Goal: Task Accomplishment & Management: Use online tool/utility

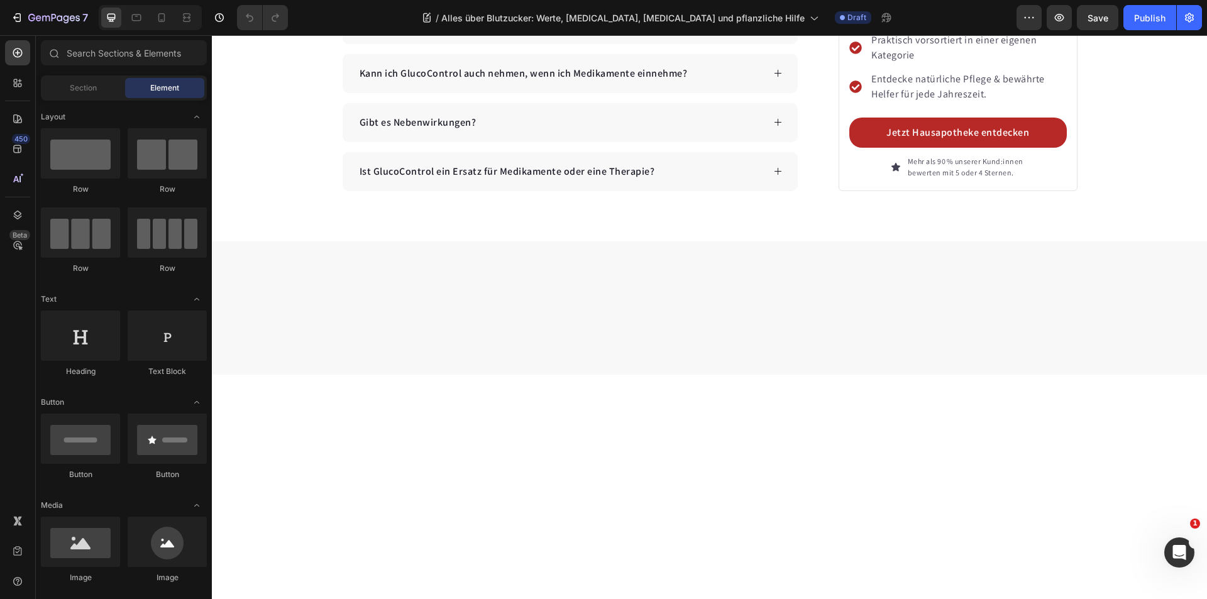
scroll to position [7043, 0]
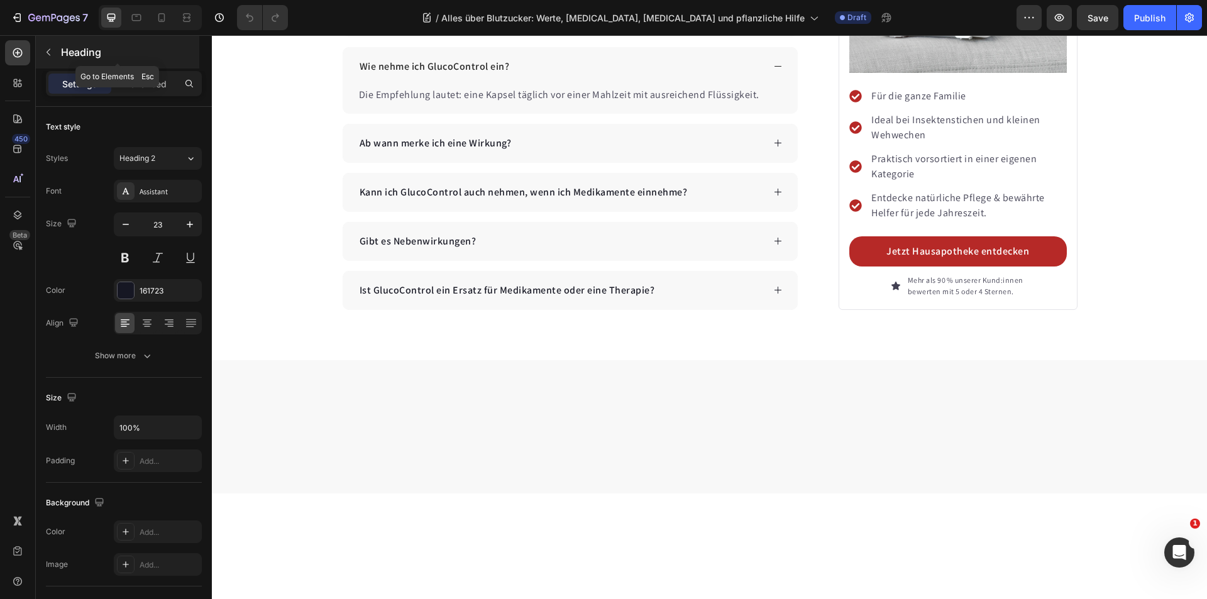
click at [46, 44] on button "button" at bounding box center [48, 52] width 20 height 20
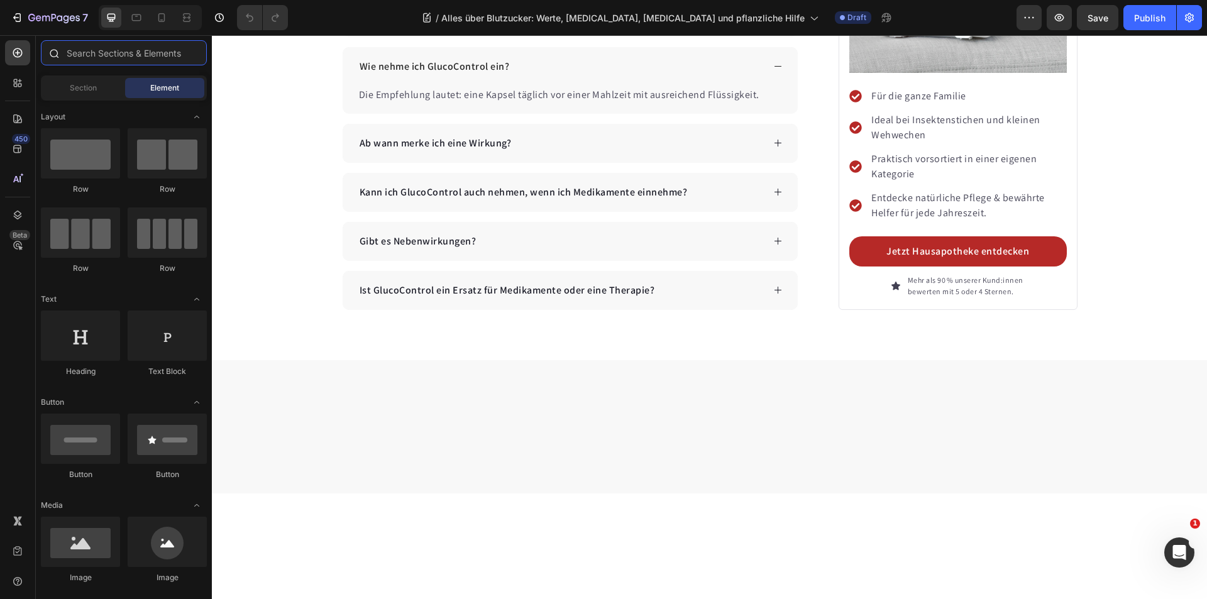
click at [81, 55] on input "text" at bounding box center [124, 52] width 166 height 25
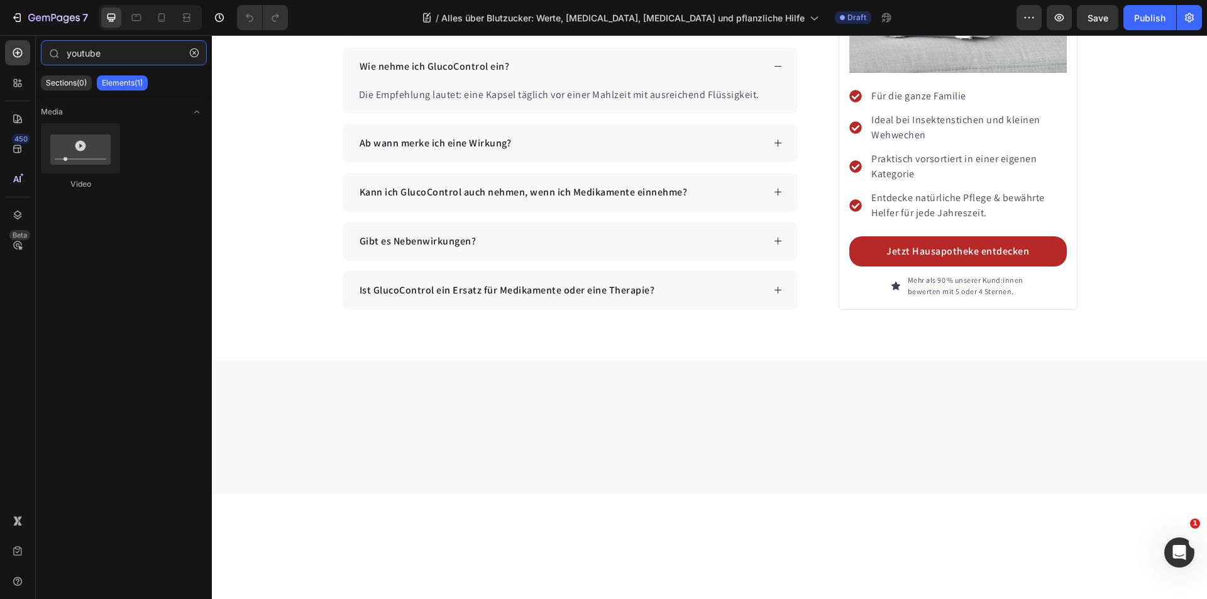
type input "youtube"
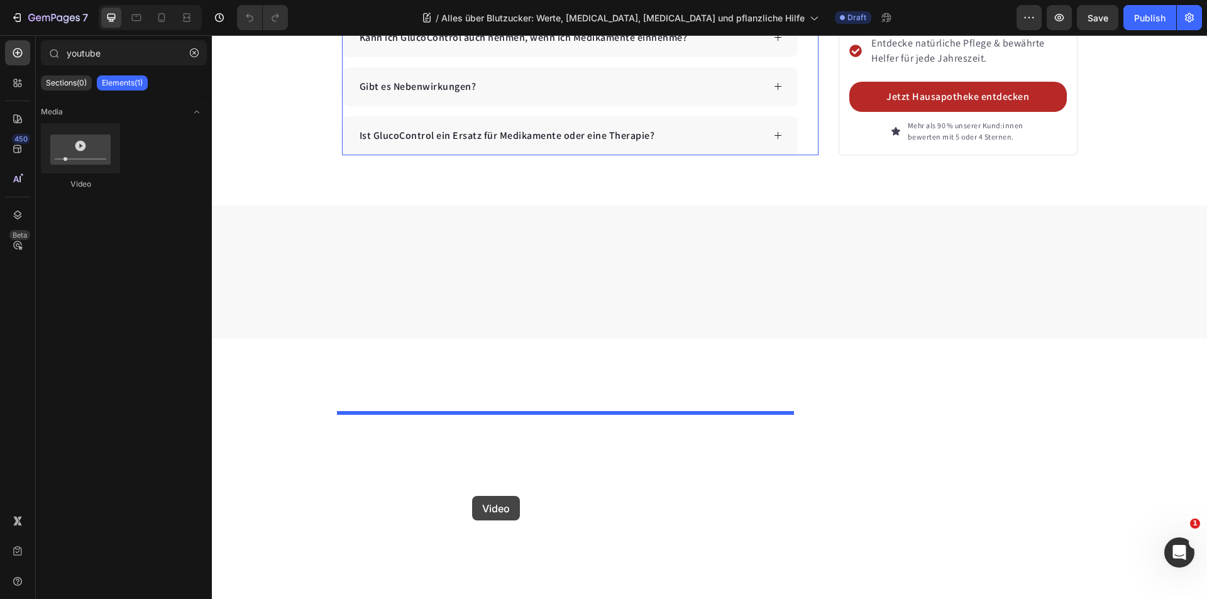
scroll to position [7294, 0]
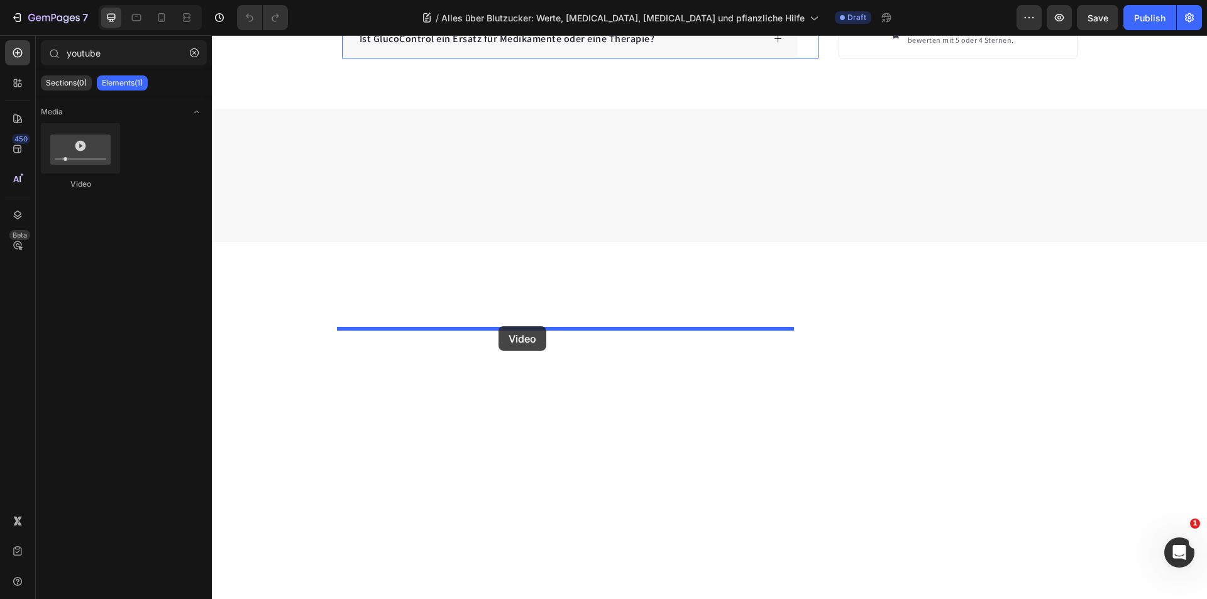
drag, startPoint x: 377, startPoint y: 221, endPoint x: 499, endPoint y: 326, distance: 160.9
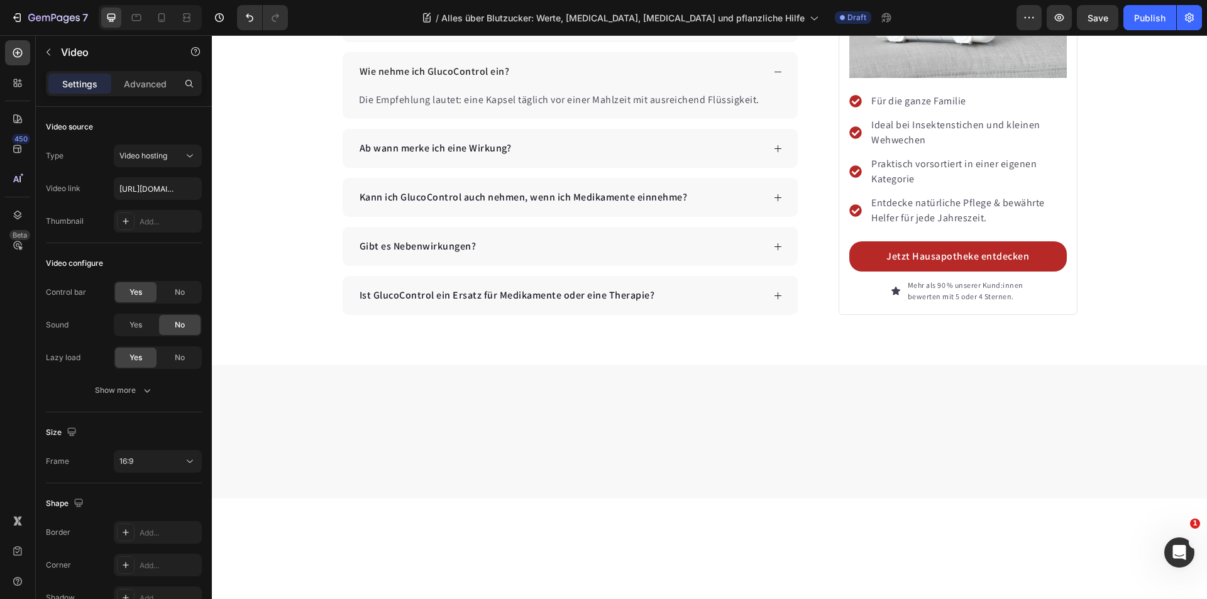
click at [158, 185] on input "[URL][DOMAIN_NAME]" at bounding box center [158, 188] width 88 height 23
click at [170, 163] on button "Video hosting" at bounding box center [158, 156] width 88 height 23
click at [166, 189] on p "YouTube" at bounding box center [155, 186] width 72 height 11
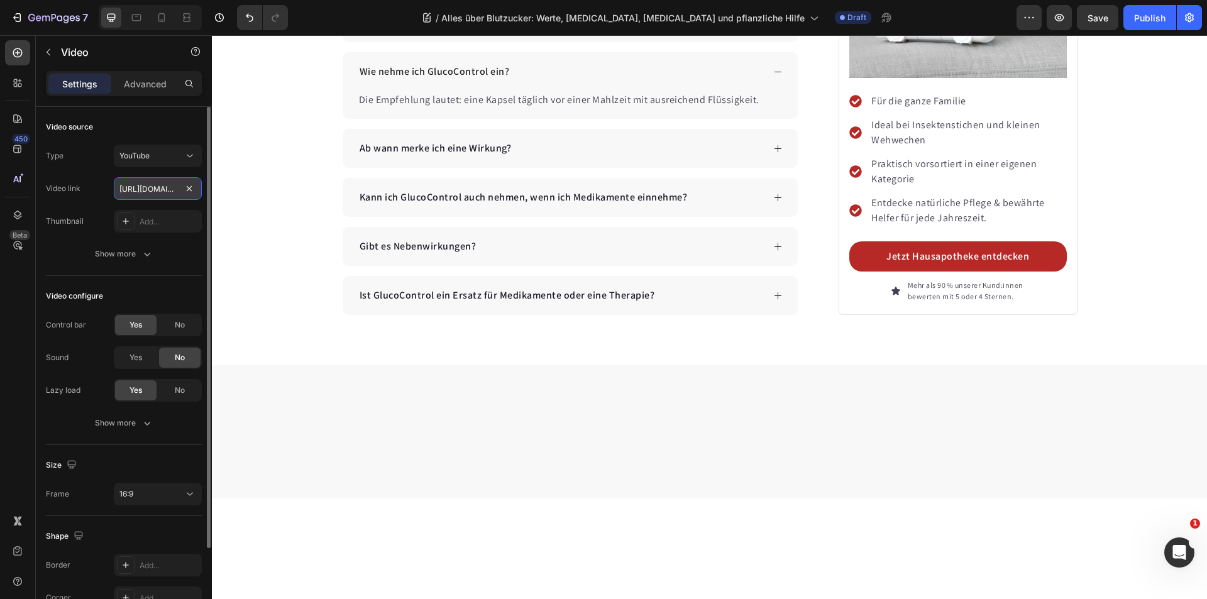
click at [149, 193] on input "[URL][DOMAIN_NAME]" at bounding box center [158, 188] width 88 height 23
paste input "x48Z3dCKCOw"
type input "[URL][DOMAIN_NAME]"
click at [148, 253] on icon "button" at bounding box center [147, 254] width 13 height 13
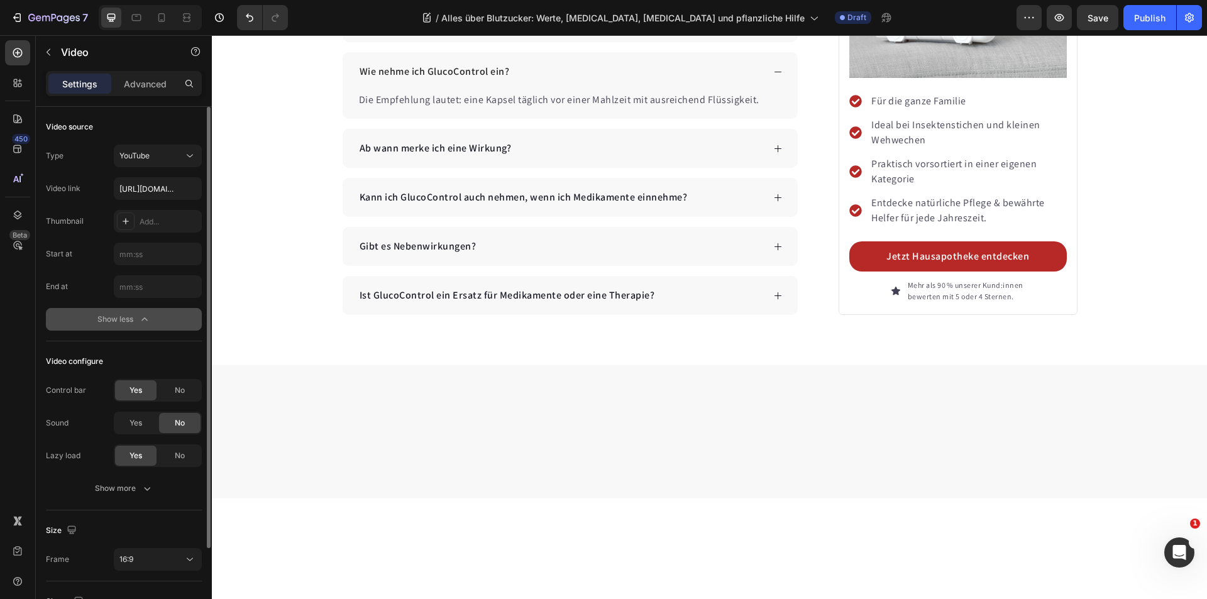
scroll to position [63, 0]
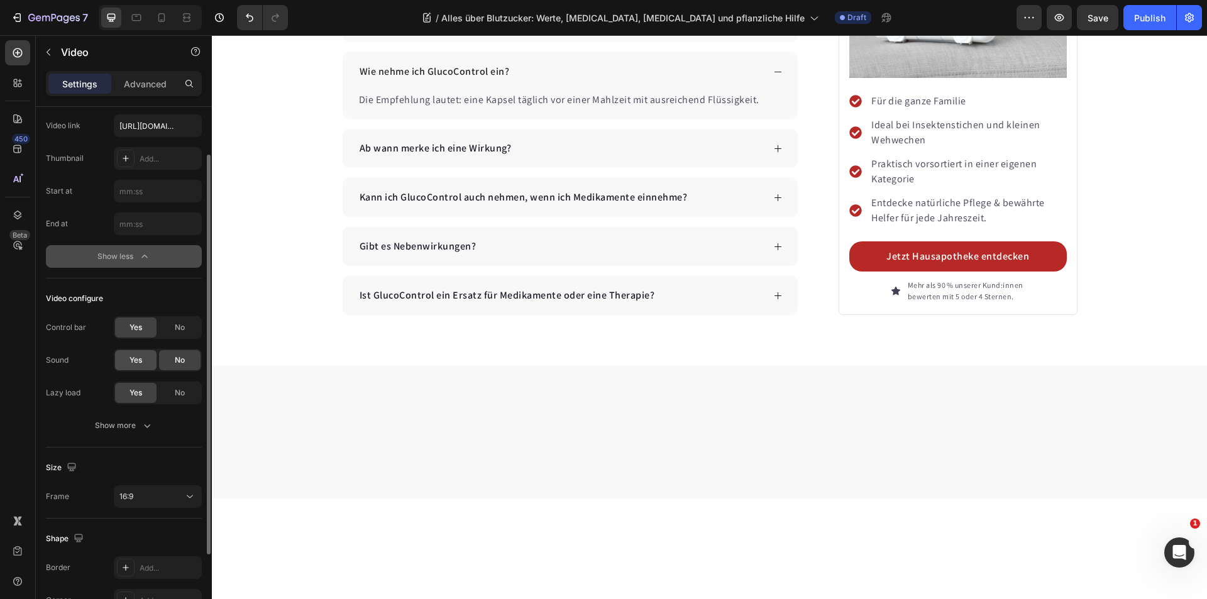
click at [135, 362] on span "Yes" at bounding box center [136, 360] width 13 height 11
click at [143, 426] on icon "button" at bounding box center [147, 425] width 13 height 13
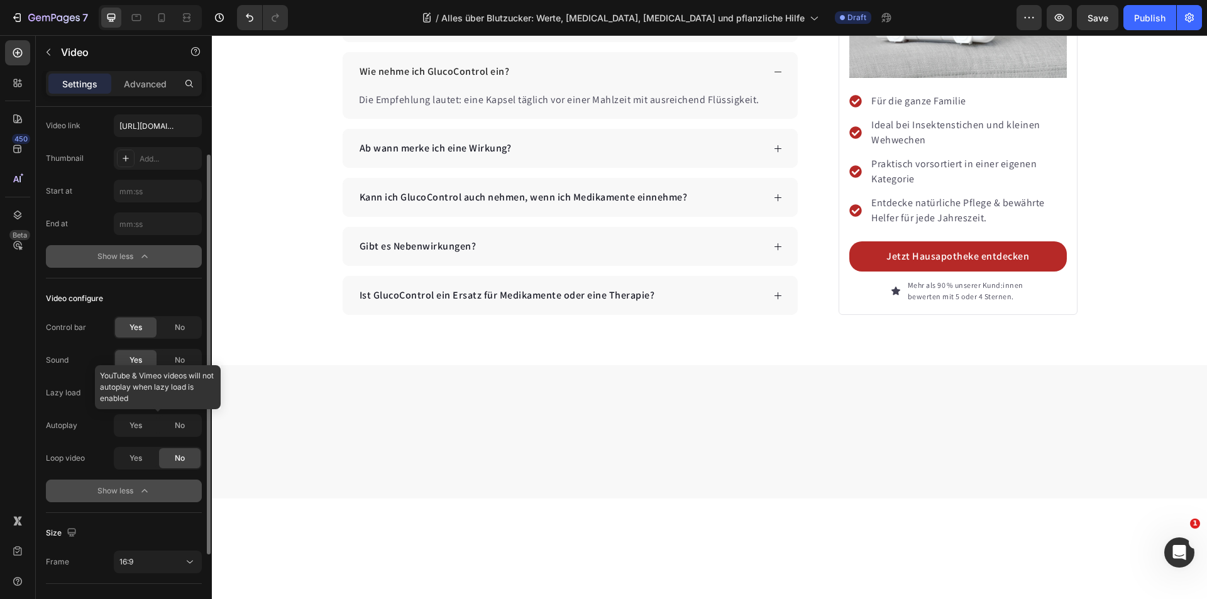
click at [186, 435] on div at bounding box center [158, 425] width 88 height 23
click at [180, 465] on div "No" at bounding box center [180, 458] width 42 height 20
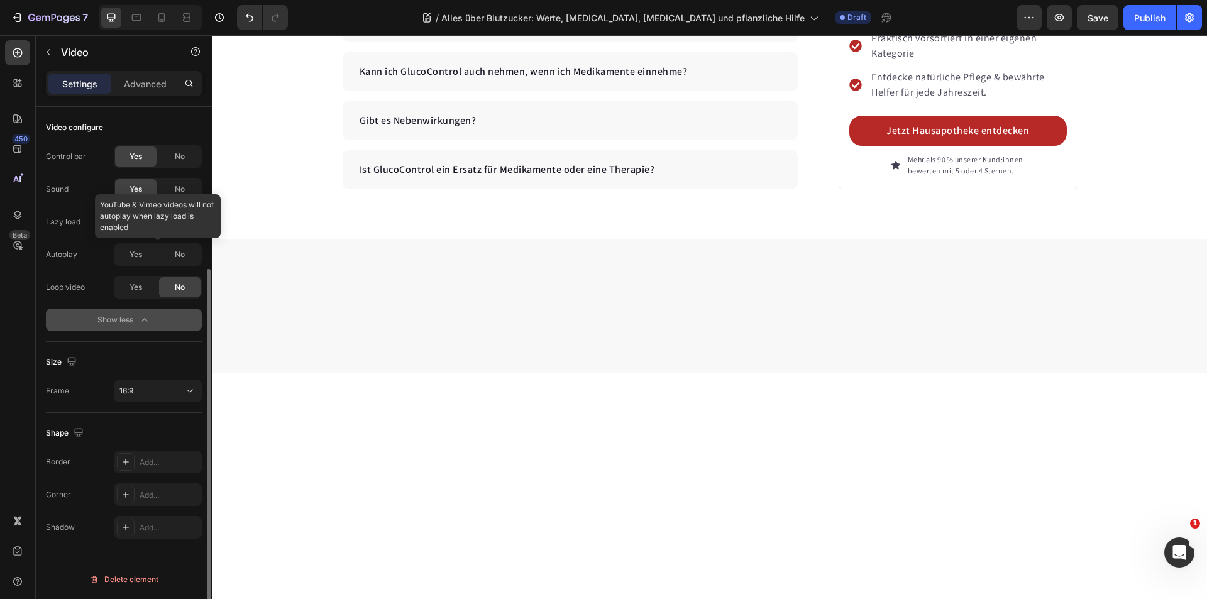
scroll to position [0, 0]
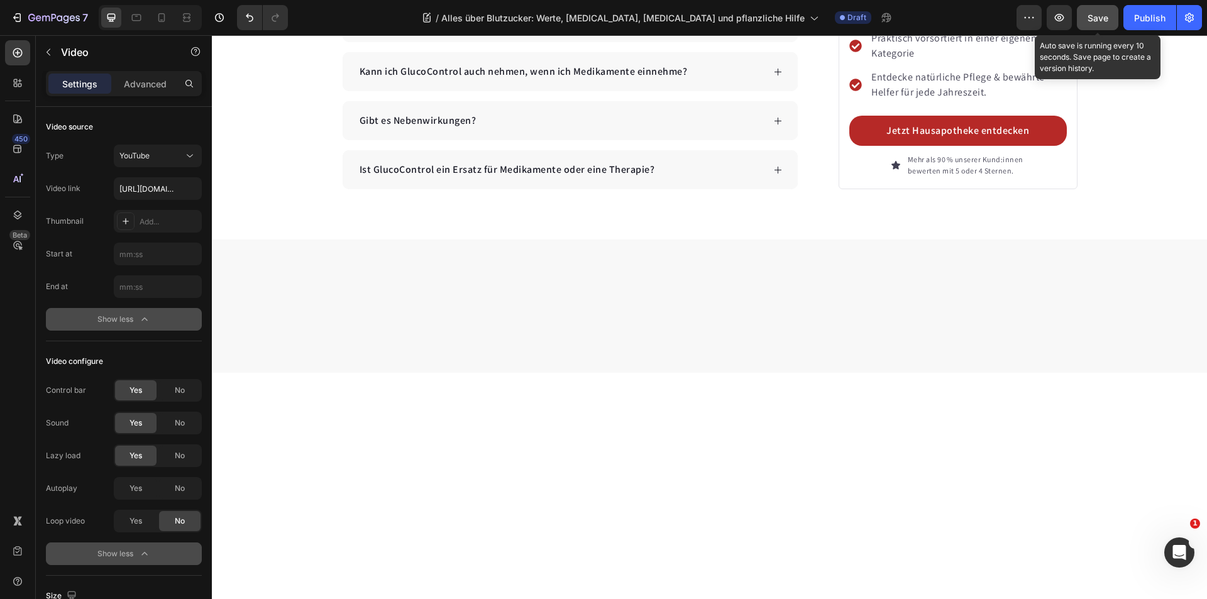
click at [1095, 17] on span "Save" at bounding box center [1098, 18] width 21 height 11
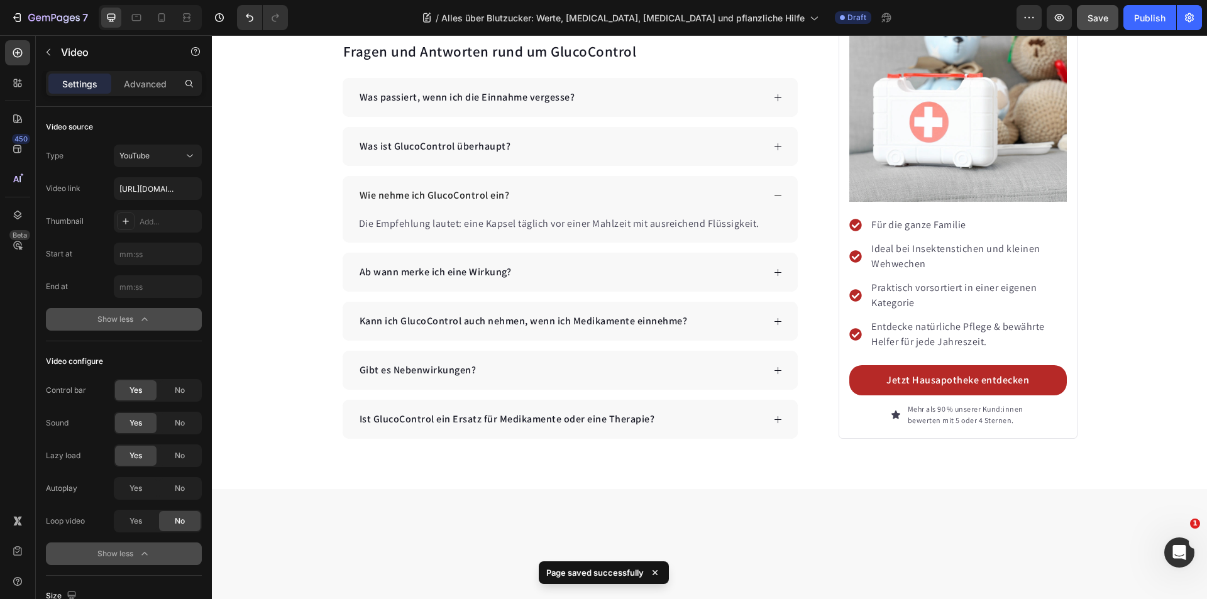
scroll to position [7169, 0]
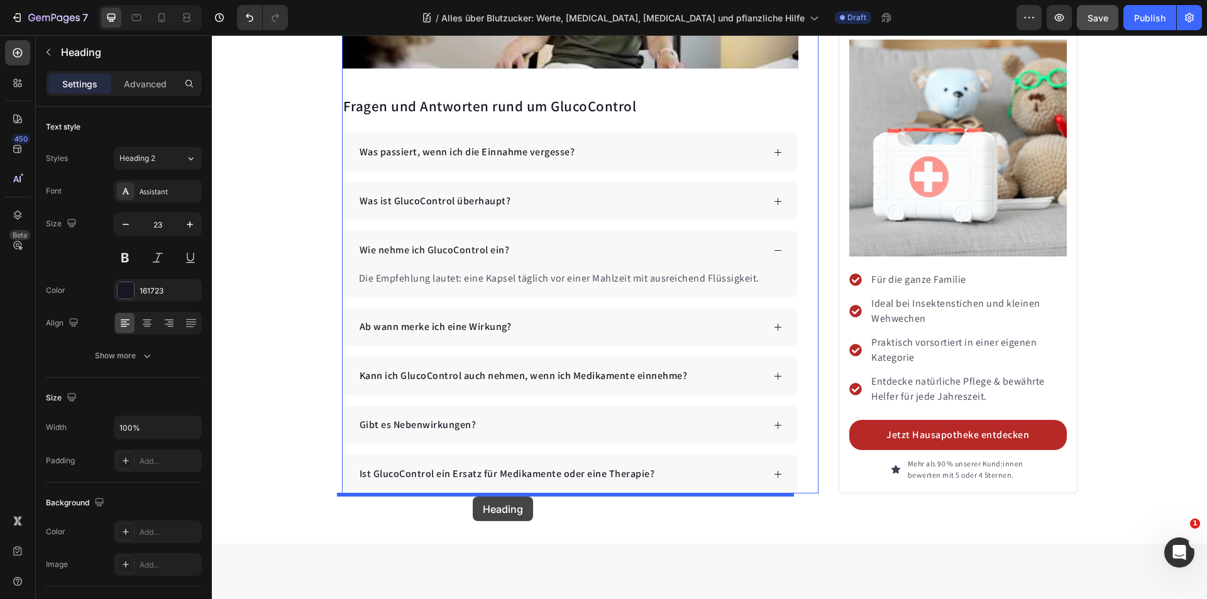
drag, startPoint x: 345, startPoint y: 318, endPoint x: 473, endPoint y: 497, distance: 219.5
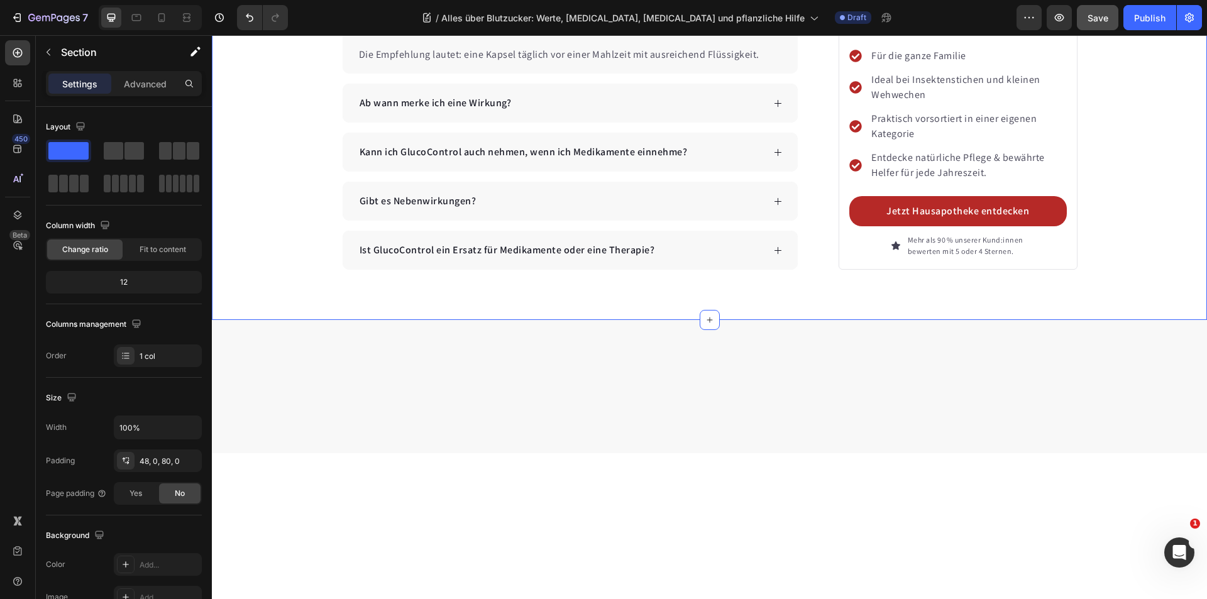
scroll to position [7420, 0]
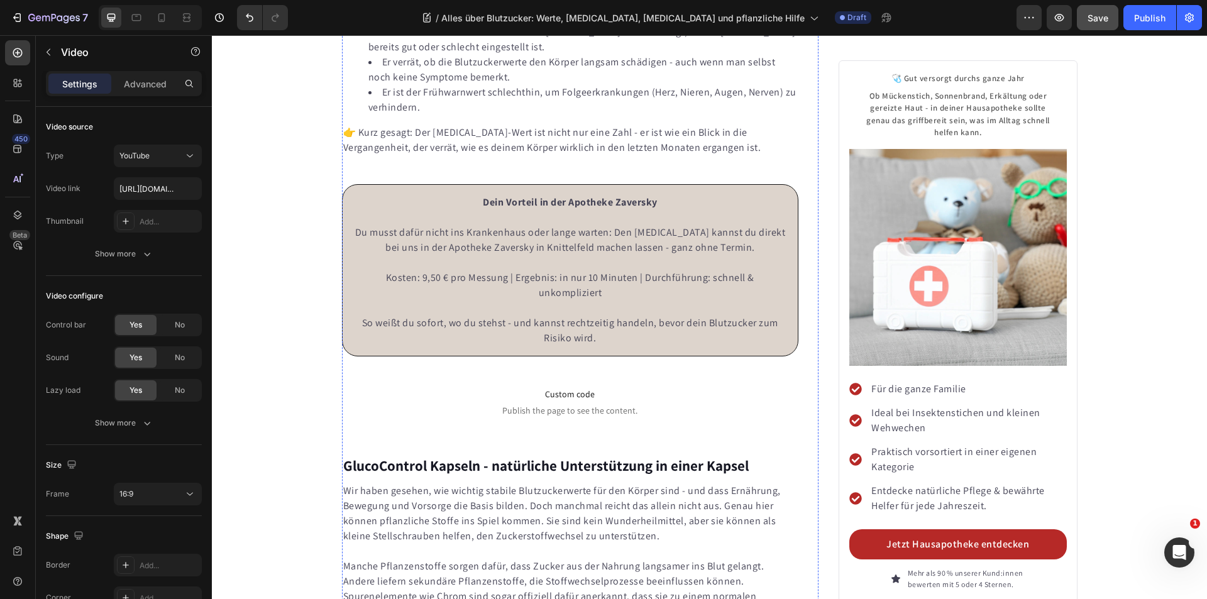
scroll to position [5031, 0]
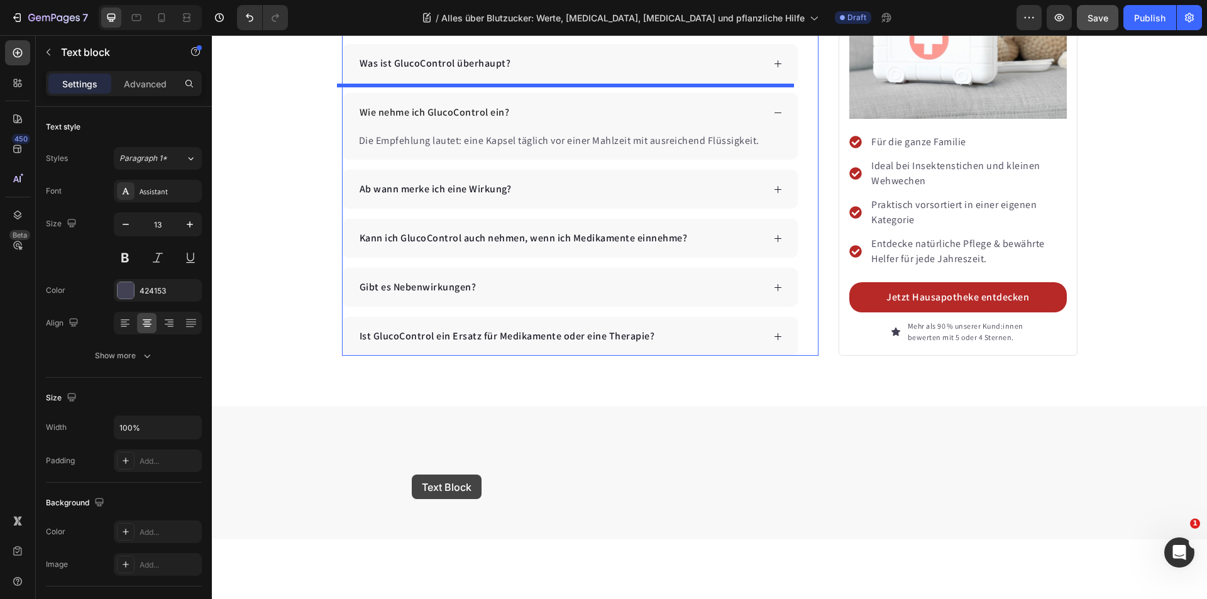
scroll to position [7483, 0]
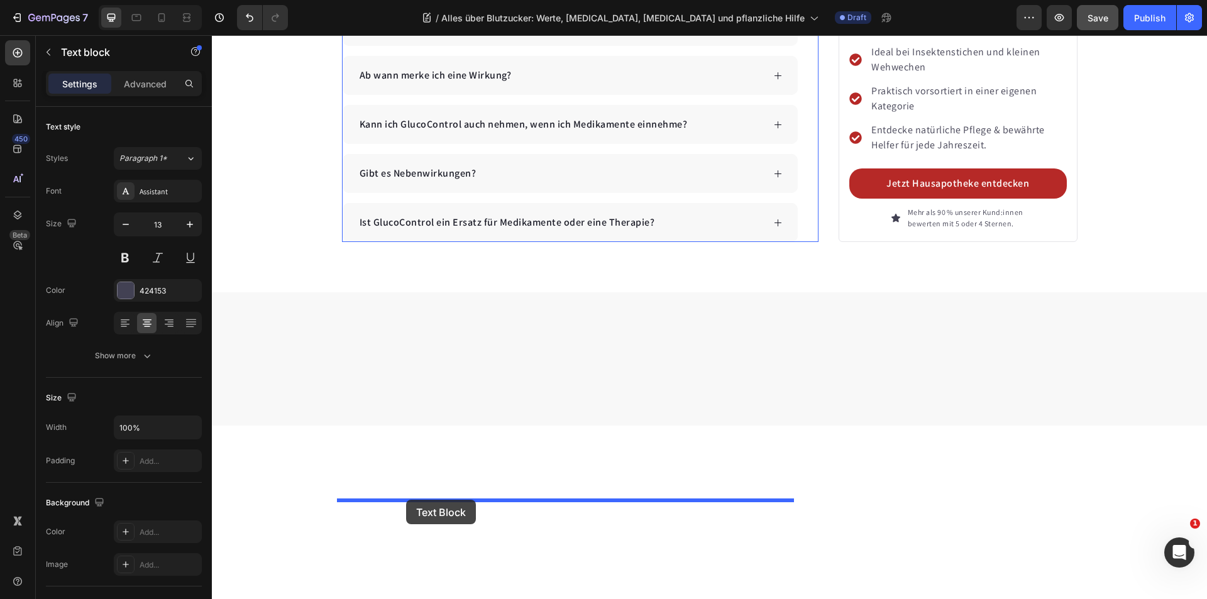
drag, startPoint x: 345, startPoint y: 308, endPoint x: 407, endPoint y: 499, distance: 201.0
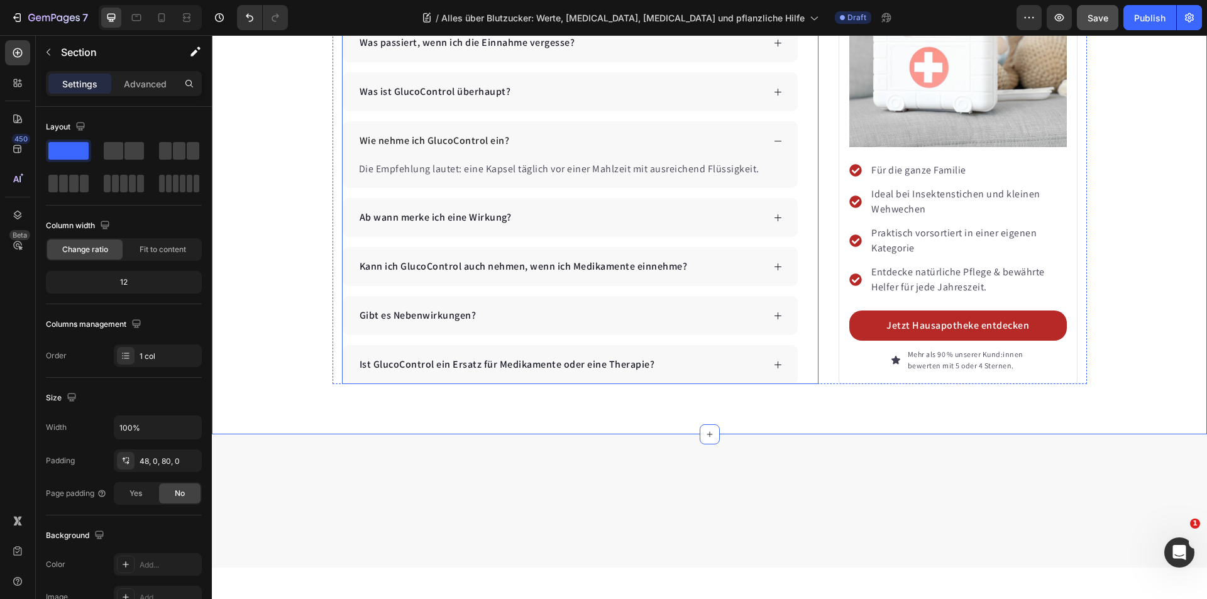
scroll to position [7294, 0]
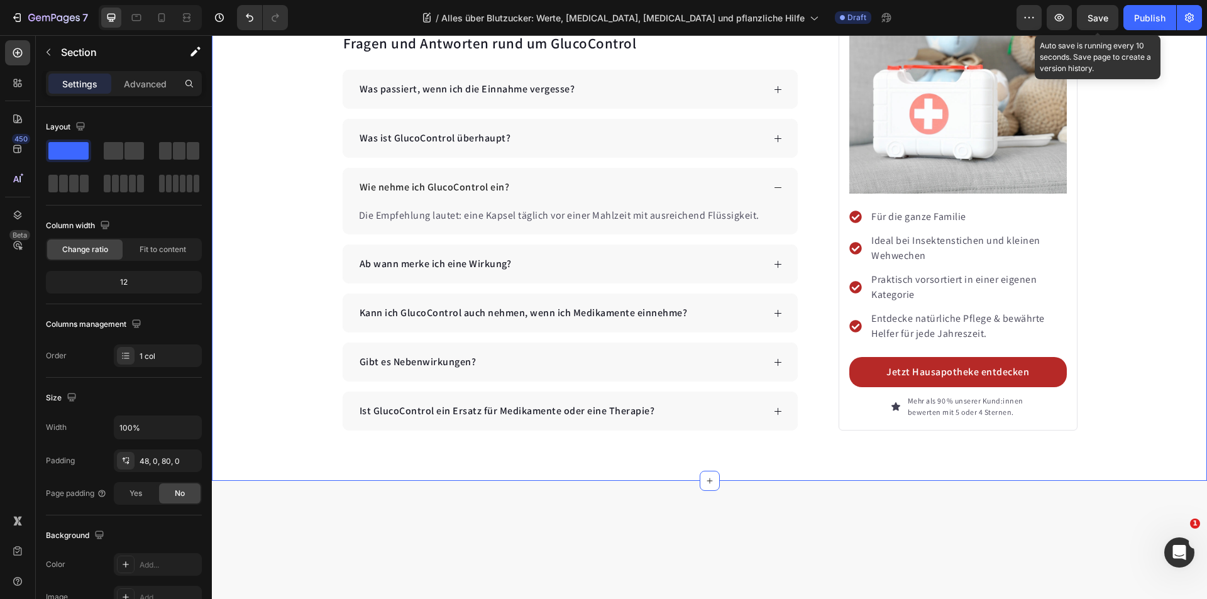
drag, startPoint x: 1098, startPoint y: 13, endPoint x: 1107, endPoint y: 31, distance: 20.2
click at [1099, 13] on span "Save" at bounding box center [1098, 18] width 21 height 11
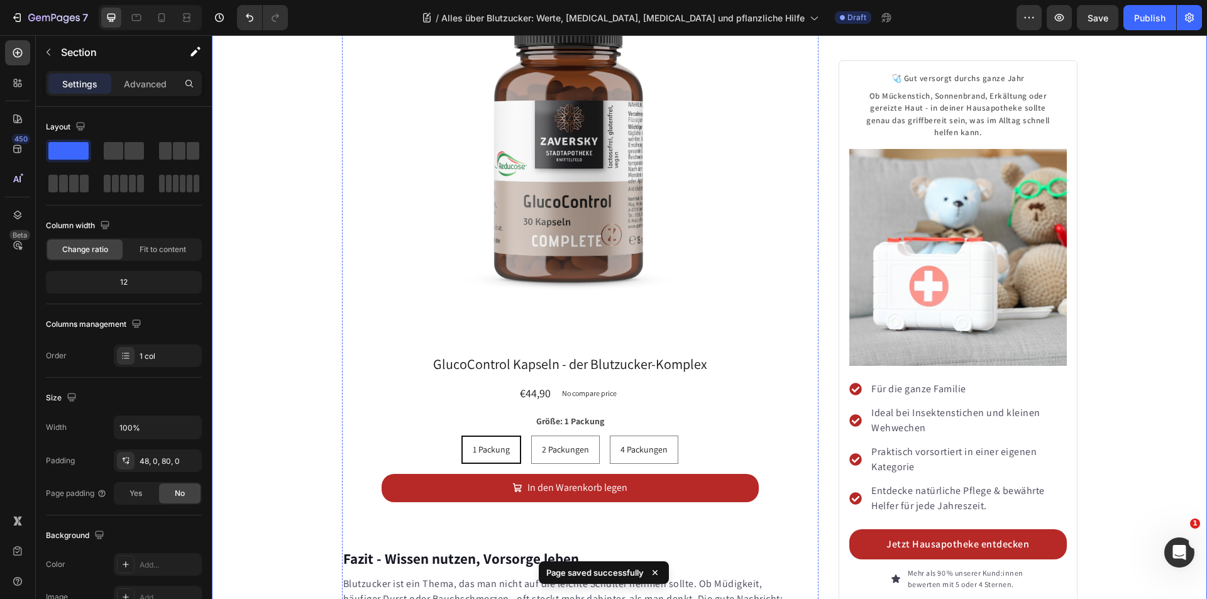
scroll to position [6037, 0]
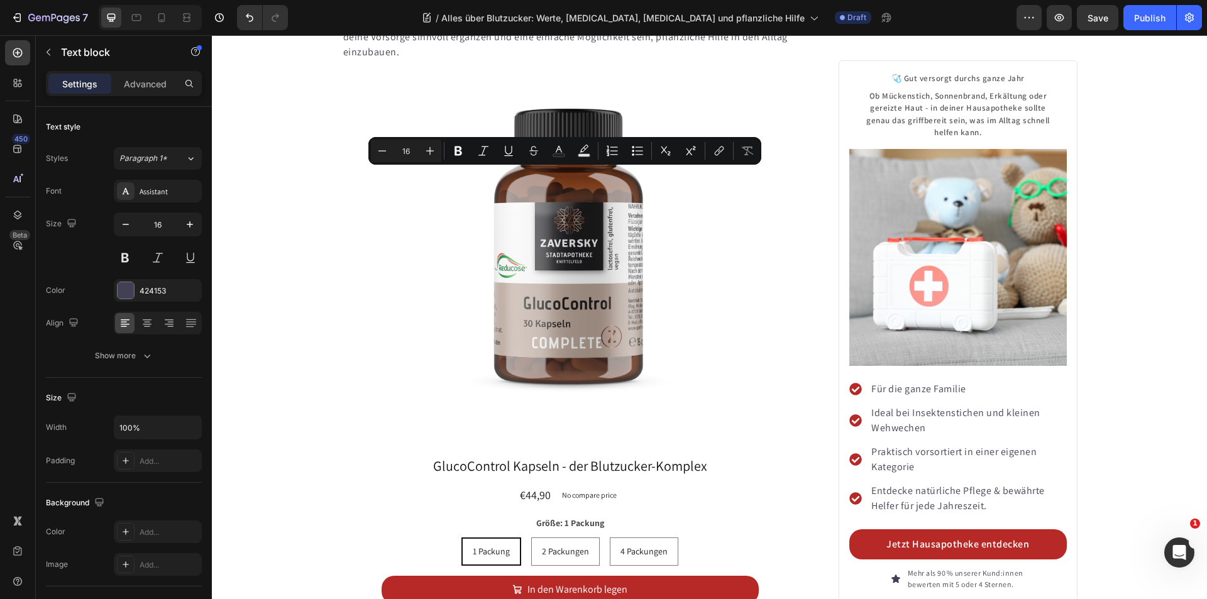
copy div "Wir haben gesehen, wie wichtig stabile Blutzuckerwerte für den Körper sind - un…"
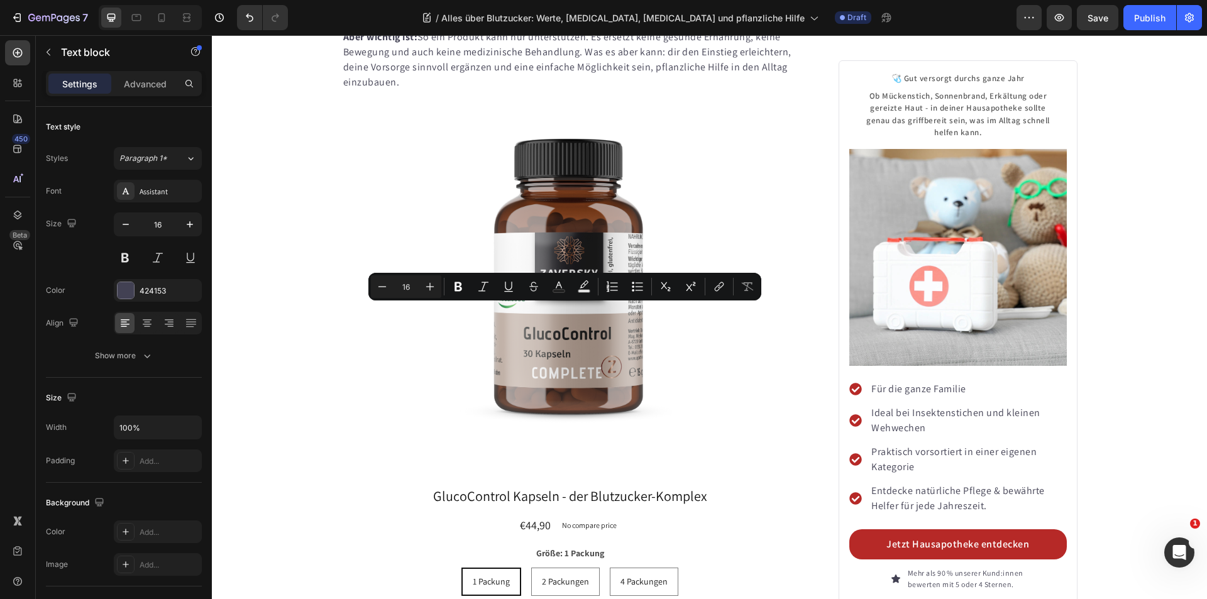
drag, startPoint x: 587, startPoint y: 314, endPoint x: 594, endPoint y: 326, distance: 12.9
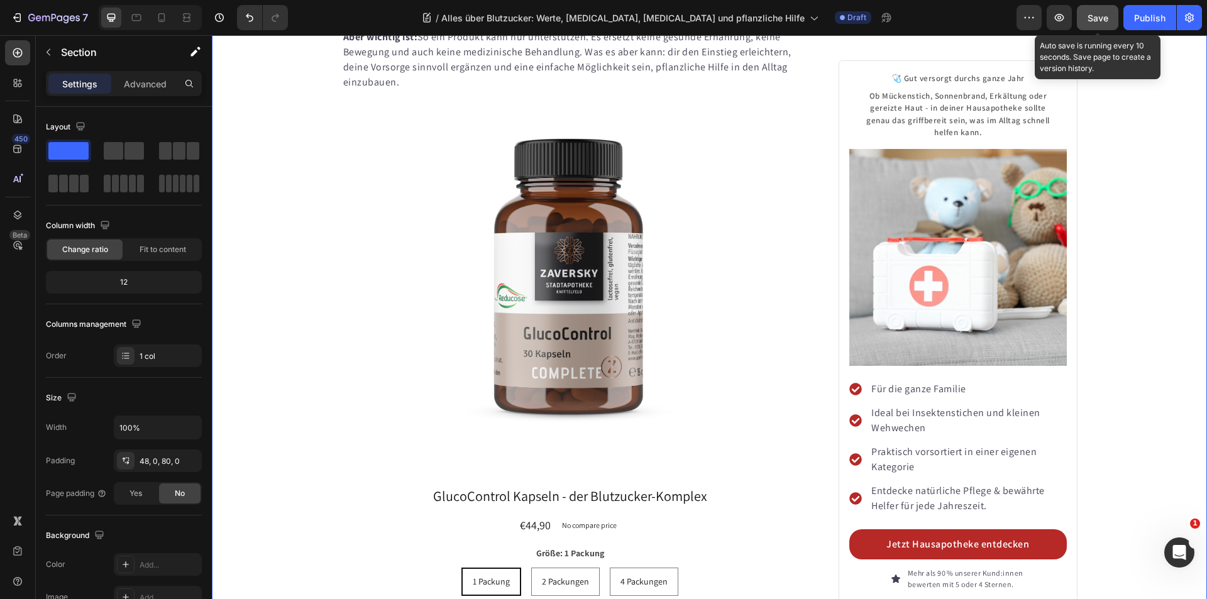
click at [1107, 18] on span "Save" at bounding box center [1098, 18] width 21 height 11
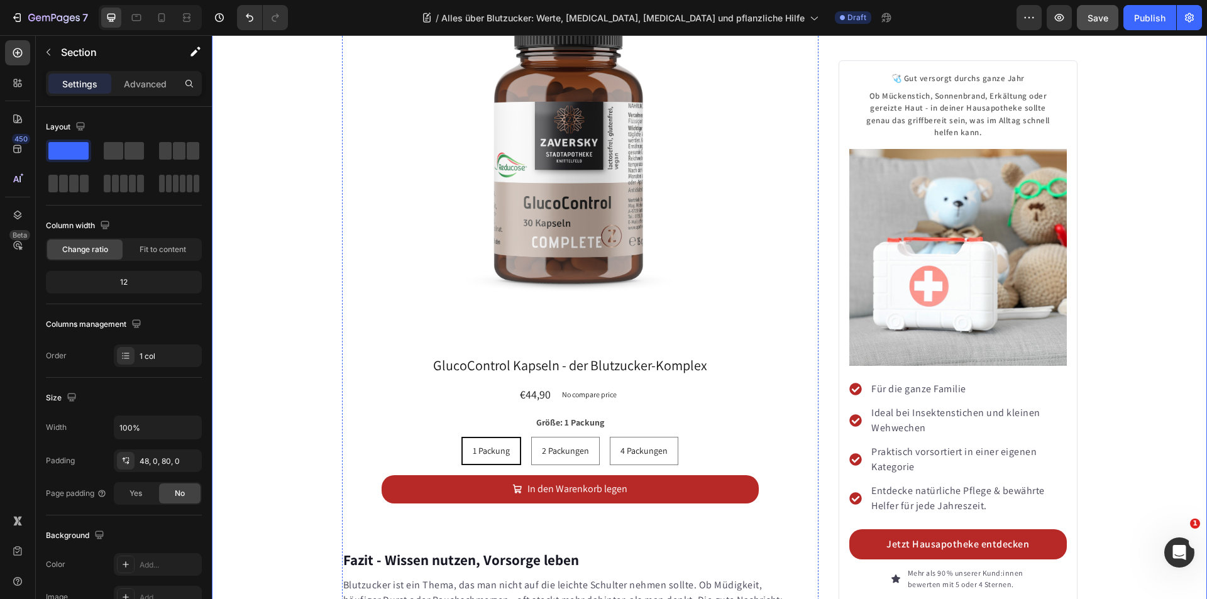
scroll to position [6288, 0]
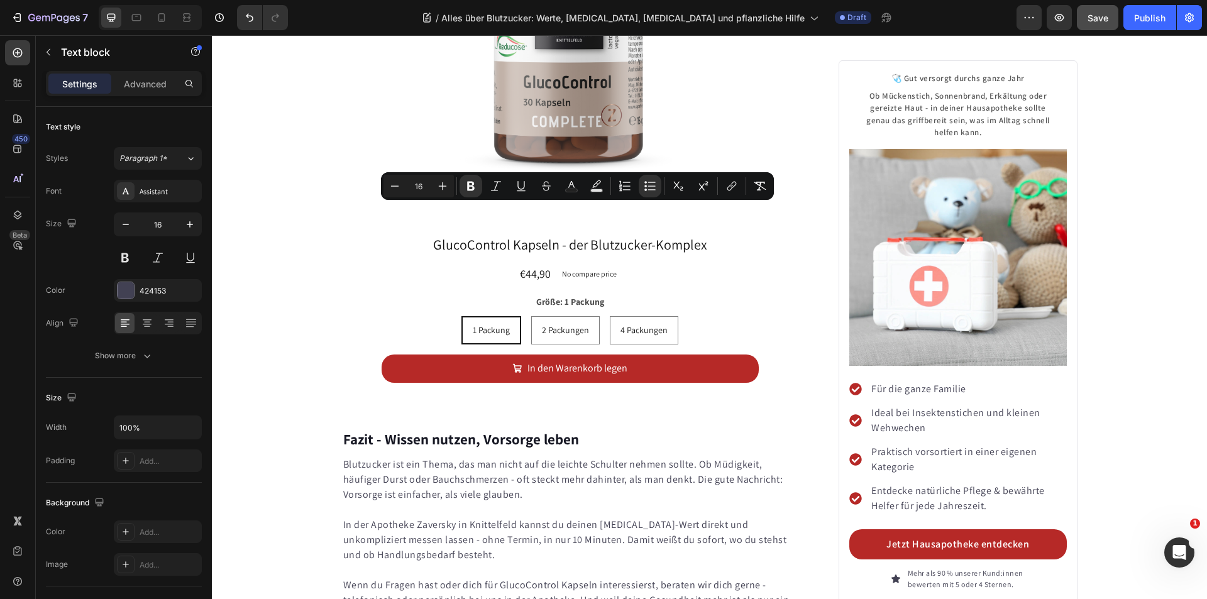
copy ul "Weißer Maulbeerblattextrakt (Reducose®) - kann die Aufnahme von Zucker aus der …"
drag, startPoint x: 465, startPoint y: 228, endPoint x: 580, endPoint y: 211, distance: 115.6
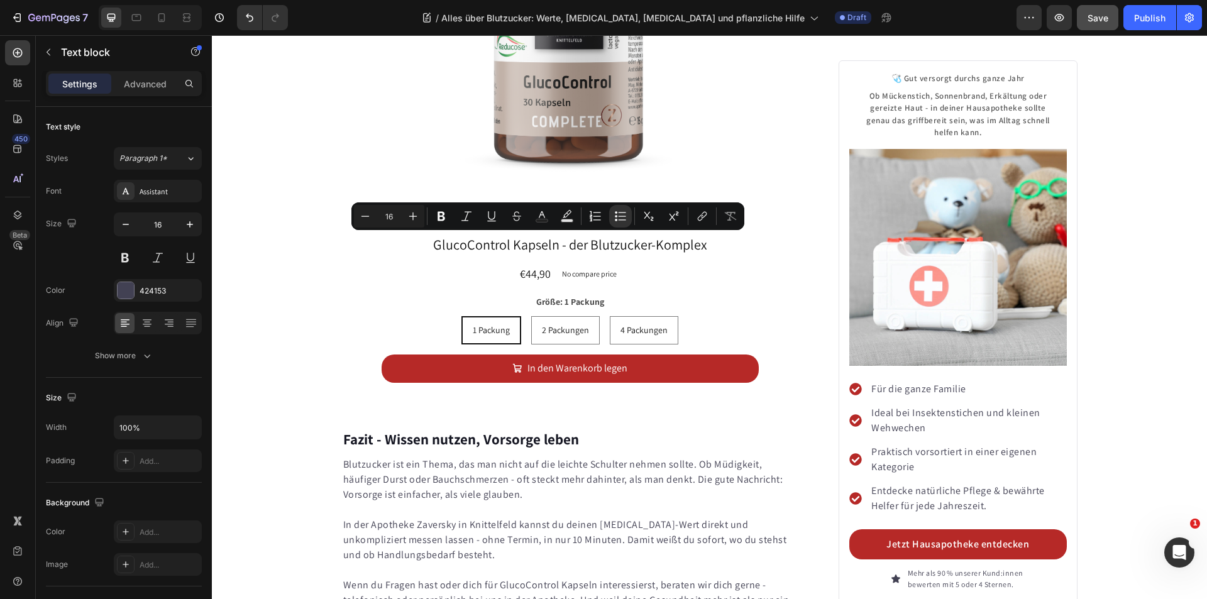
drag, startPoint x: 453, startPoint y: 257, endPoint x: 407, endPoint y: 245, distance: 47.0
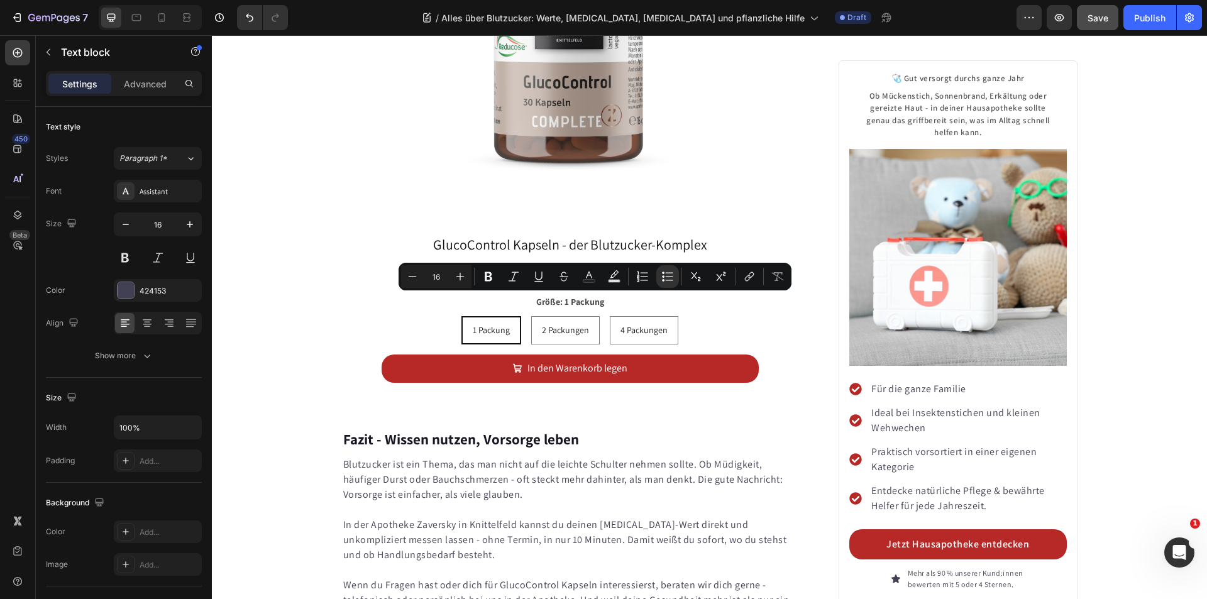
drag, startPoint x: 775, startPoint y: 302, endPoint x: 416, endPoint y: 301, distance: 358.4
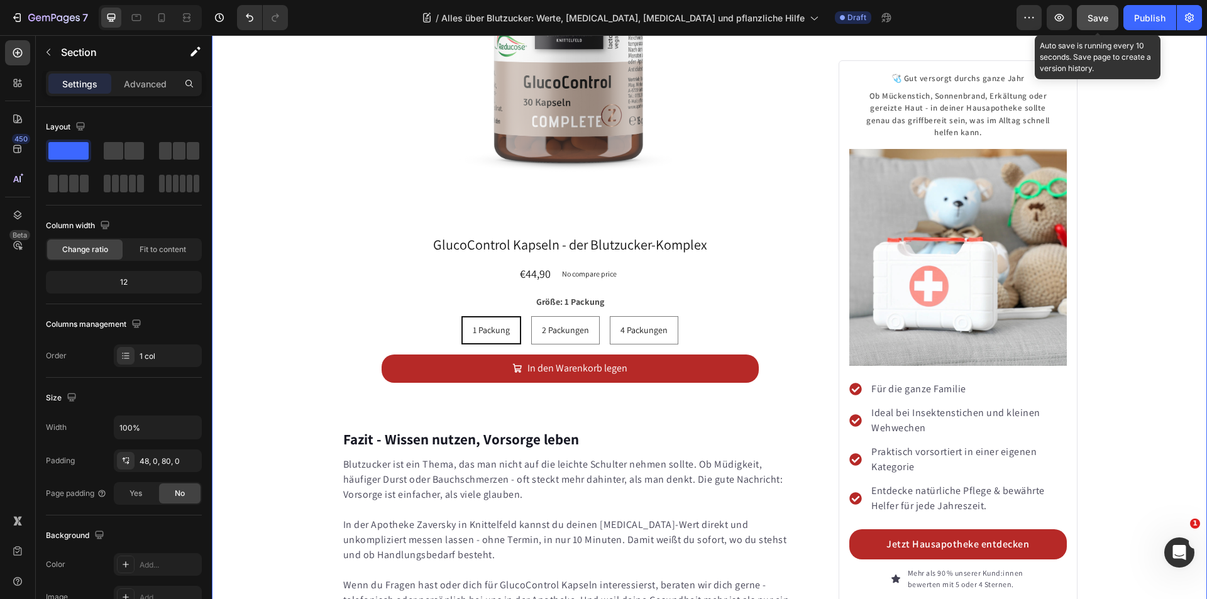
click at [1096, 16] on span "Save" at bounding box center [1098, 18] width 21 height 11
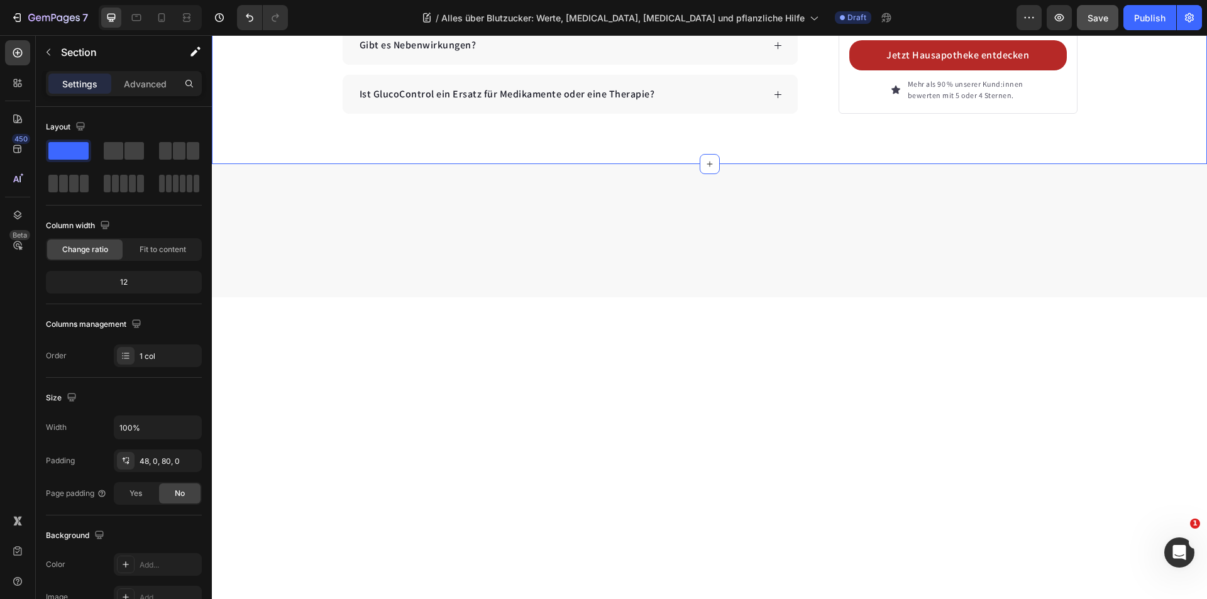
scroll to position [7609, 0]
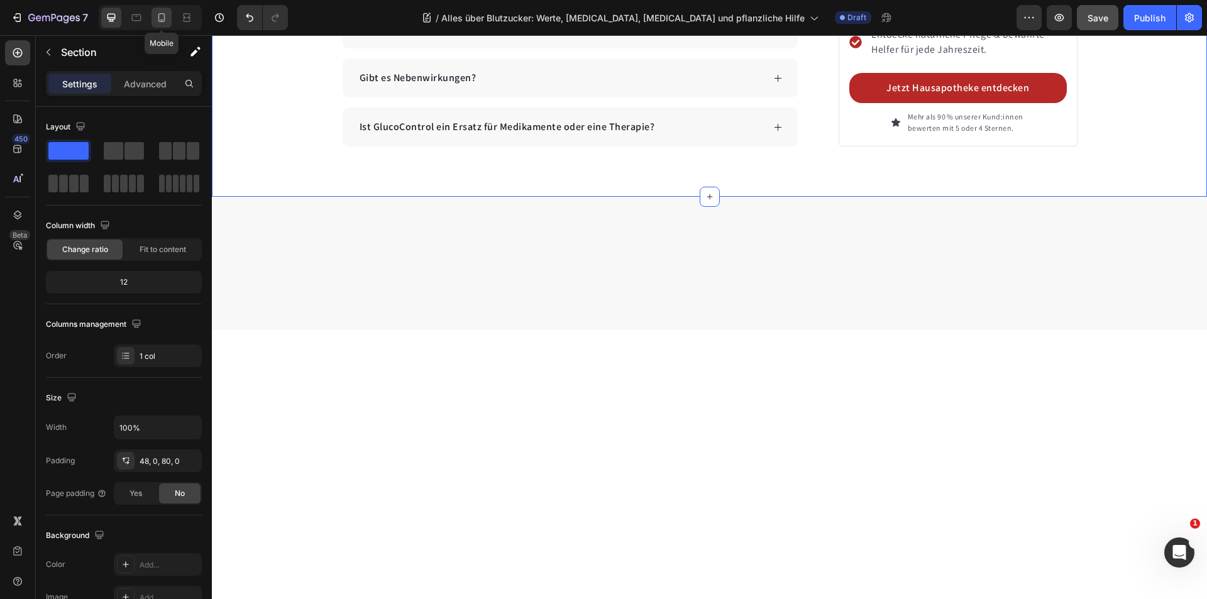
click at [158, 9] on div at bounding box center [162, 18] width 20 height 20
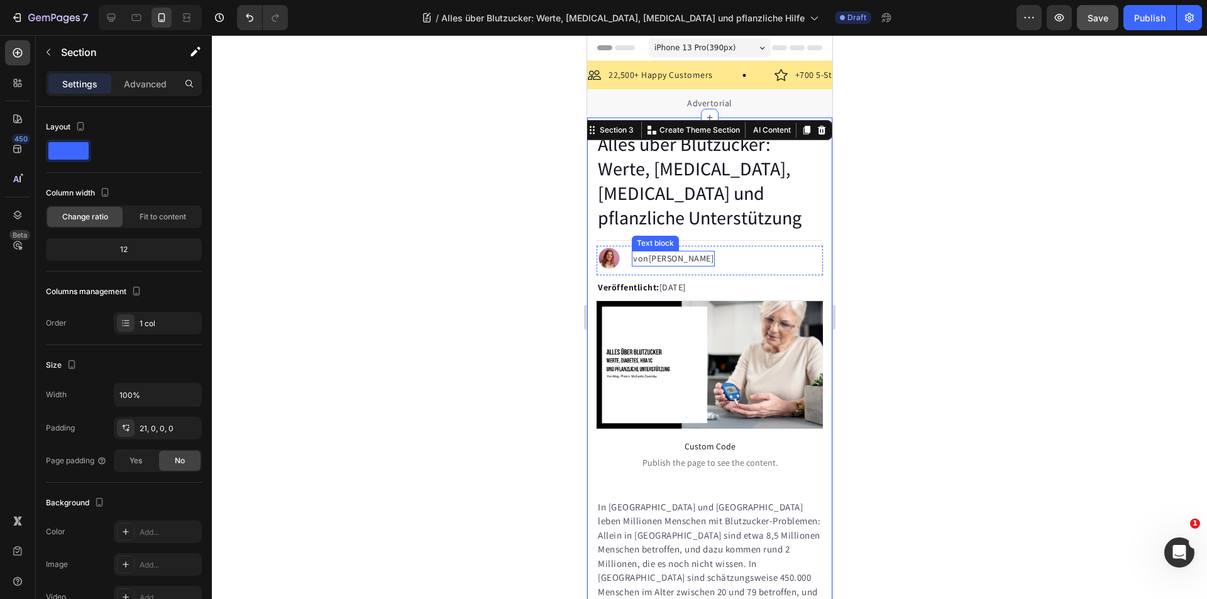
click at [680, 159] on h1 "Alles über Blutzucker: Werte, [MEDICAL_DATA], [MEDICAL_DATA] und pflanzliche Un…" at bounding box center [709, 181] width 226 height 101
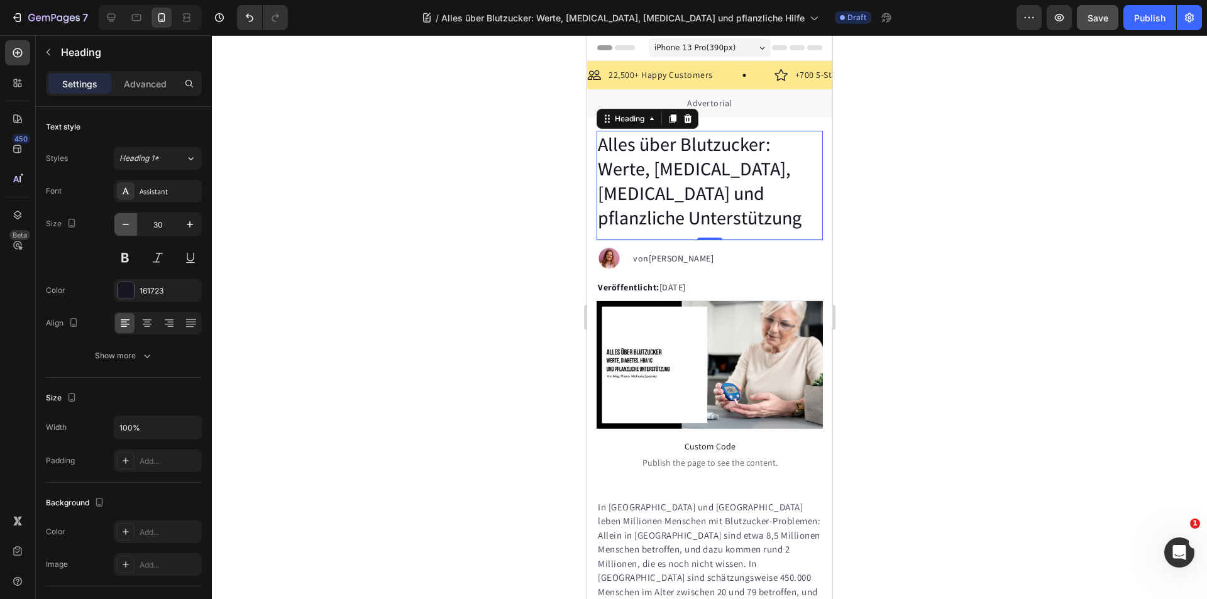
click at [128, 222] on icon "button" at bounding box center [125, 224] width 13 height 13
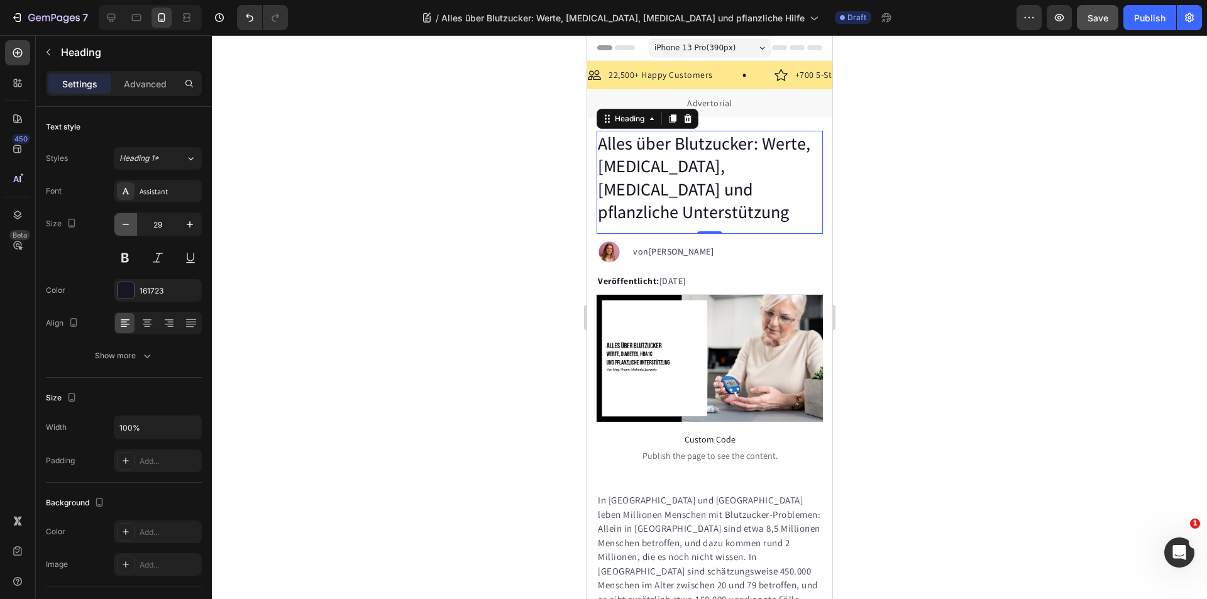
click at [128, 222] on icon "button" at bounding box center [125, 224] width 13 height 13
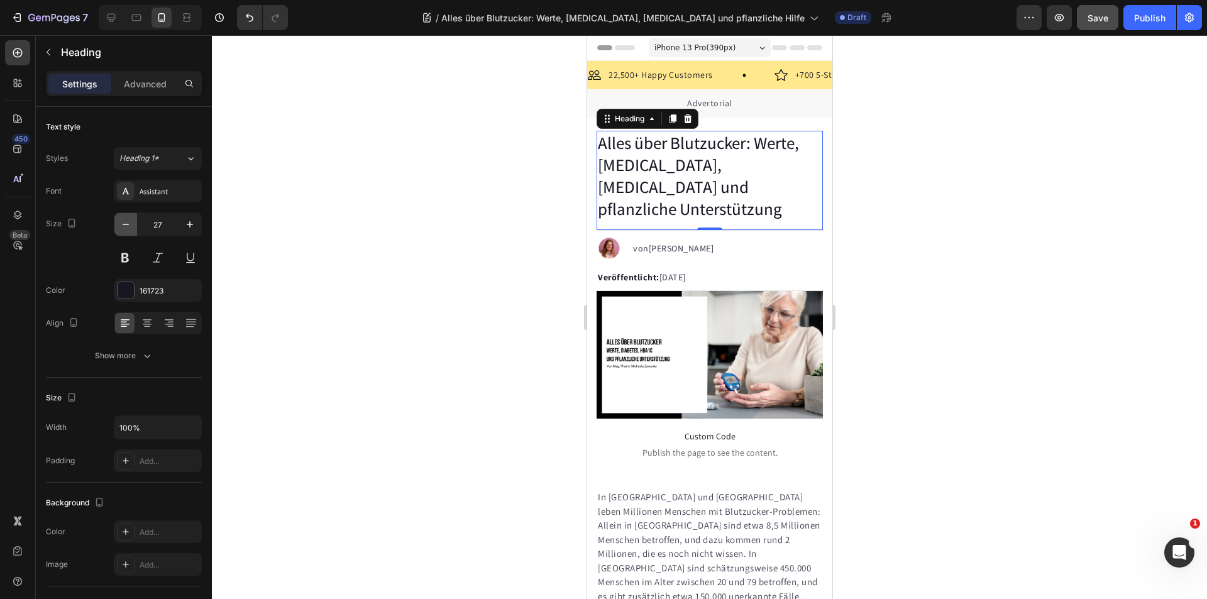
click at [128, 222] on icon "button" at bounding box center [125, 224] width 13 height 13
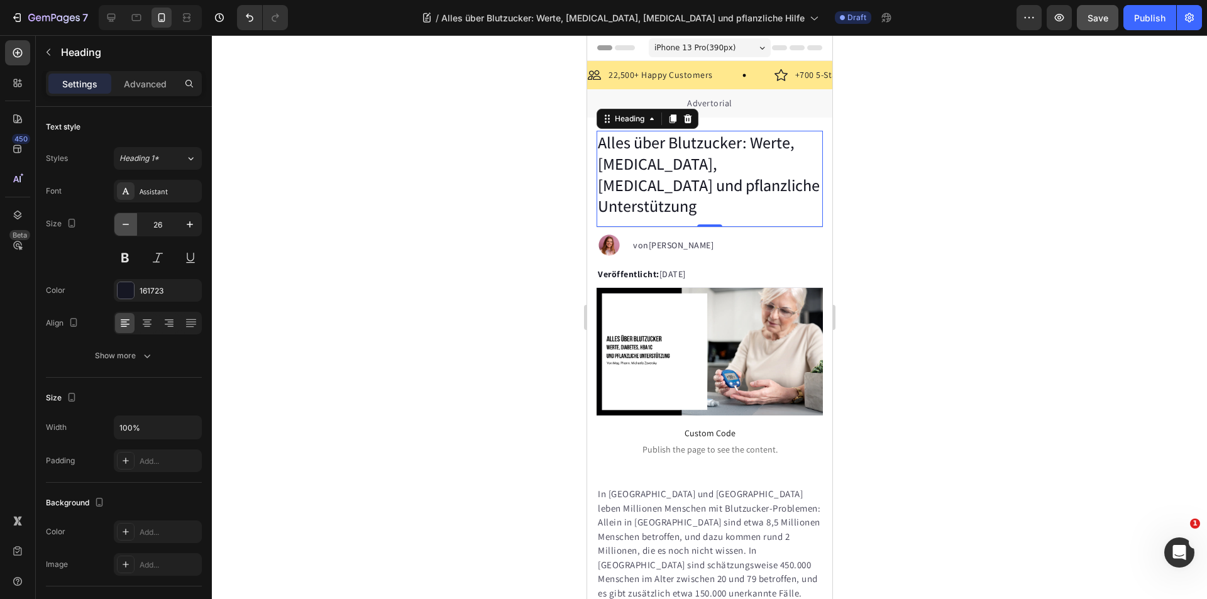
click at [128, 222] on icon "button" at bounding box center [125, 224] width 13 height 13
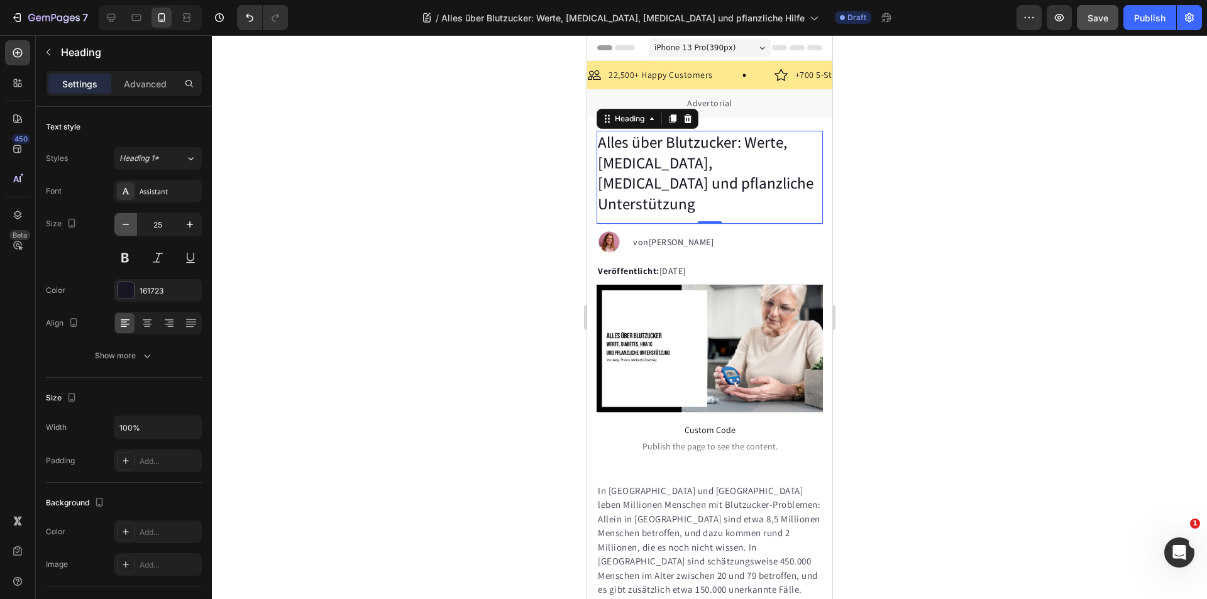
click at [128, 221] on icon "button" at bounding box center [125, 224] width 13 height 13
type input "24"
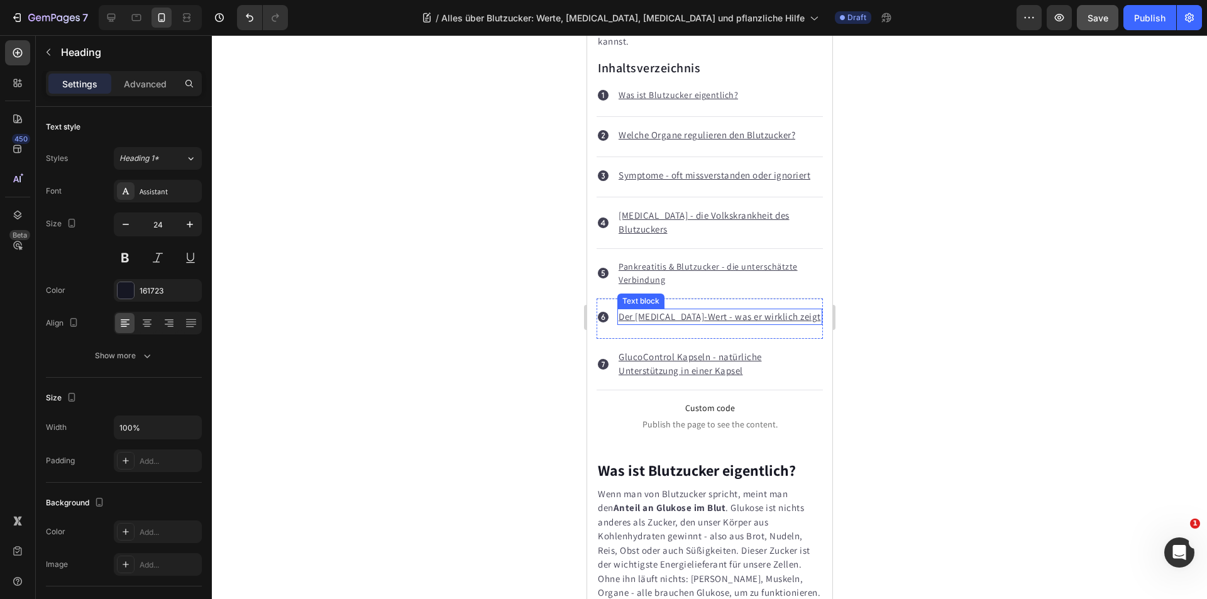
scroll to position [1132, 0]
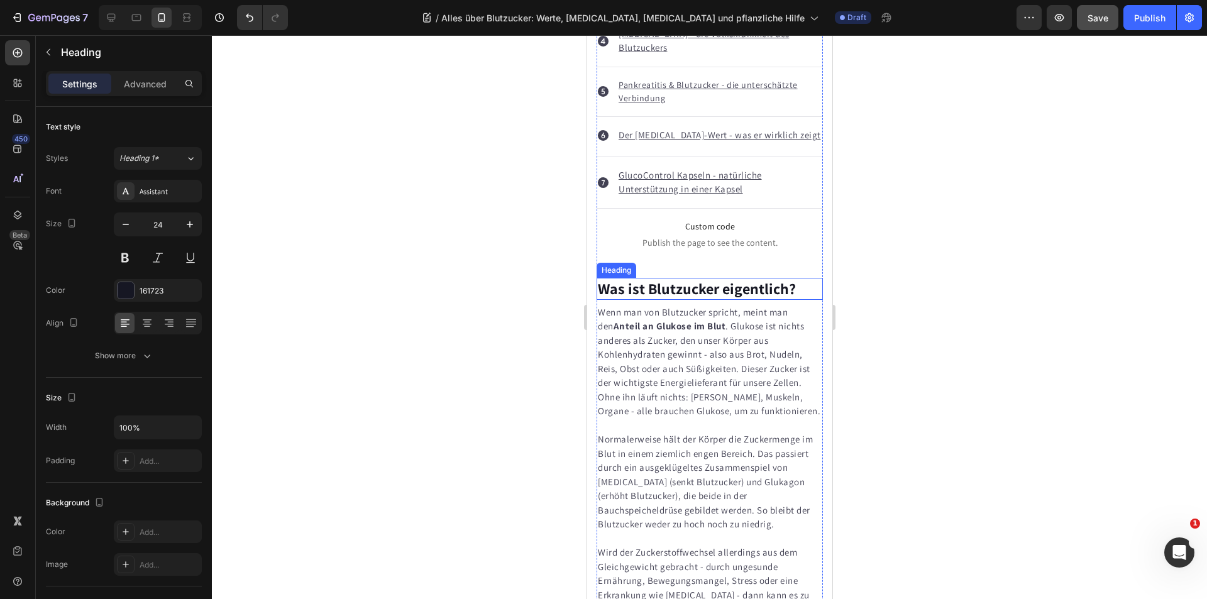
click at [665, 279] on strong "Was ist Blutzucker eigentlich?" at bounding box center [696, 289] width 198 height 20
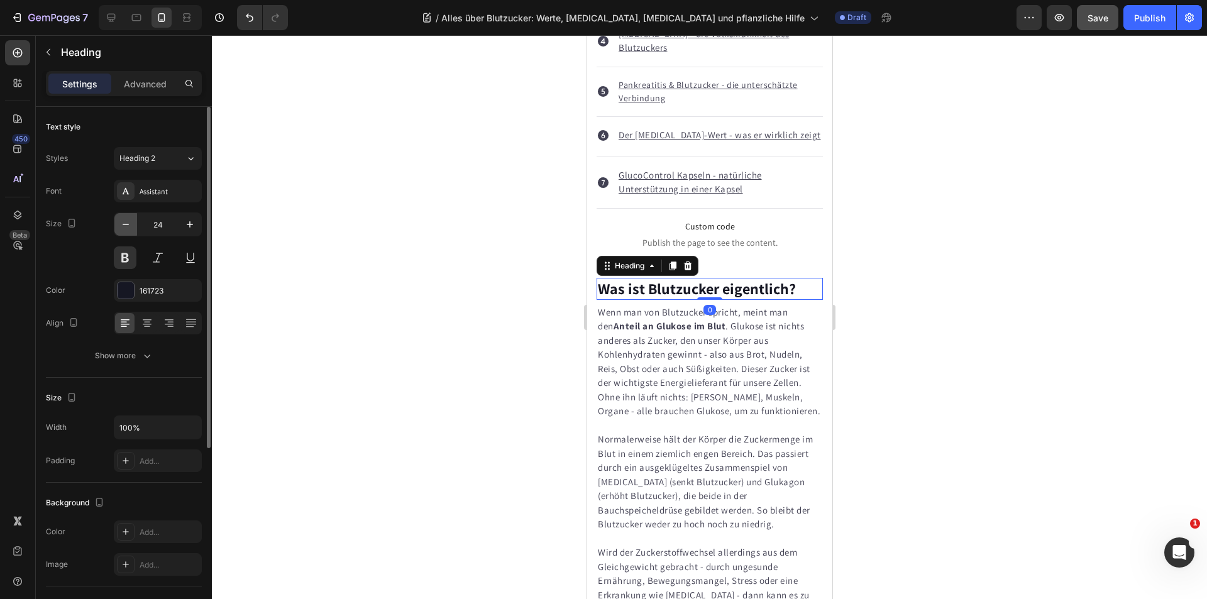
click at [125, 223] on icon "button" at bounding box center [125, 224] width 13 height 13
type input "22"
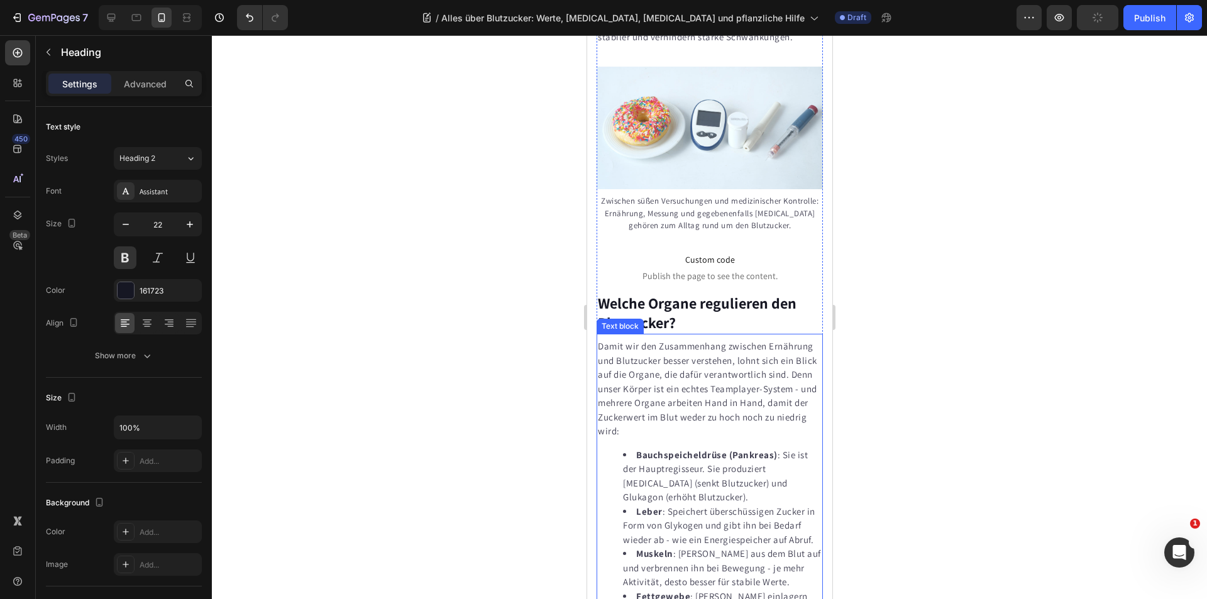
scroll to position [2012, 0]
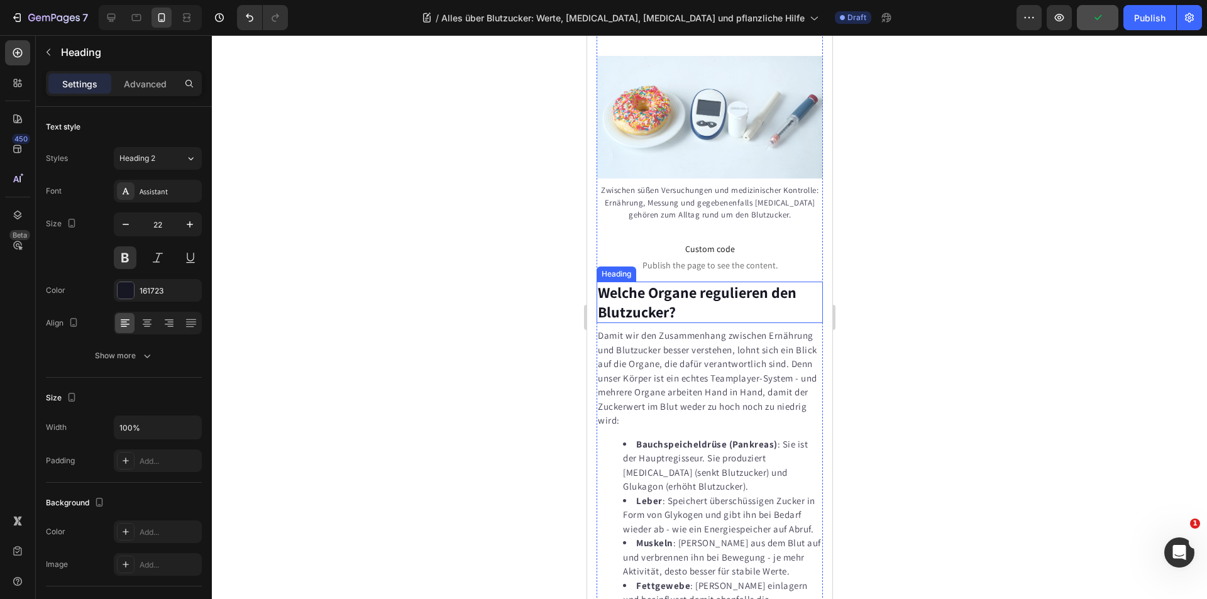
click at [631, 322] on strong "Welche Organe regulieren den Blutzucker?" at bounding box center [696, 302] width 199 height 40
click at [131, 226] on icon "button" at bounding box center [125, 224] width 13 height 13
type input "22"
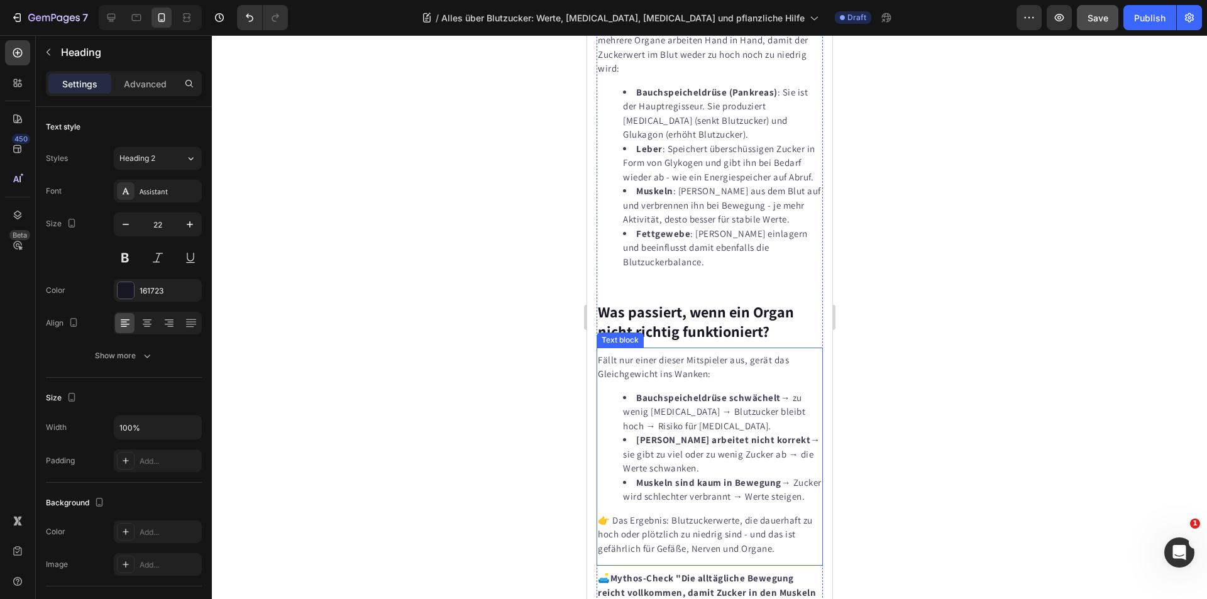
scroll to position [2390, 0]
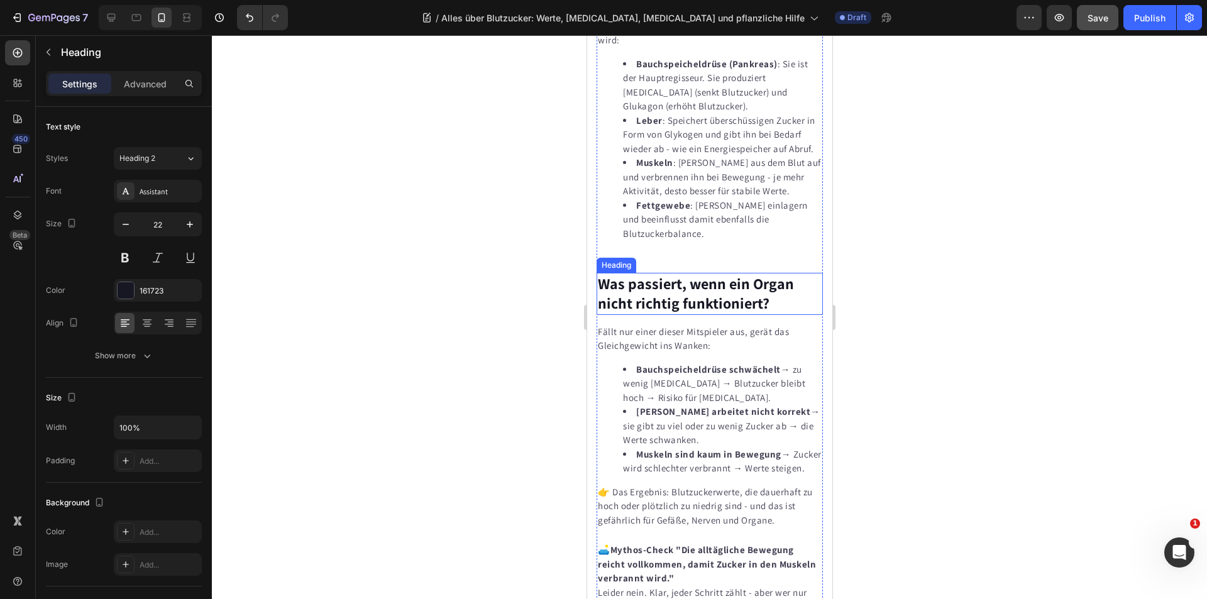
click at [653, 313] on strong "Was passiert, wenn ein Organ nicht richtig funktioniert?" at bounding box center [695, 294] width 196 height 40
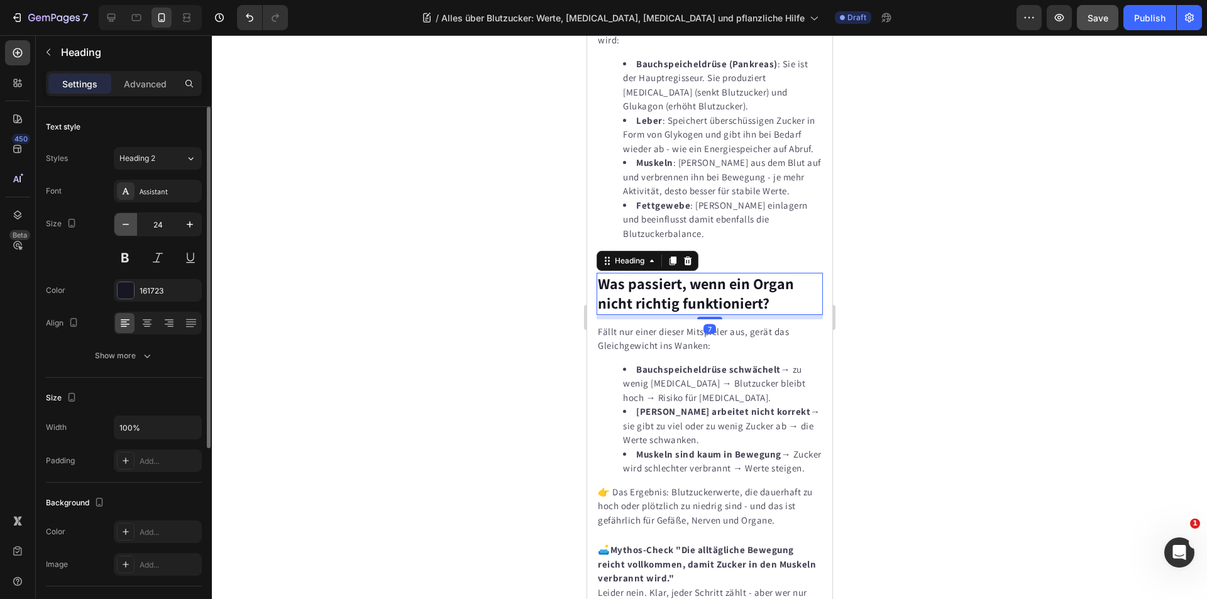
click at [125, 222] on icon "button" at bounding box center [125, 224] width 13 height 13
drag, startPoint x: 125, startPoint y: 222, endPoint x: 367, endPoint y: 307, distance: 257.4
click at [128, 223] on icon "button" at bounding box center [125, 224] width 13 height 13
type input "22"
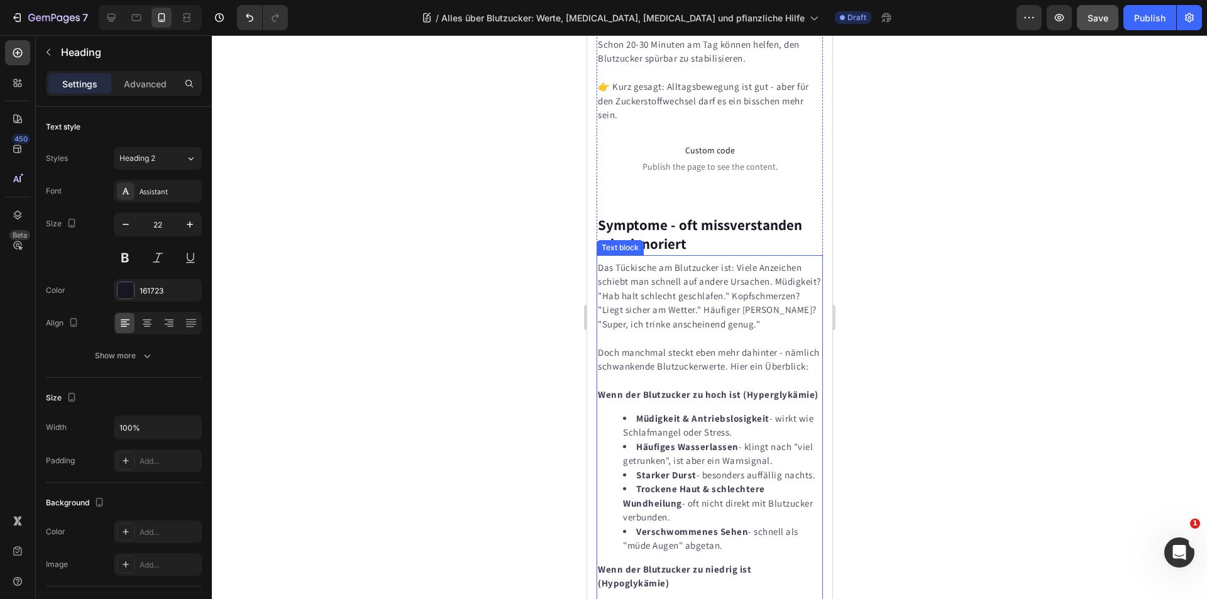
scroll to position [3081, 0]
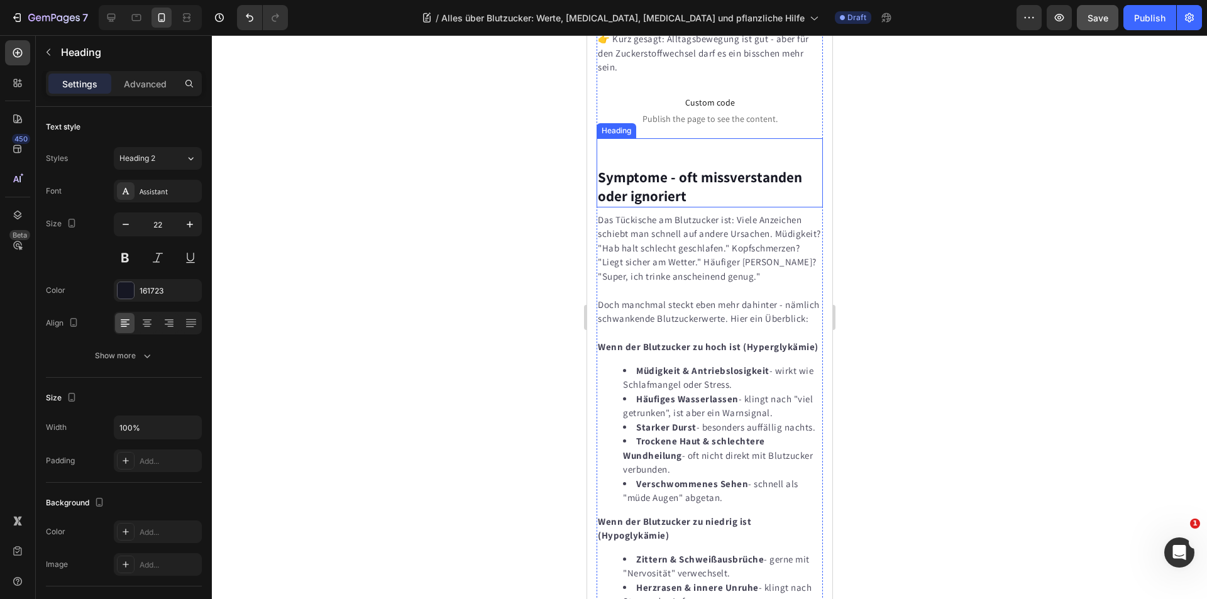
click at [638, 206] on strong "Symptome - oft missverstanden oder ignoriert" at bounding box center [699, 187] width 204 height 38
drag, startPoint x: 121, startPoint y: 224, endPoint x: 541, endPoint y: 284, distance: 424.8
click at [121, 224] on icon "button" at bounding box center [125, 224] width 13 height 13
type input "22"
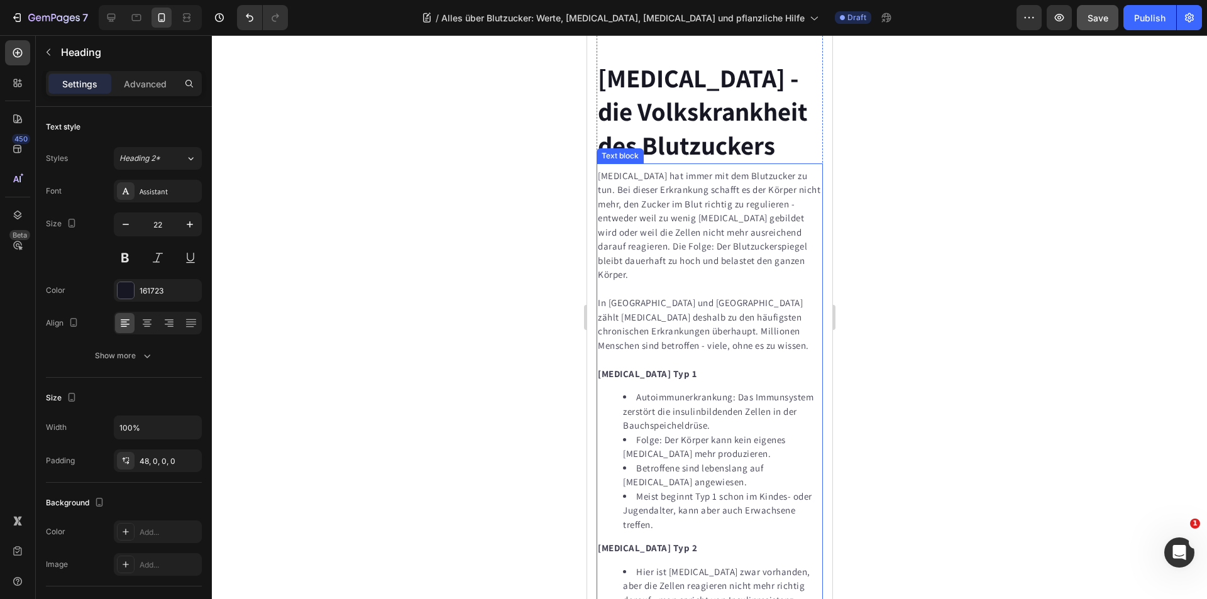
scroll to position [4150, 0]
click at [653, 161] on strong "[MEDICAL_DATA] - die Volkskrankheit des Blutzuckers" at bounding box center [701, 110] width 209 height 101
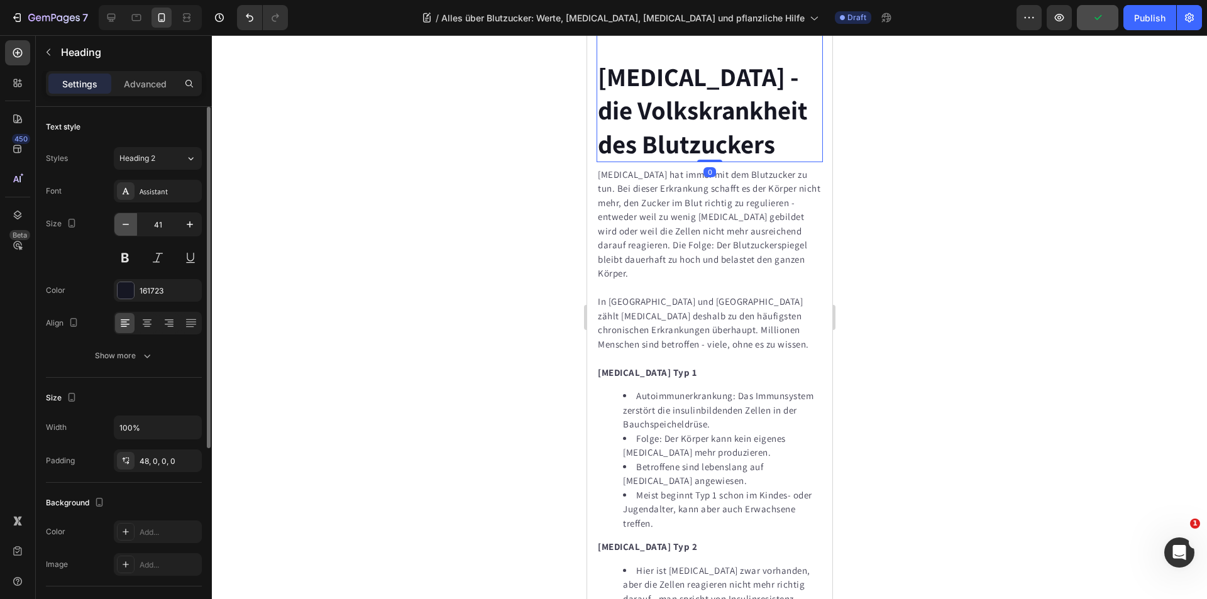
click at [128, 225] on icon "button" at bounding box center [125, 224] width 13 height 13
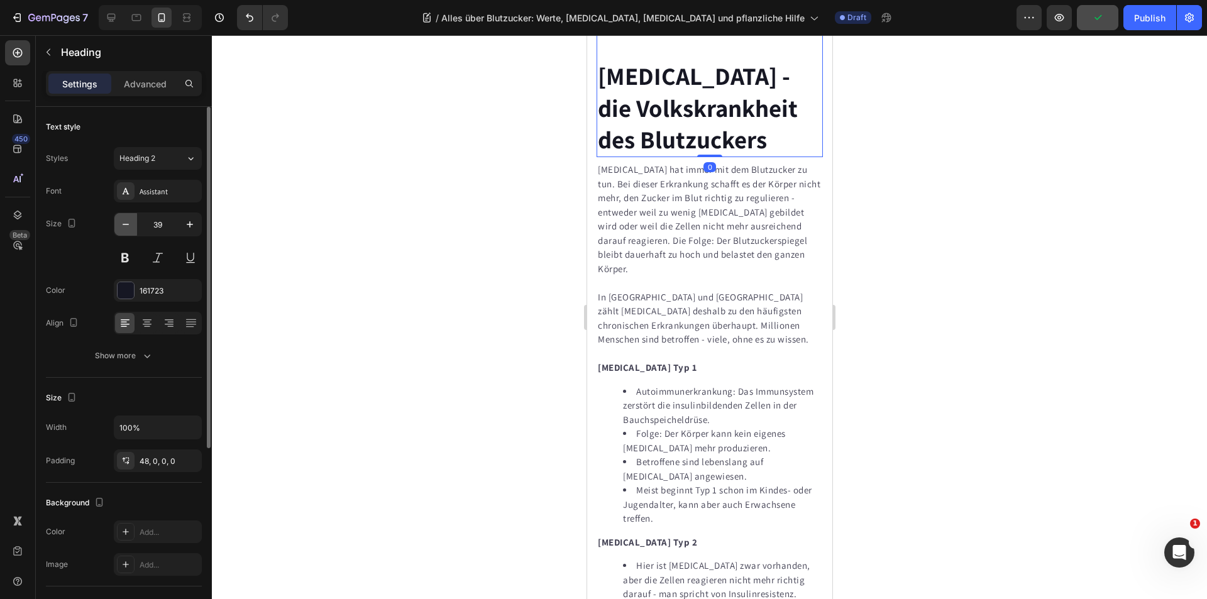
click at [128, 225] on icon "button" at bounding box center [125, 224] width 13 height 13
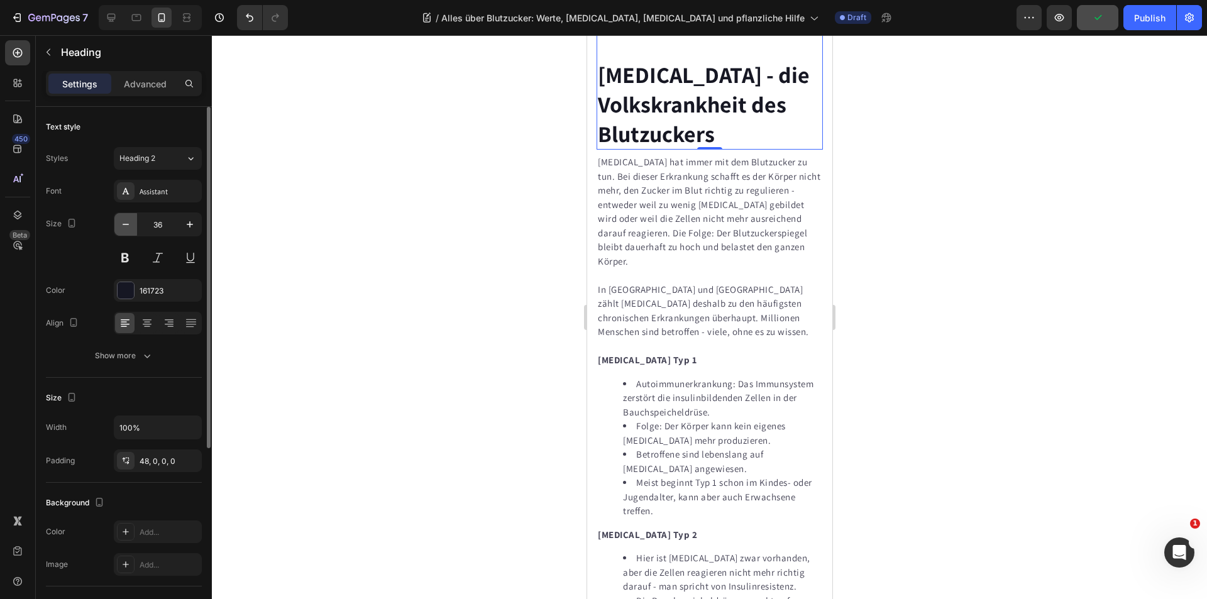
click at [128, 225] on icon "button" at bounding box center [125, 224] width 13 height 13
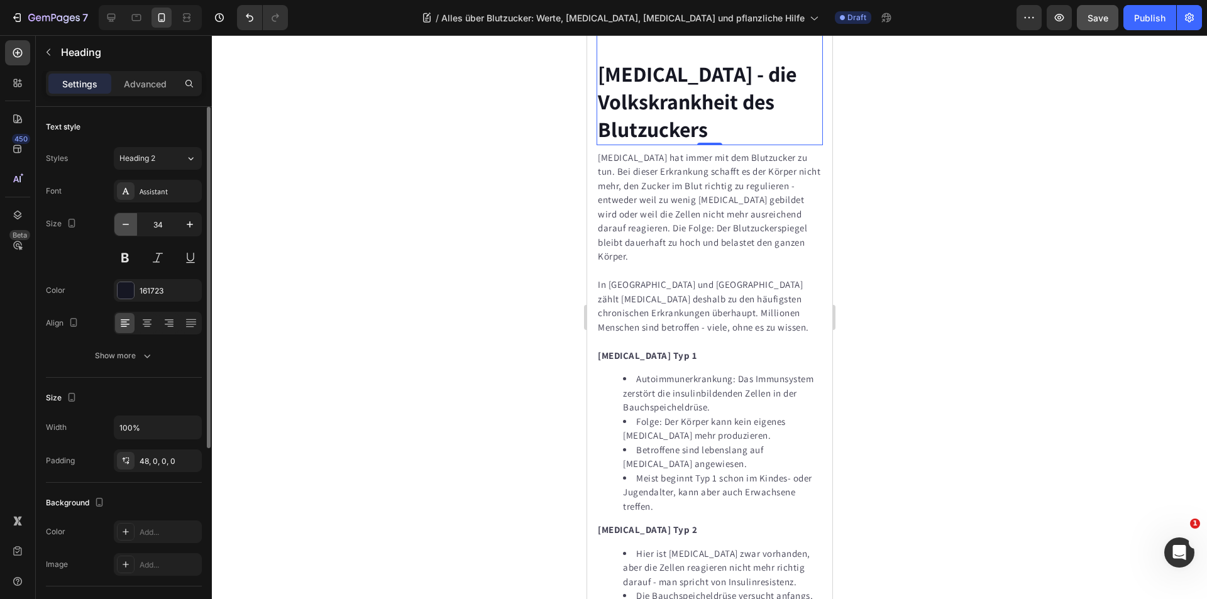
click at [128, 225] on icon "button" at bounding box center [125, 224] width 13 height 13
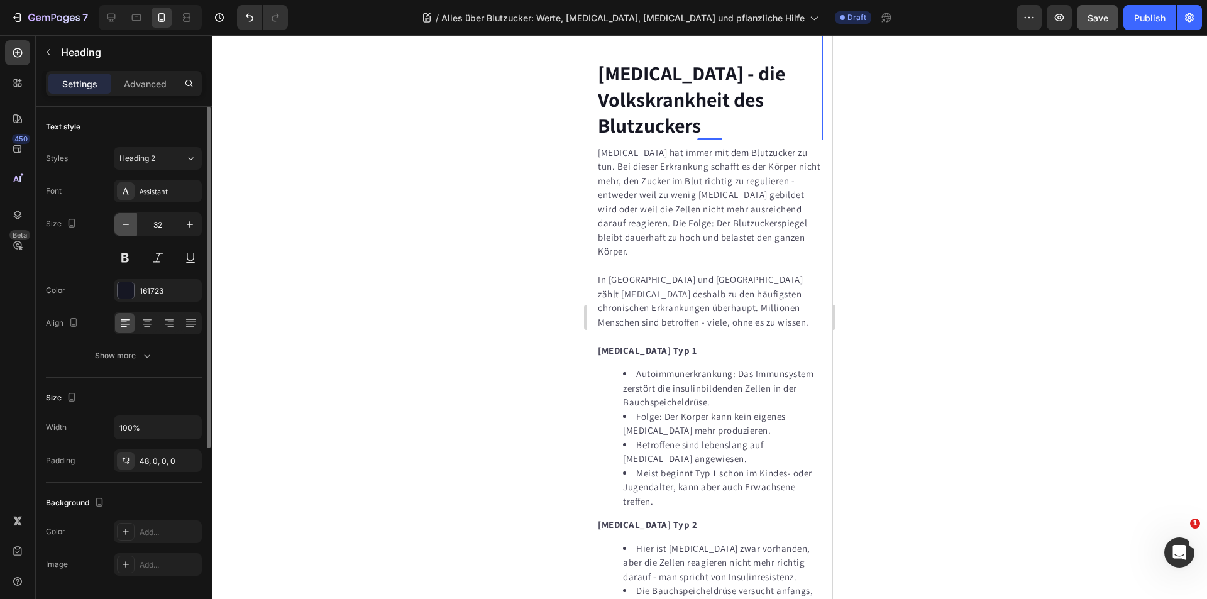
click at [128, 225] on icon "button" at bounding box center [125, 224] width 13 height 13
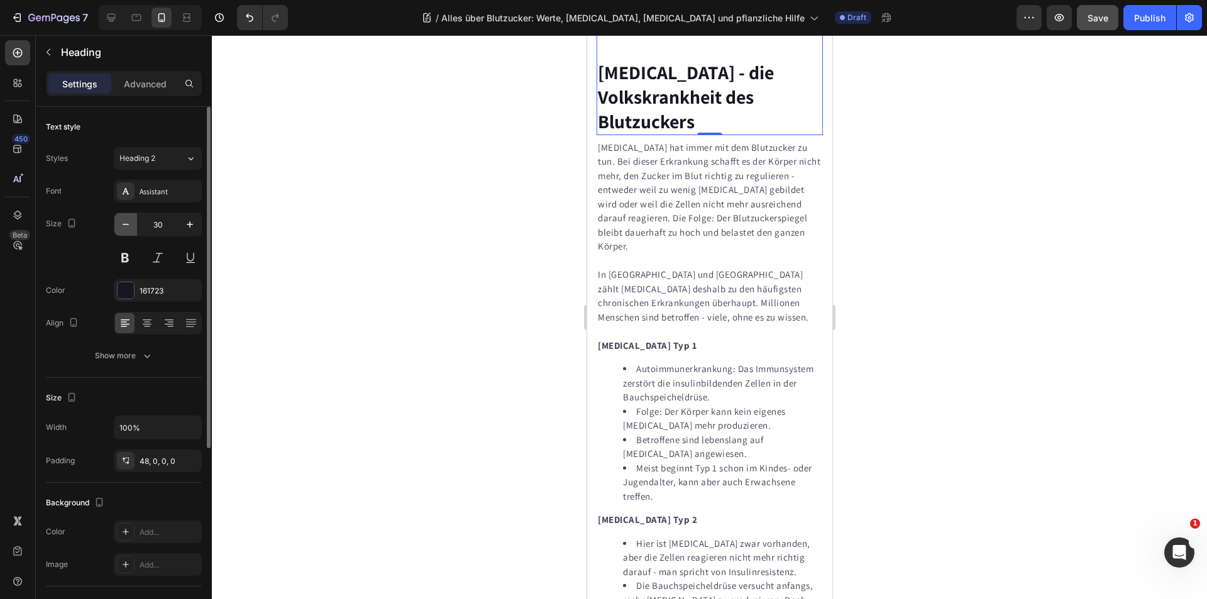
click at [128, 225] on icon "button" at bounding box center [125, 224] width 13 height 13
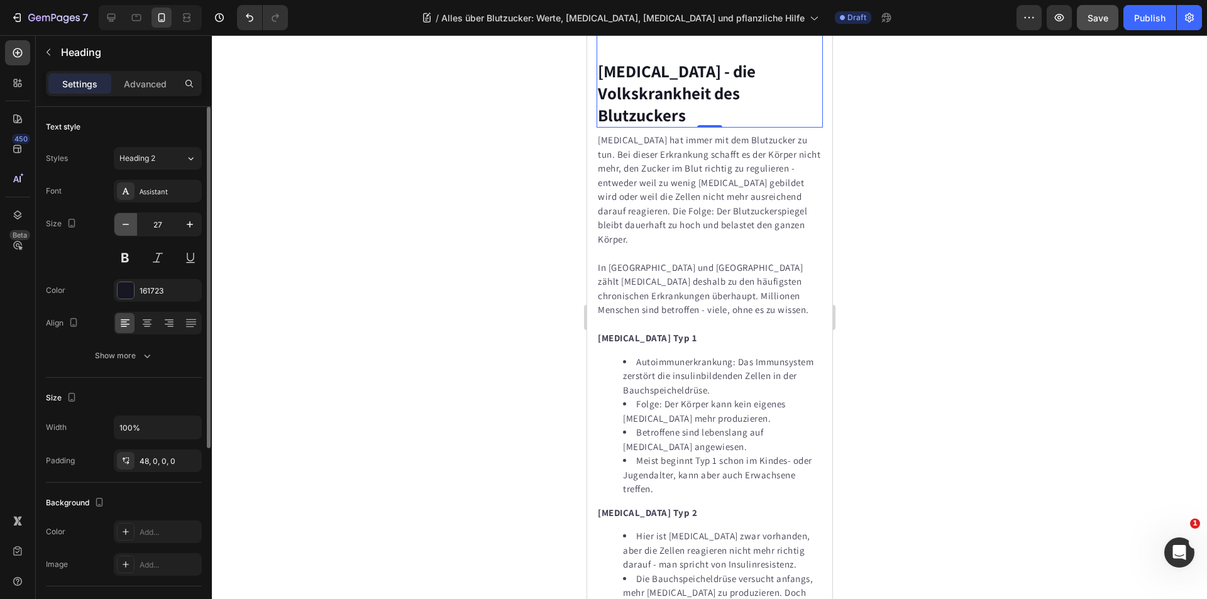
click at [128, 225] on icon "button" at bounding box center [125, 224] width 13 height 13
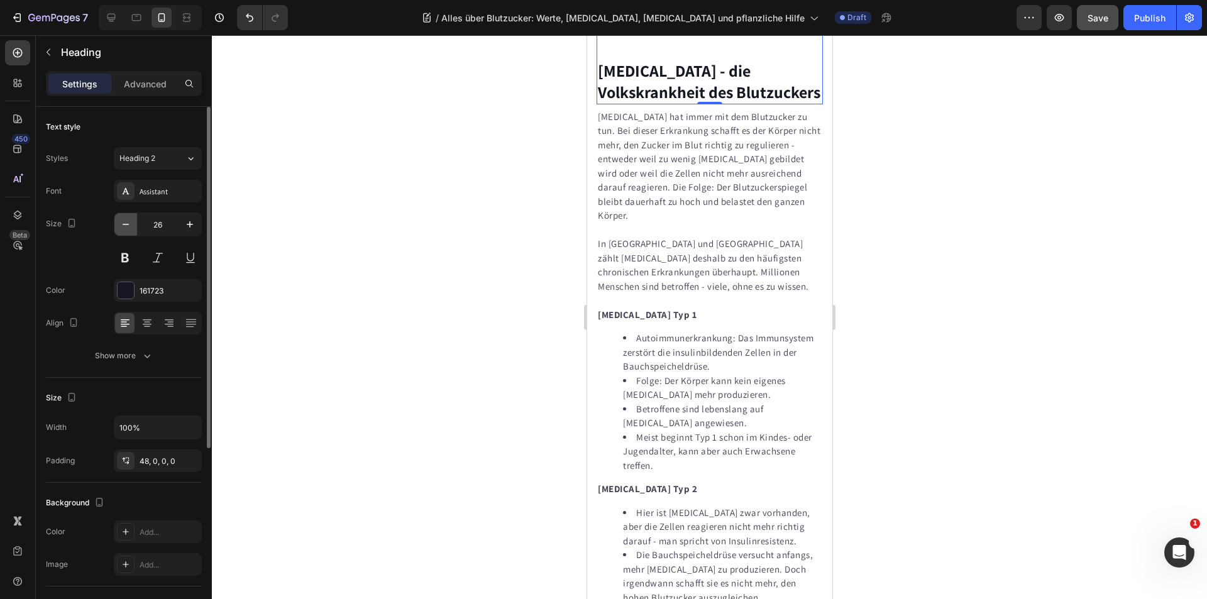
click at [128, 225] on icon "button" at bounding box center [125, 224] width 13 height 13
click at [129, 225] on icon "button" at bounding box center [125, 224] width 13 height 13
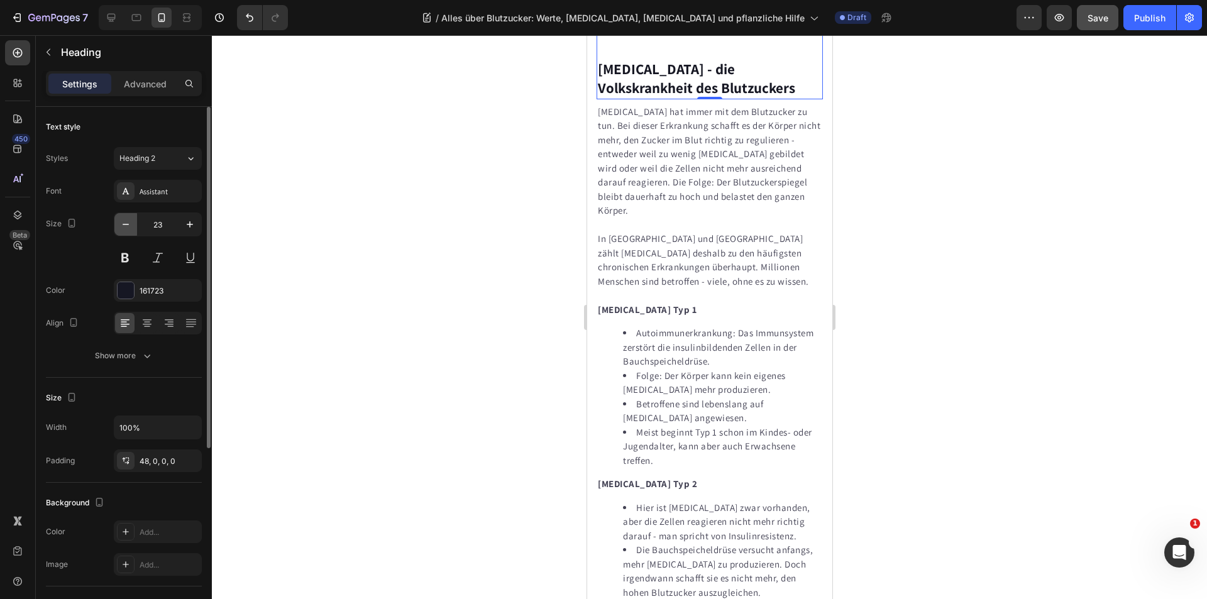
click at [129, 225] on icon "button" at bounding box center [125, 224] width 13 height 13
type input "22"
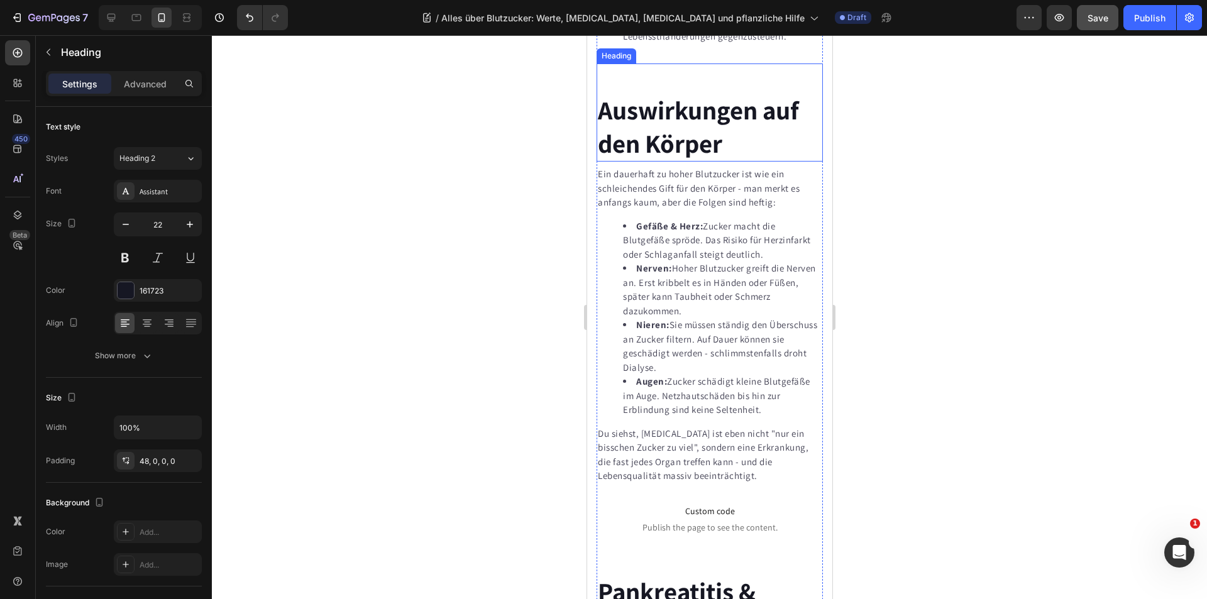
scroll to position [4968, 0]
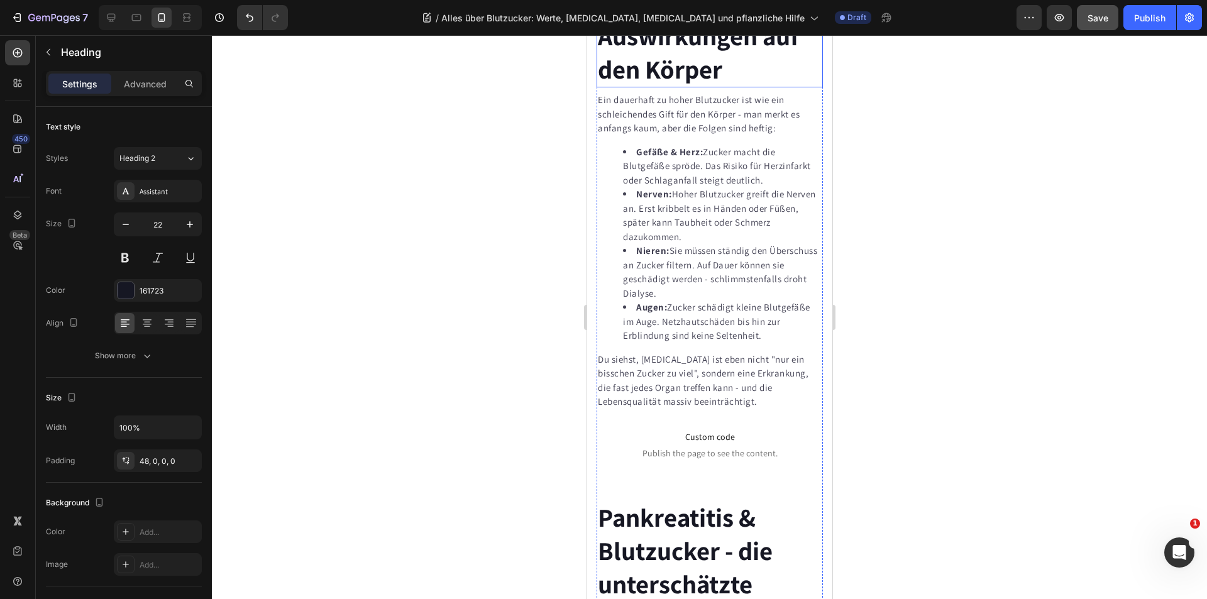
click at [642, 86] on strong "Auswirkungen auf den Körper" at bounding box center [697, 52] width 201 height 67
click at [169, 230] on input "41" at bounding box center [158, 224] width 42 height 23
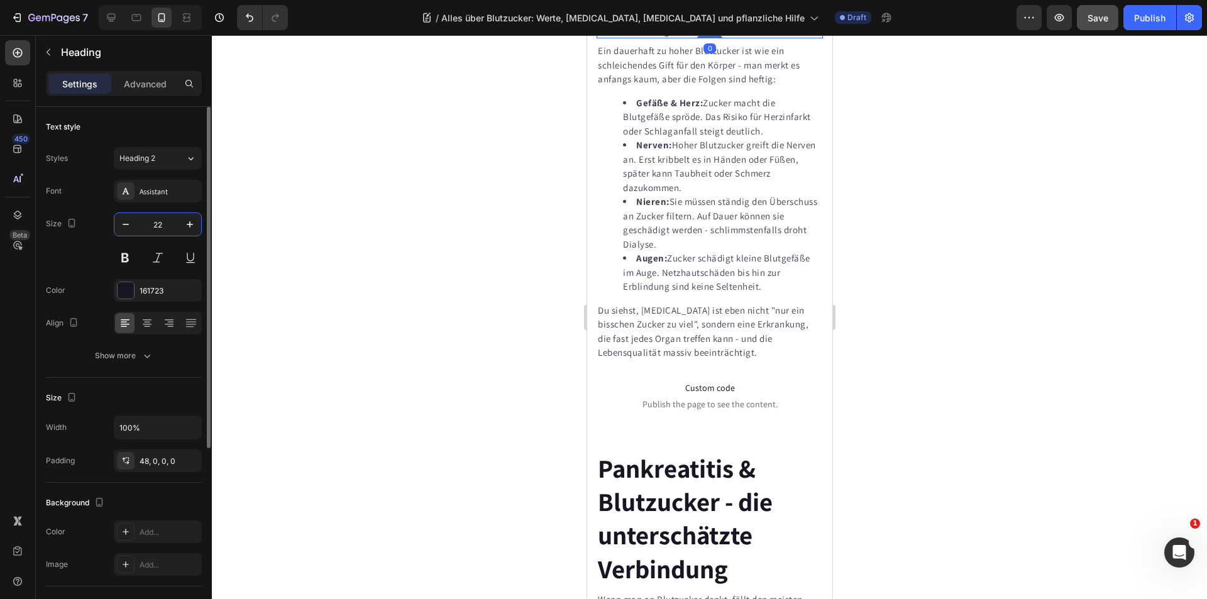
type input "22"
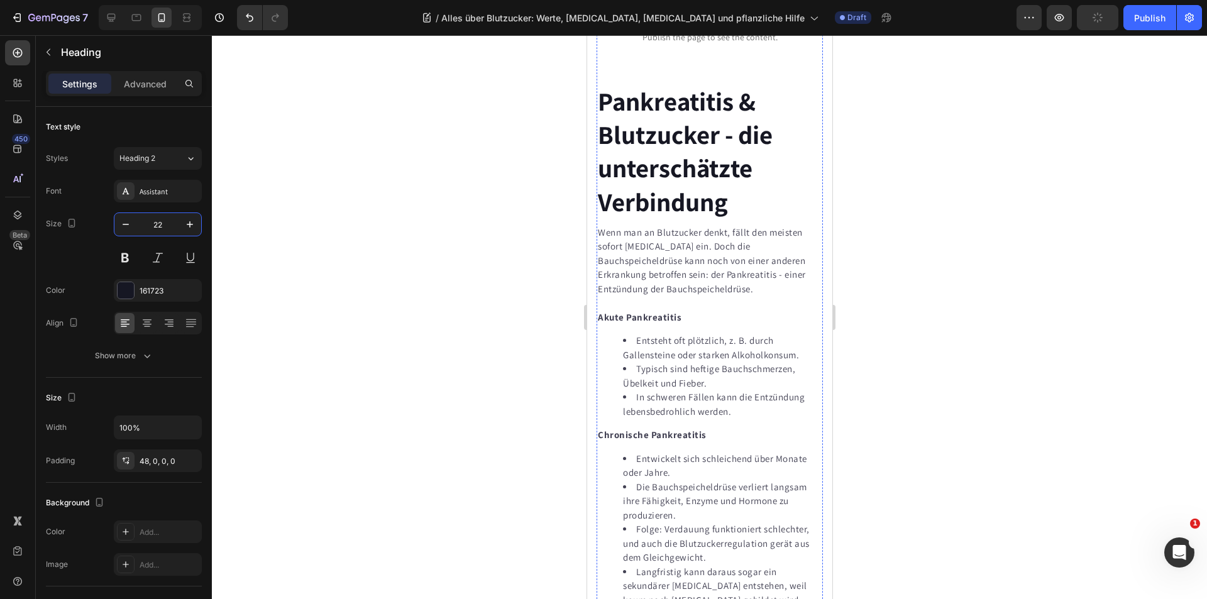
scroll to position [5345, 0]
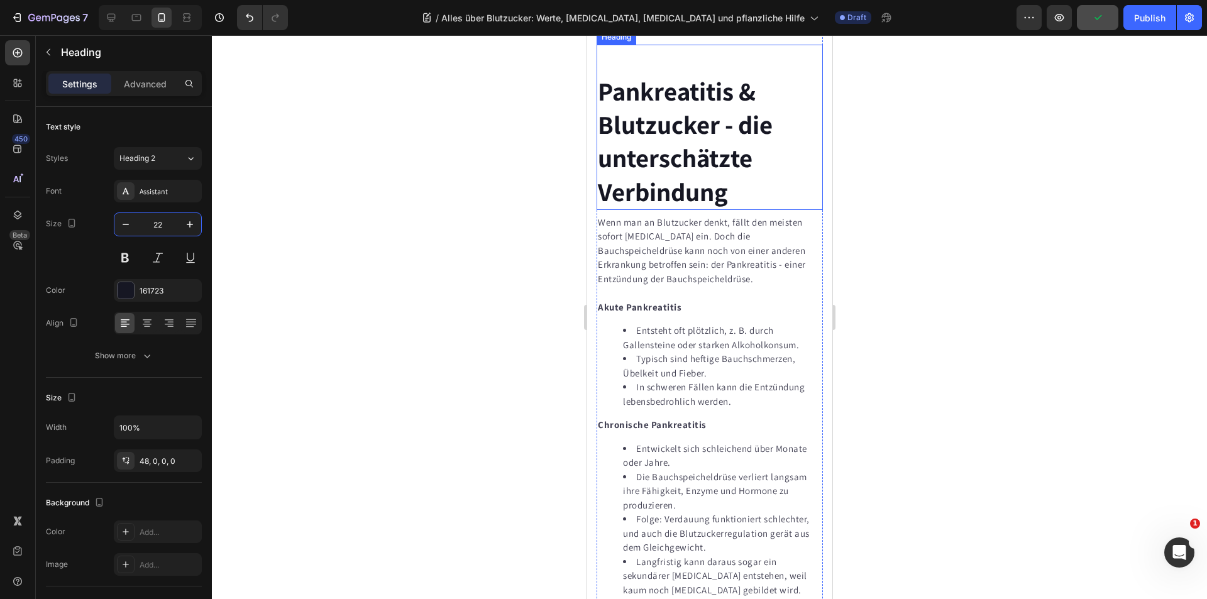
click at [672, 209] on strong "Pankreatitis & Blutzucker - die unterschätzte Verbindung" at bounding box center [684, 141] width 175 height 135
click at [167, 225] on input "41" at bounding box center [158, 224] width 42 height 23
type input "22"
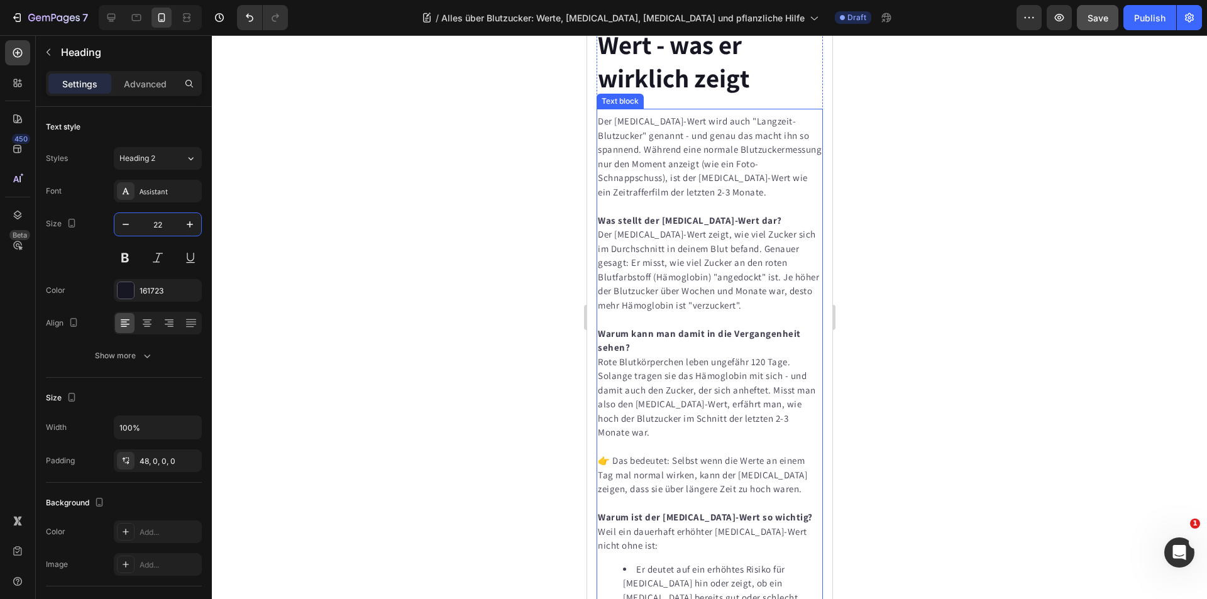
scroll to position [6414, 0]
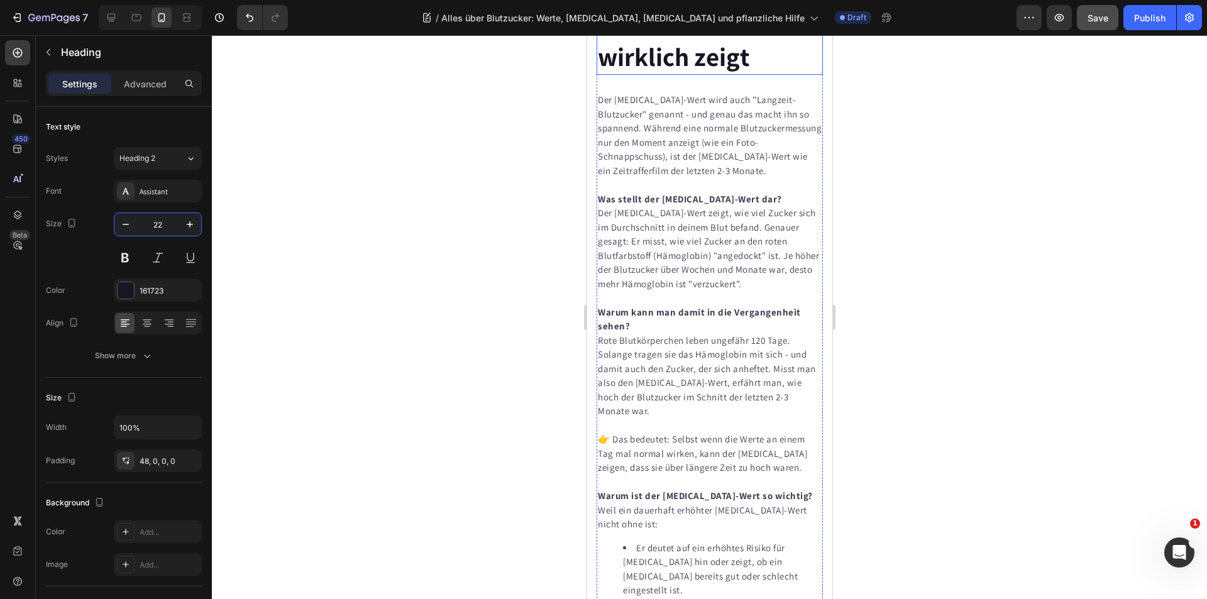
click at [679, 74] on strong "Der [MEDICAL_DATA]-Wert - was er wirklich zeigt" at bounding box center [695, 6] width 196 height 135
click at [163, 226] on input "41" at bounding box center [158, 224] width 42 height 23
type input "22"
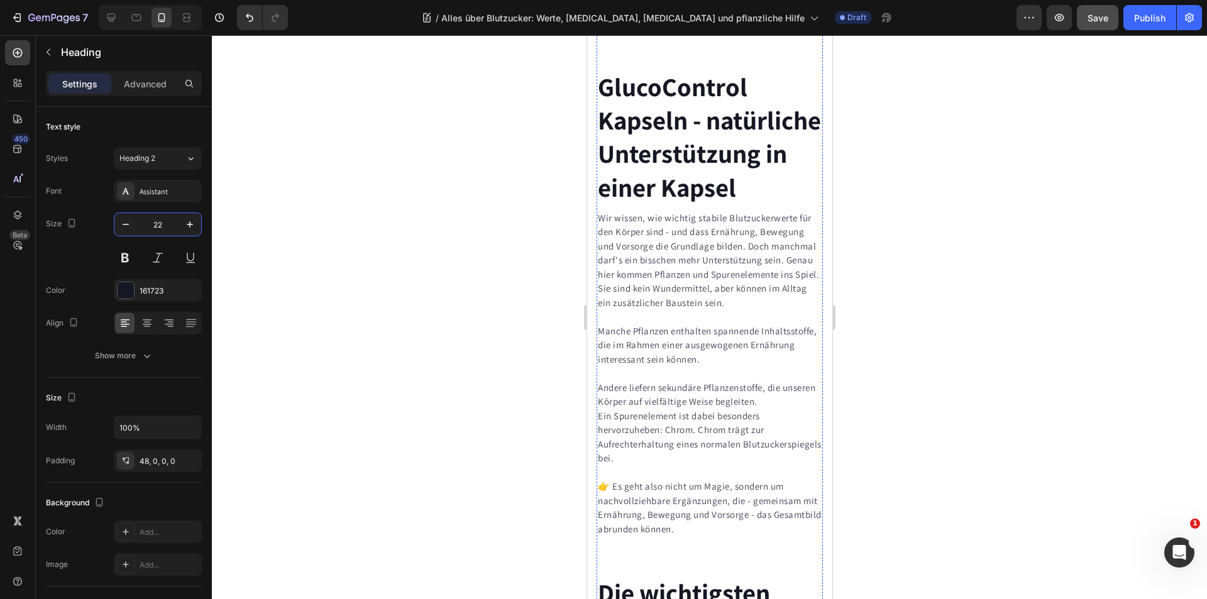
scroll to position [7357, 0]
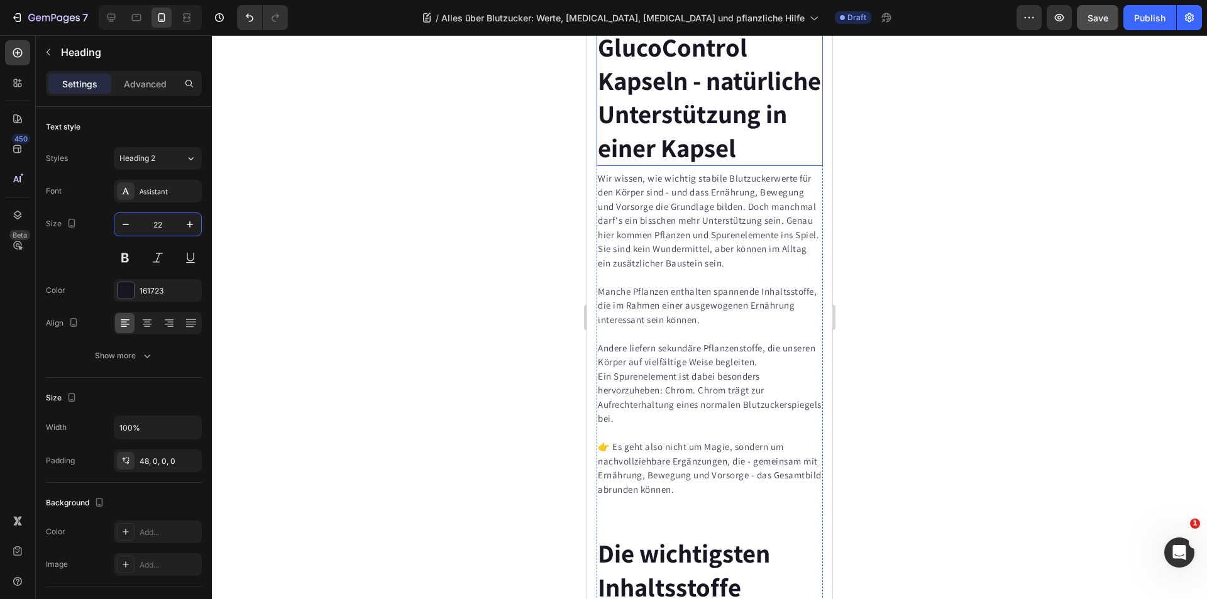
click at [653, 165] on strong "GlucoControl Kapseln - natürliche Unterstützung in einer Kapsel" at bounding box center [708, 97] width 223 height 135
click at [163, 219] on input "41" at bounding box center [158, 224] width 42 height 23
type input "22"
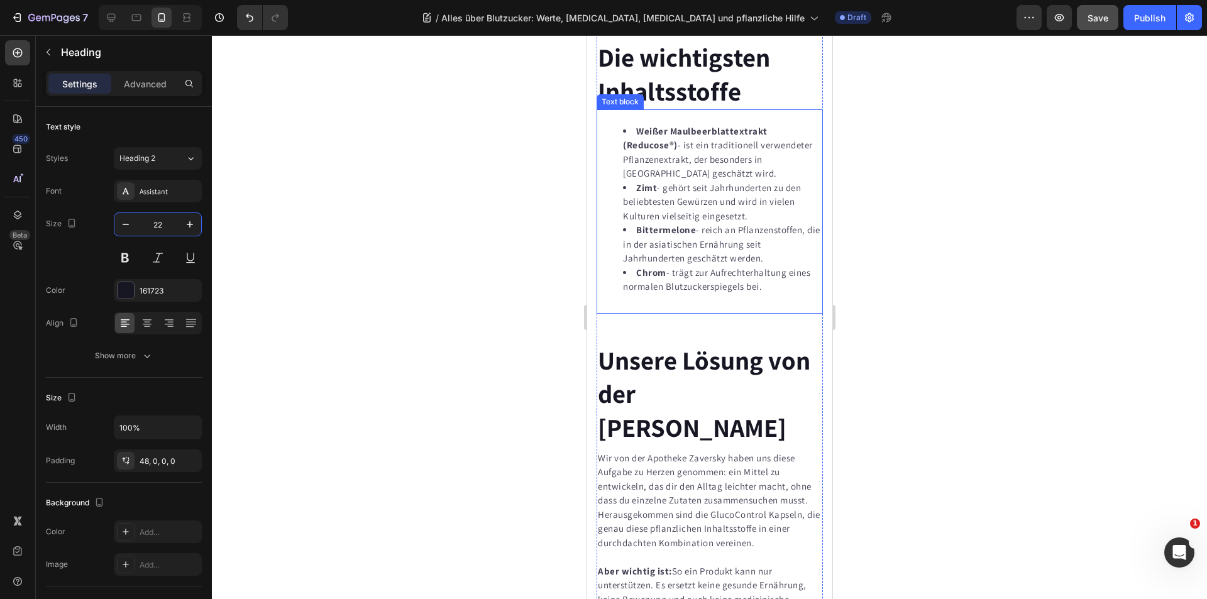
scroll to position [7860, 0]
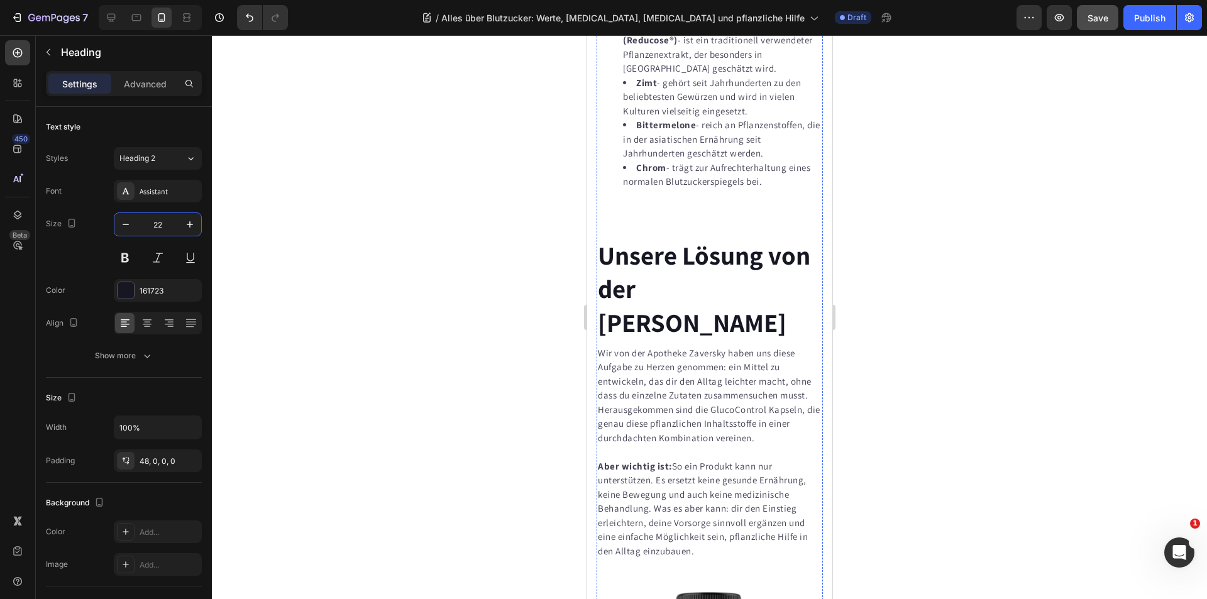
click at [162, 226] on input "41" at bounding box center [158, 224] width 42 height 23
type input "22"
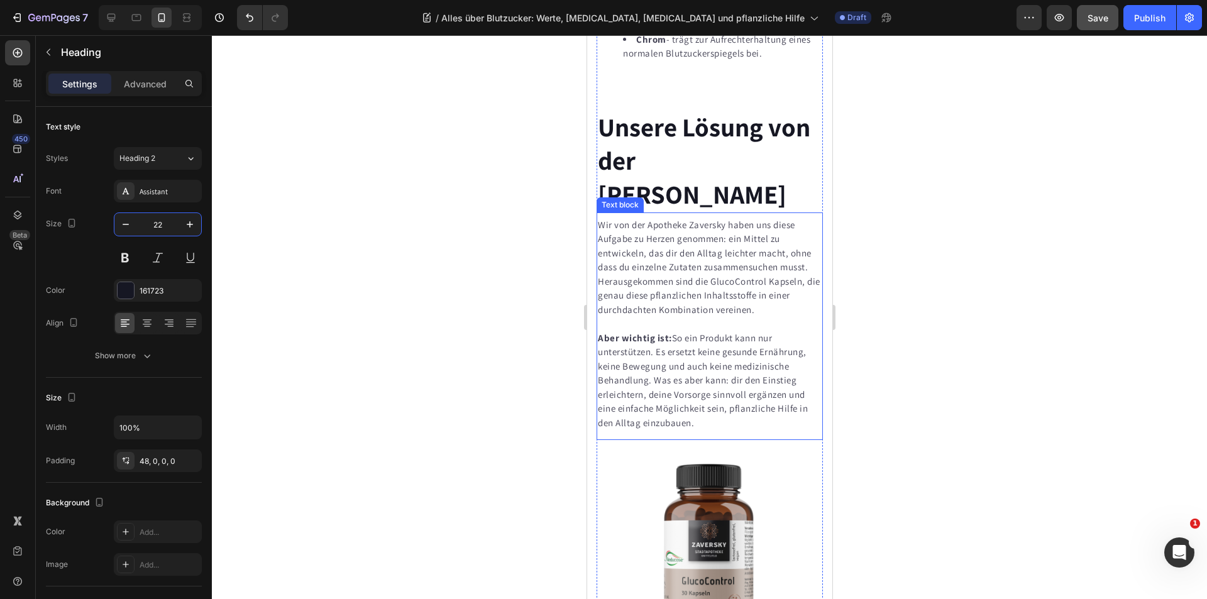
scroll to position [8049, 0]
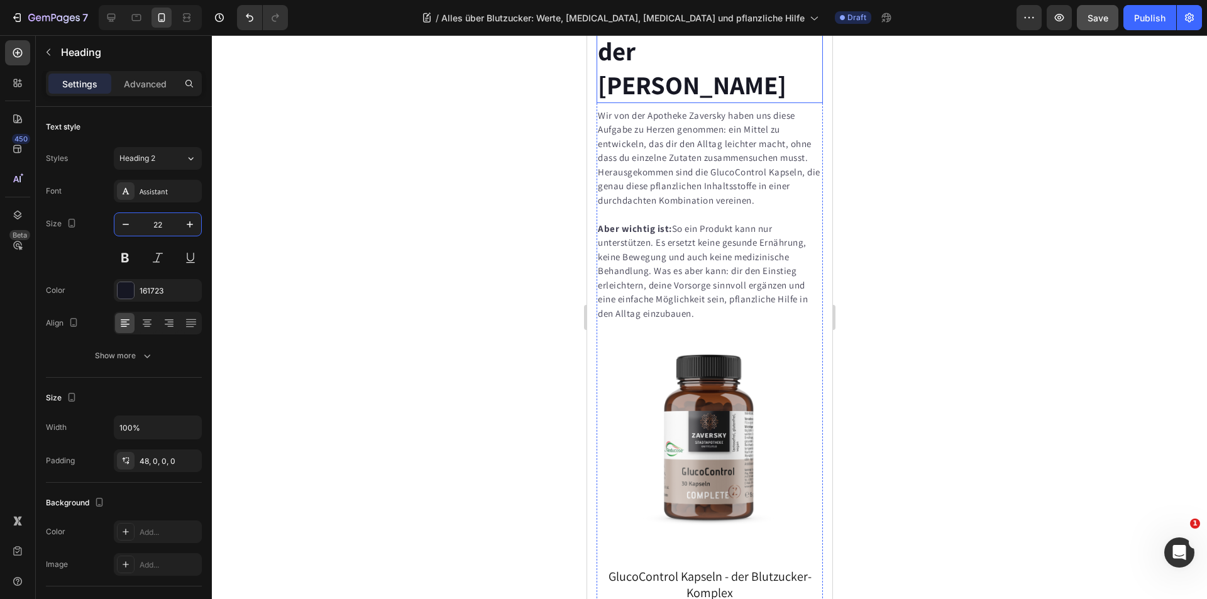
click at [658, 102] on strong "Unsere Lösung von der [PERSON_NAME]" at bounding box center [703, 51] width 213 height 101
click at [160, 223] on input "41" at bounding box center [158, 224] width 42 height 23
type input "22"
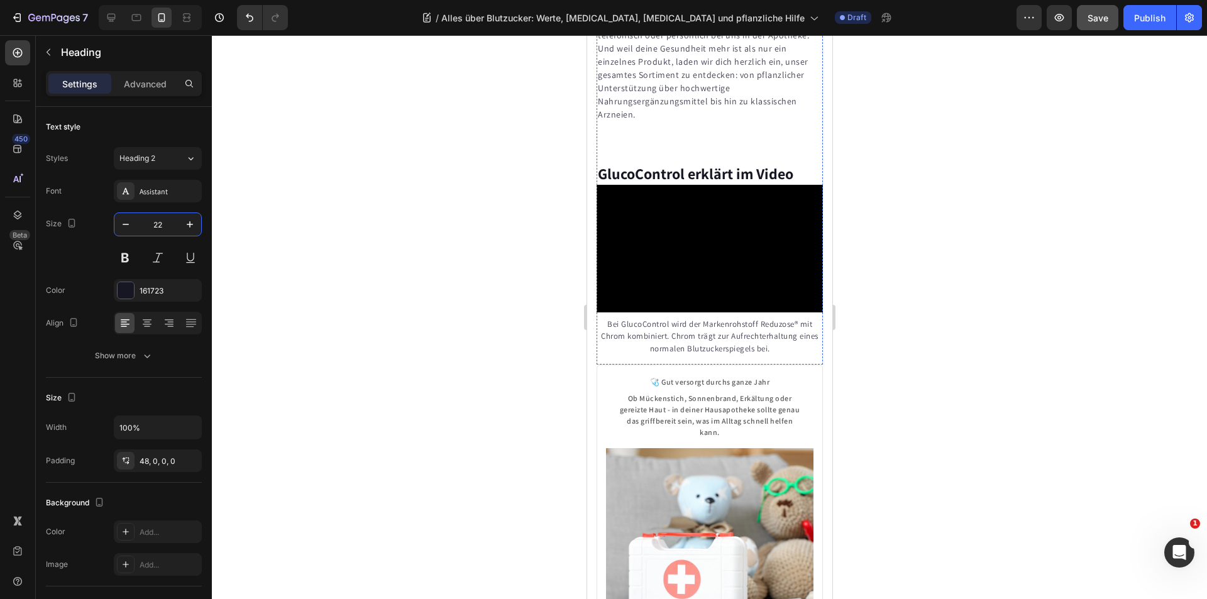
scroll to position [8866, 0]
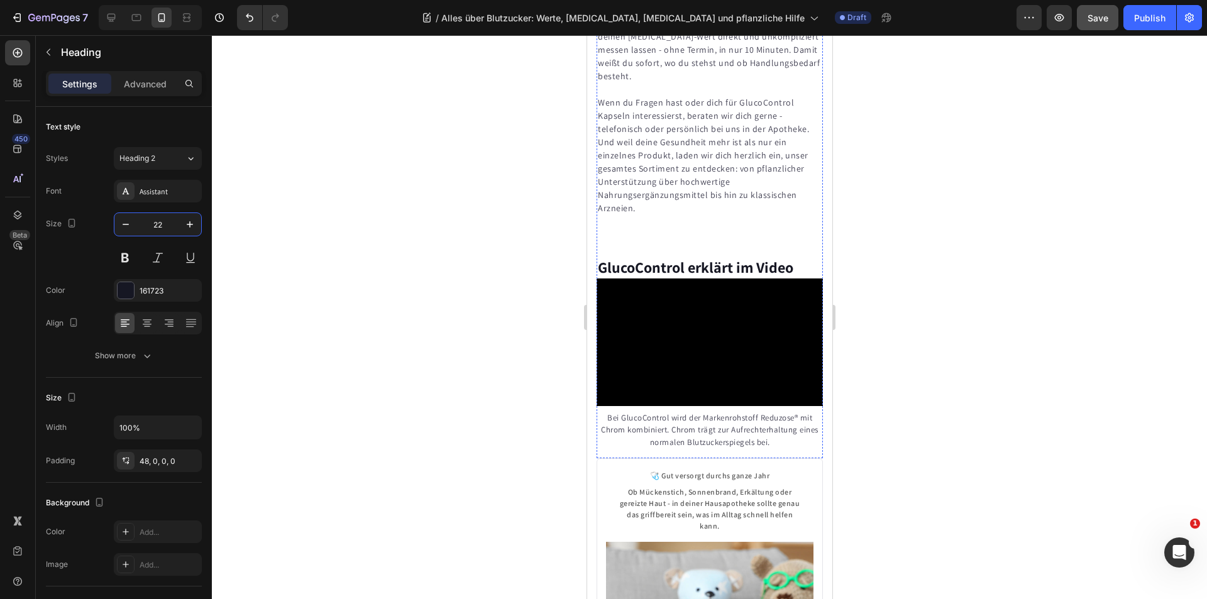
click at [123, 222] on icon "button" at bounding box center [125, 224] width 13 height 13
drag, startPoint x: 123, startPoint y: 222, endPoint x: 159, endPoint y: 232, distance: 37.2
click at [123, 223] on icon "button" at bounding box center [125, 224] width 13 height 13
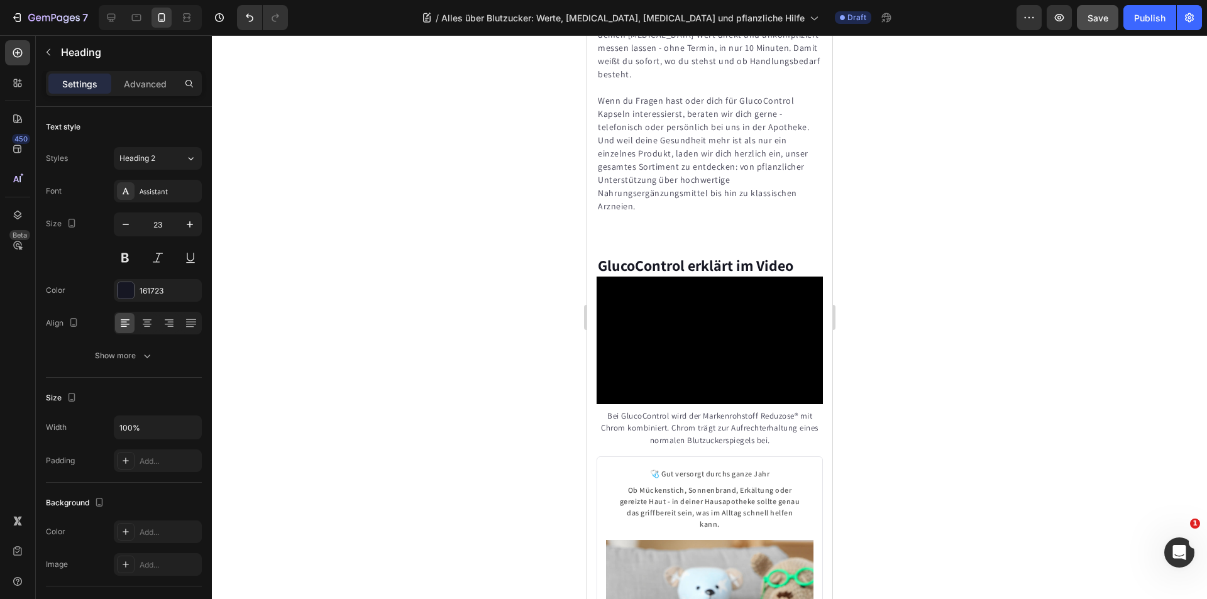
type input "22"
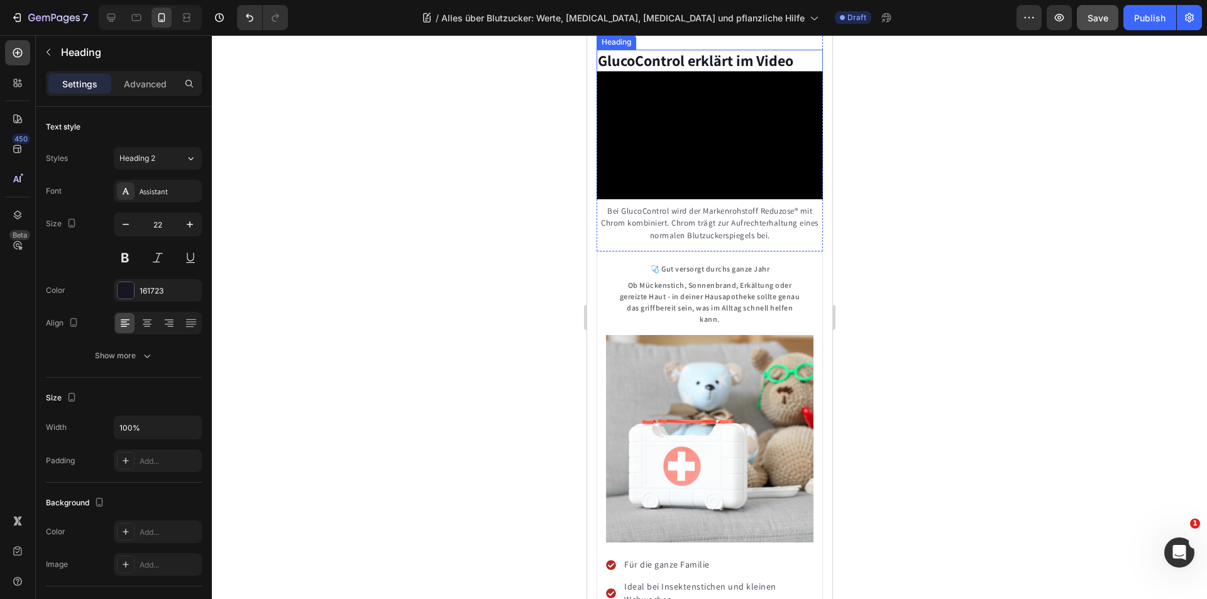
scroll to position [9055, 0]
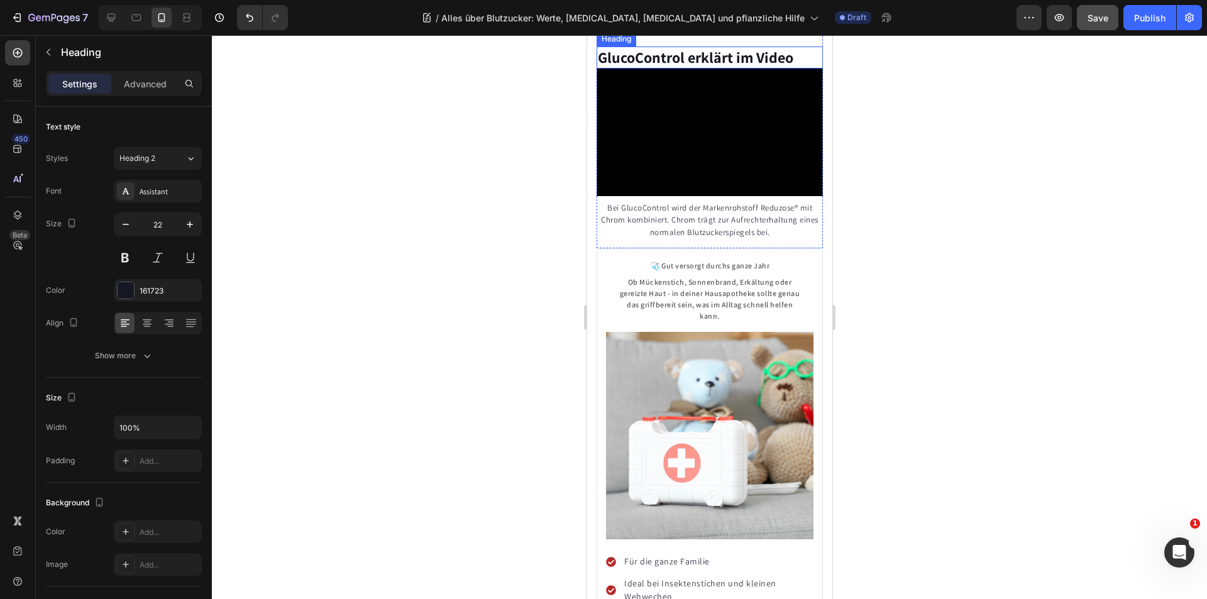
click at [664, 67] on strong "GlucoControl erklärt im Video" at bounding box center [695, 57] width 196 height 20
click at [133, 230] on button "button" at bounding box center [125, 224] width 23 height 23
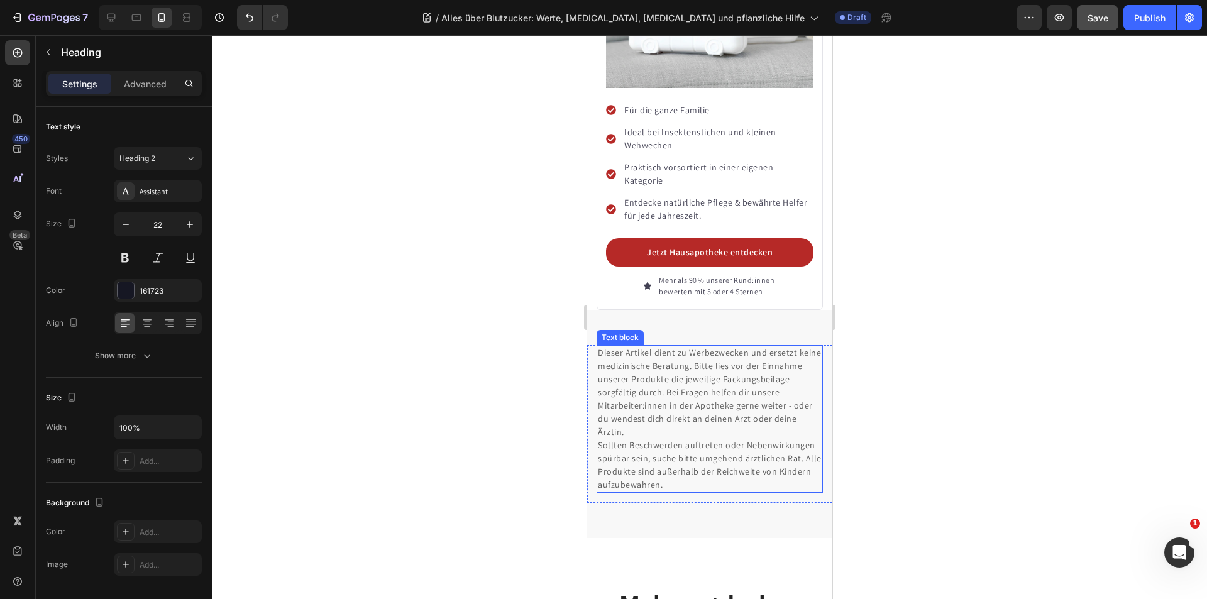
scroll to position [9621, 0]
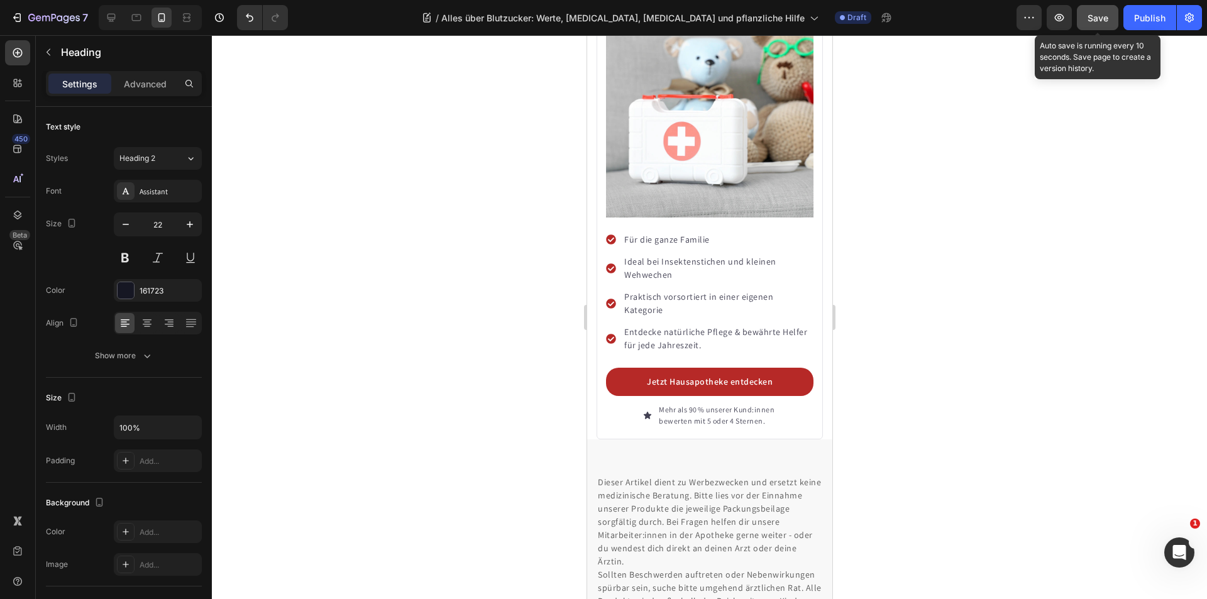
click at [1090, 13] on span "Save" at bounding box center [1098, 18] width 21 height 11
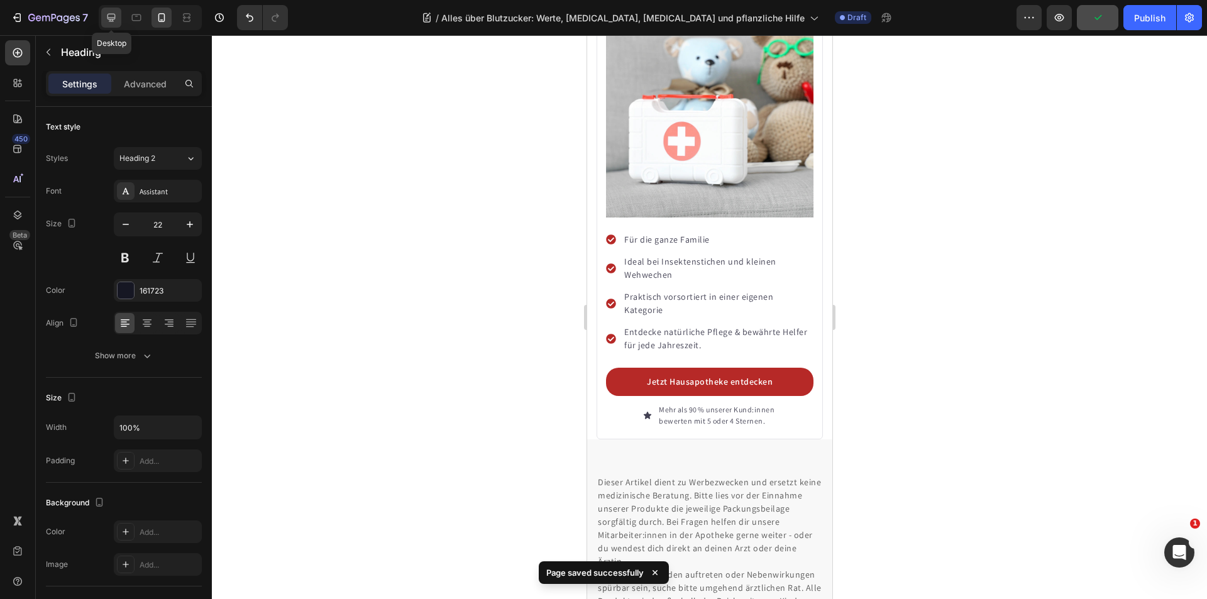
click at [118, 18] on div at bounding box center [111, 18] width 20 height 20
type input "23"
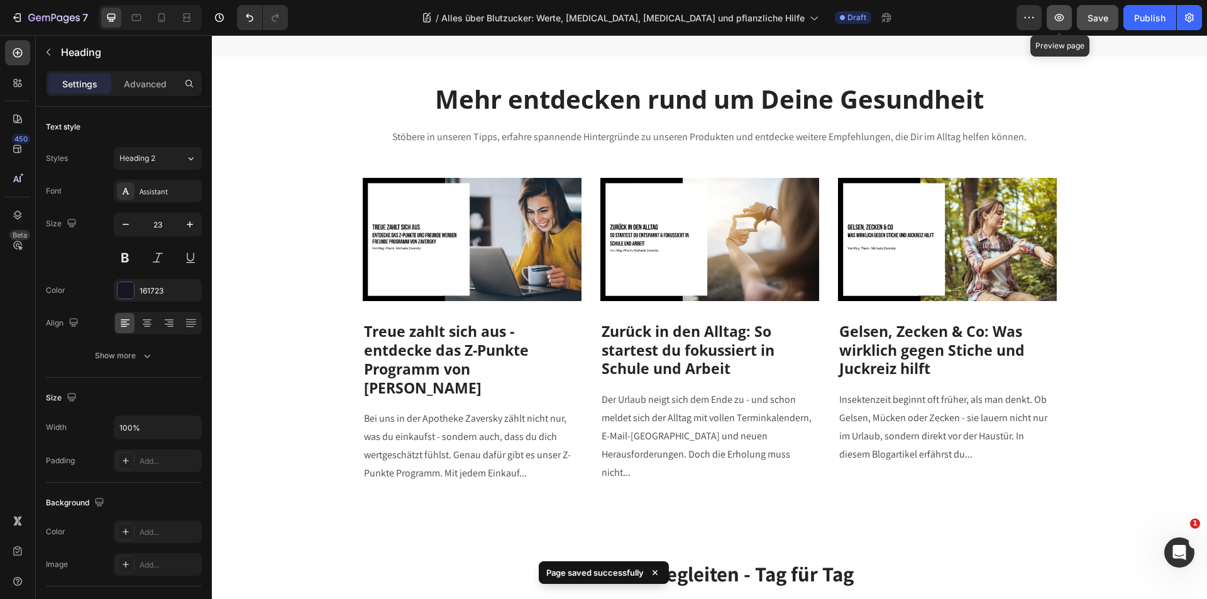
click at [1060, 13] on icon "button" at bounding box center [1059, 17] width 13 height 13
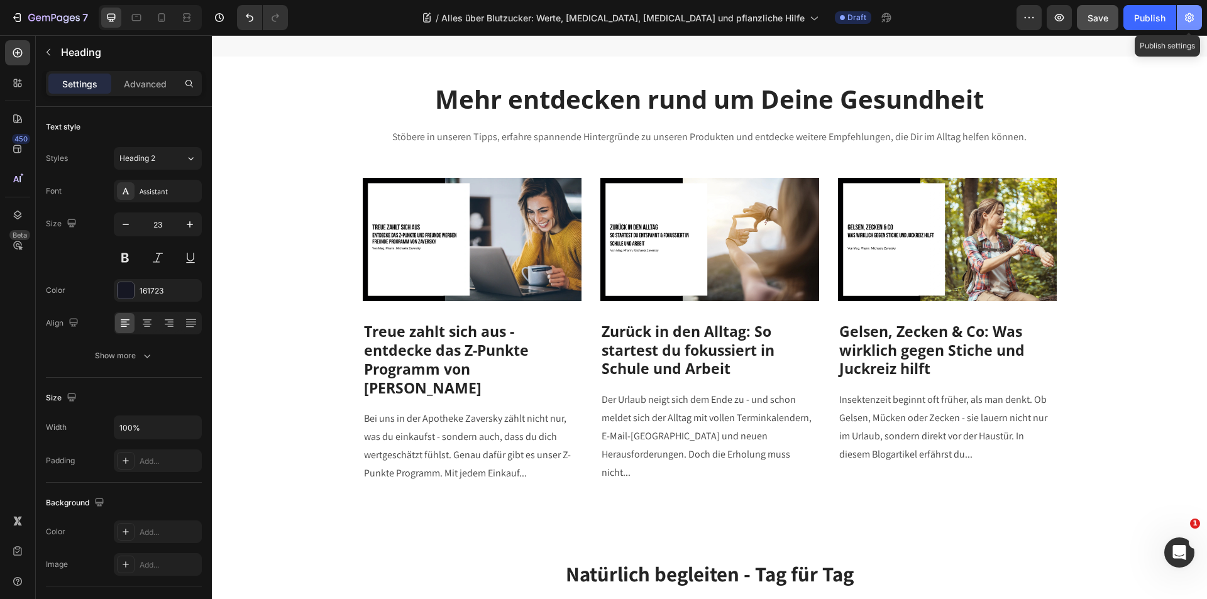
click at [1194, 17] on icon "button" at bounding box center [1189, 17] width 9 height 9
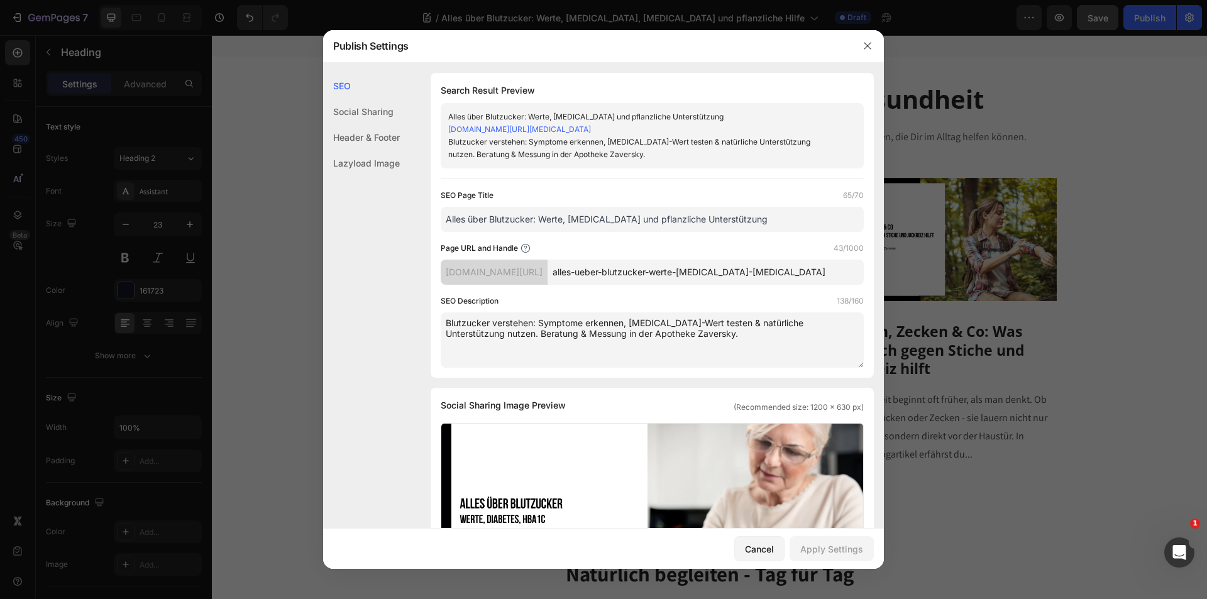
click at [785, 274] on input "alles-ueber-blutzucker-werte-[MEDICAL_DATA]-[MEDICAL_DATA]" at bounding box center [706, 272] width 316 height 25
drag, startPoint x: 755, startPoint y: 270, endPoint x: 871, endPoint y: 268, distance: 115.7
click at [871, 268] on div "SEO Search Result Preview Alles über Blutzucker: Werte, [MEDICAL_DATA] und pfla…" at bounding box center [603, 586] width 561 height 1026
click at [806, 268] on input "alles-ueber-blutzucker-werte-[MEDICAL_DATA]-[MEDICAL_DATA]" at bounding box center [706, 272] width 316 height 25
click at [872, 46] on icon "button" at bounding box center [868, 46] width 10 height 10
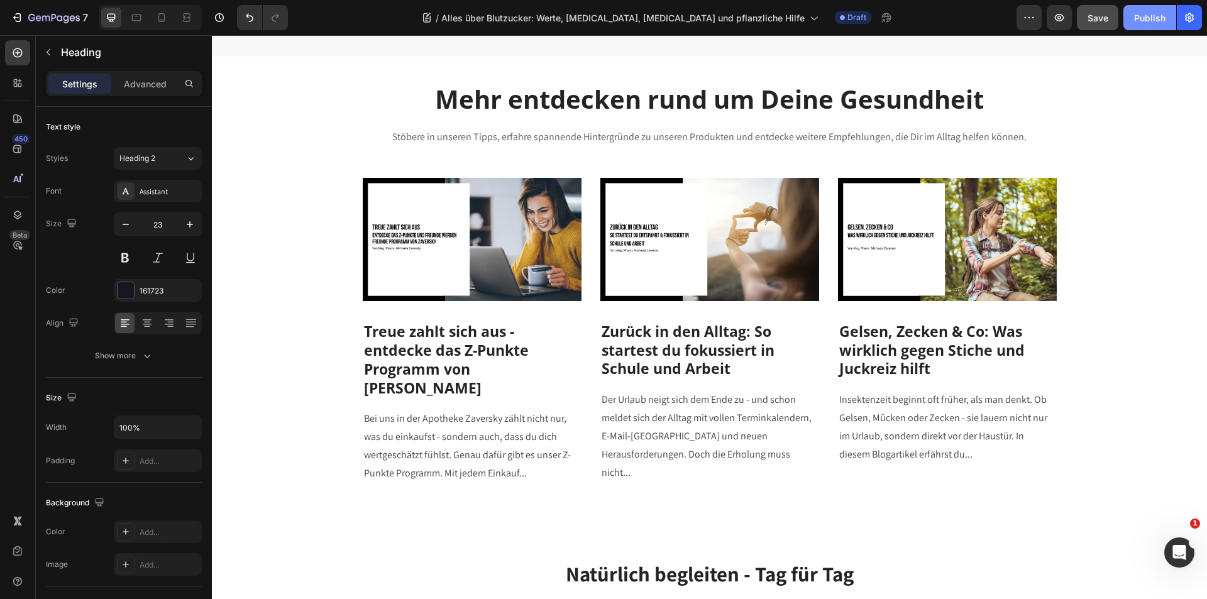
click at [1144, 14] on div "Publish" at bounding box center [1149, 17] width 31 height 13
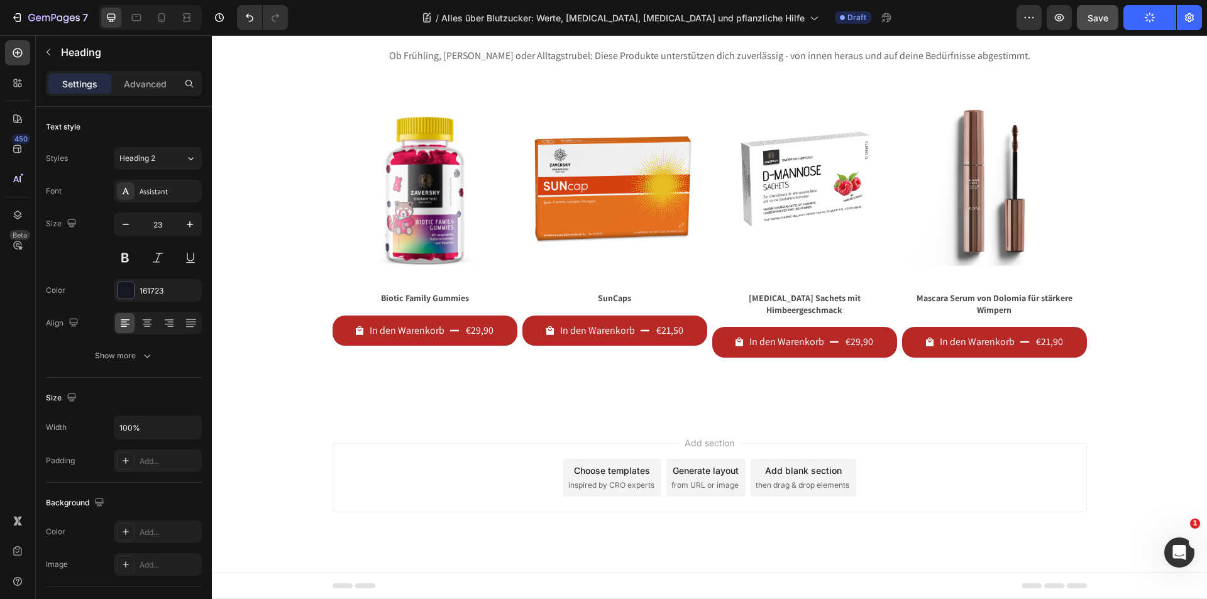
scroll to position [7482, 0]
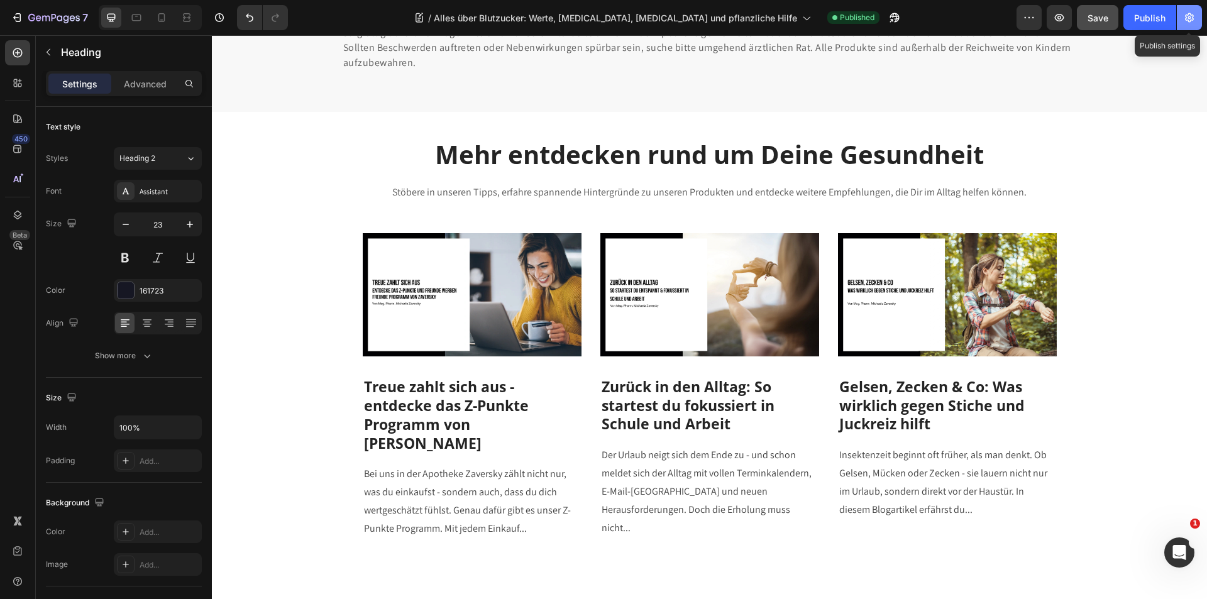
click at [1186, 11] on icon "button" at bounding box center [1189, 17] width 13 height 13
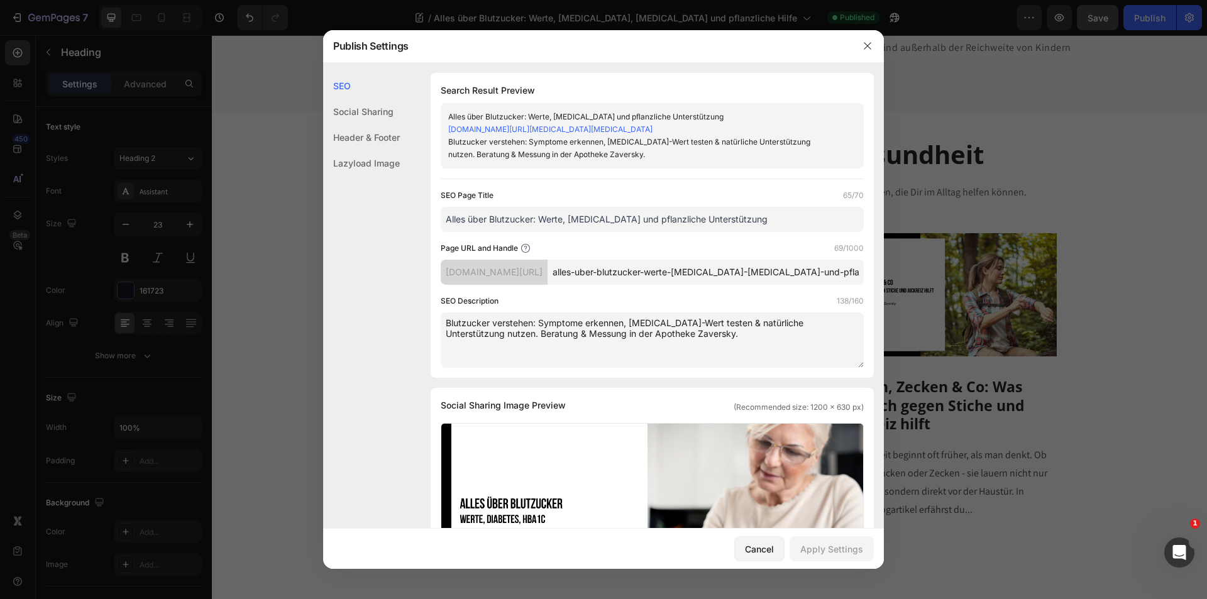
click at [716, 278] on input "alles-uber-blutzucker-werte-[MEDICAL_DATA]-[MEDICAL_DATA]-und-pflanzliche-hilfe" at bounding box center [706, 272] width 316 height 25
click at [865, 46] on icon "button" at bounding box center [868, 46] width 10 height 10
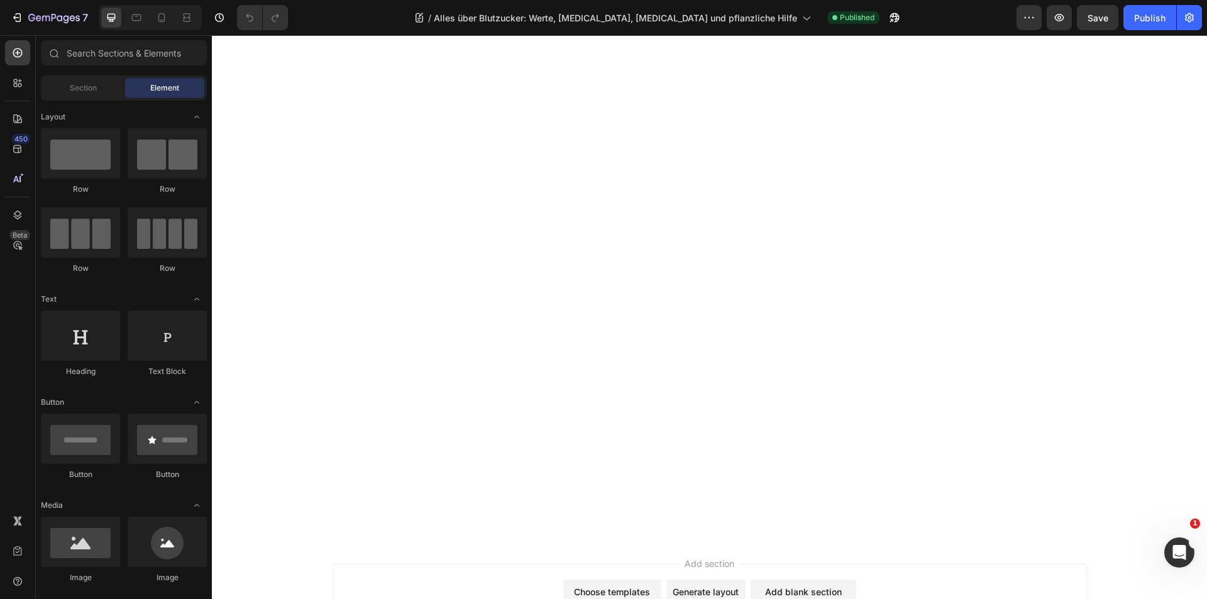
scroll to position [7672, 0]
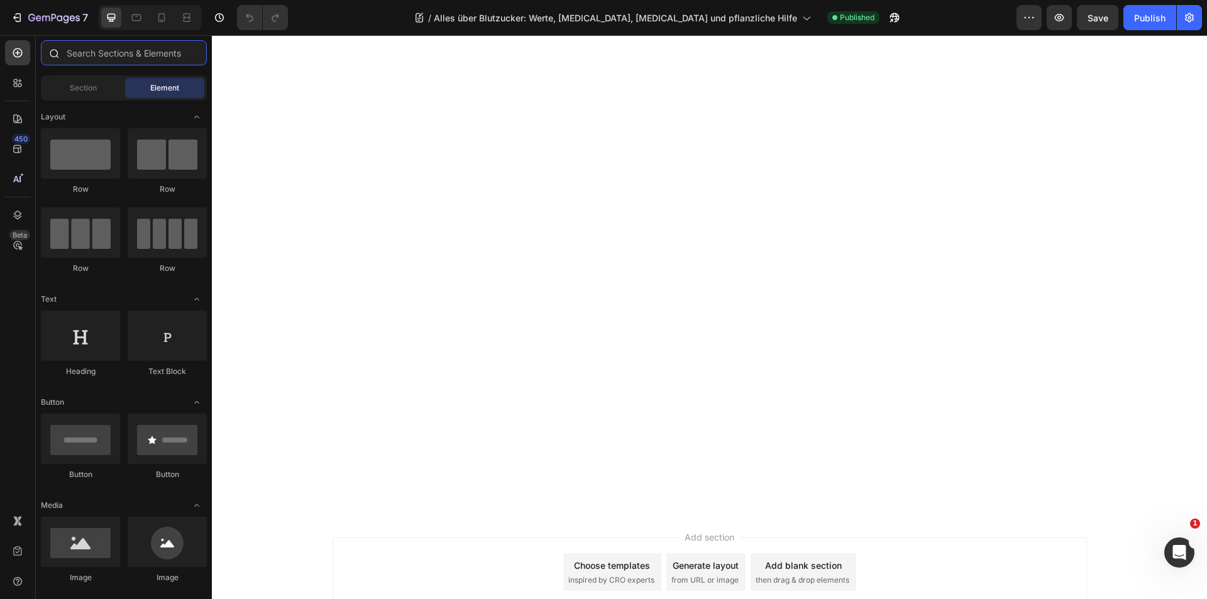
click at [96, 52] on input "text" at bounding box center [124, 52] width 166 height 25
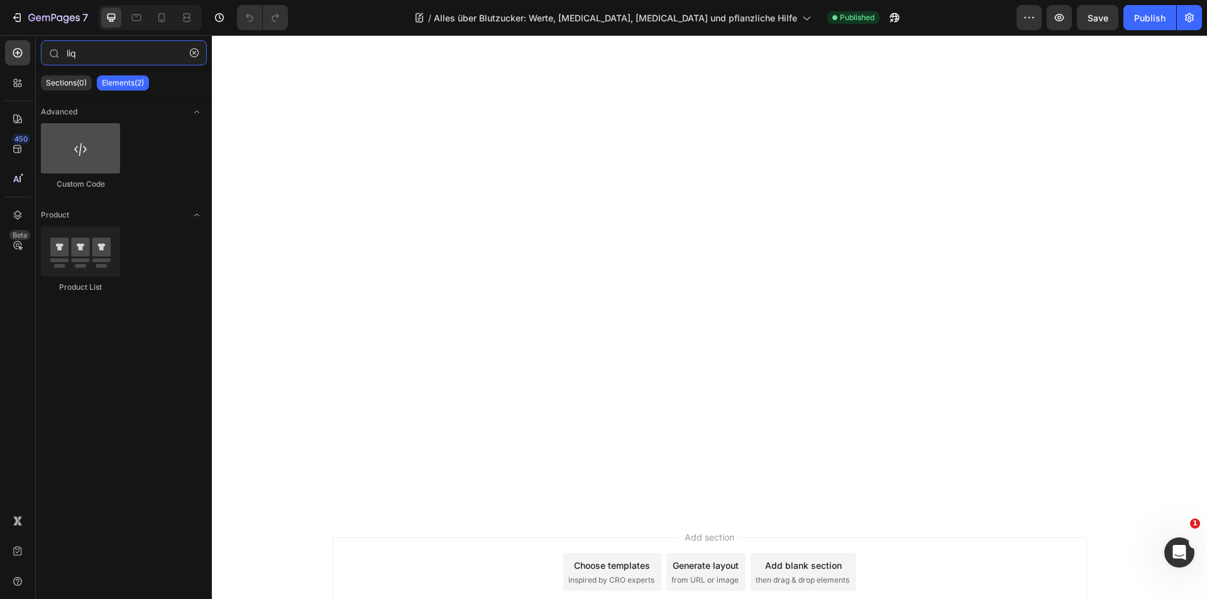
type input "liq"
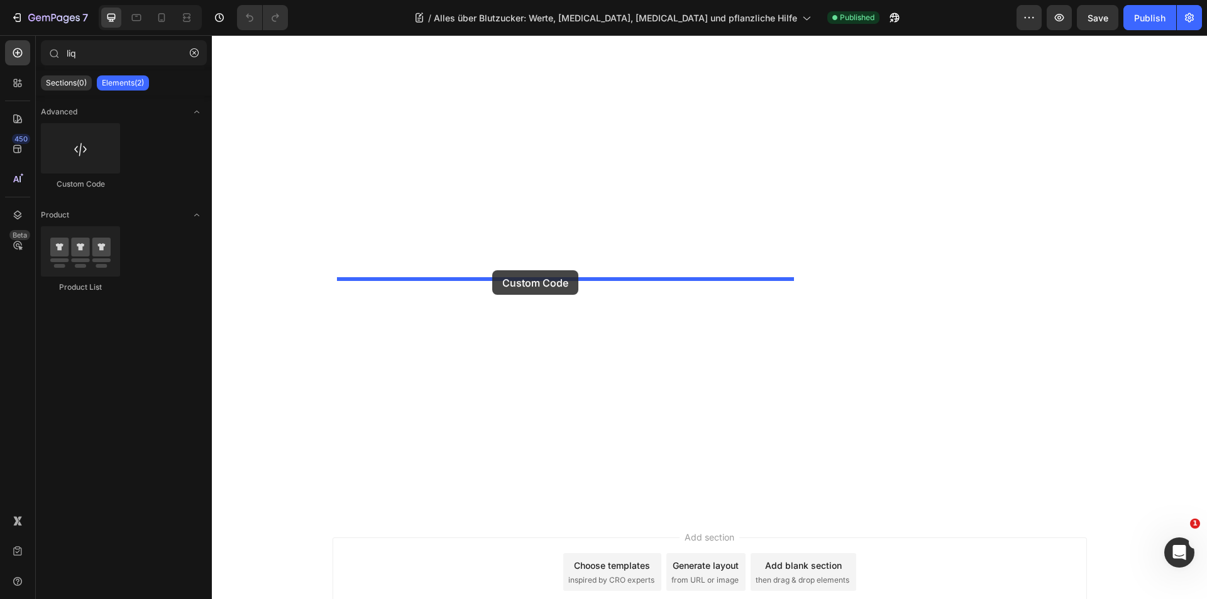
drag, startPoint x: 297, startPoint y: 208, endPoint x: 492, endPoint y: 270, distance: 204.8
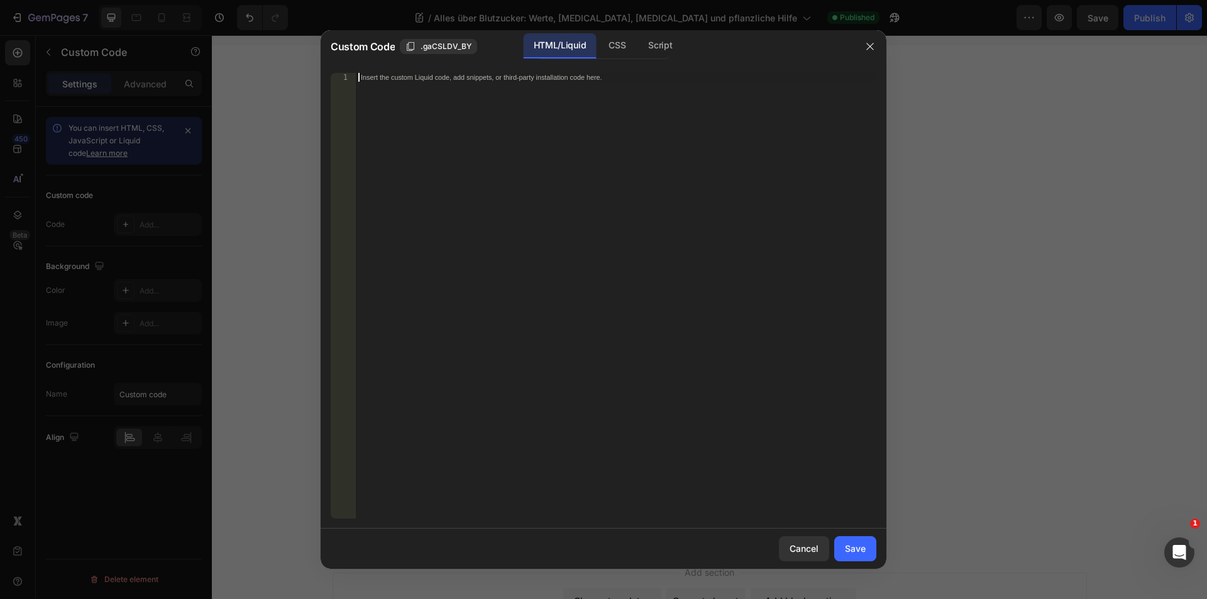
click at [553, 273] on div "Insert the custom Liquid code, add snippets, or third-party installation code h…" at bounding box center [616, 304] width 521 height 463
paste textarea "<iframe width="560" height="315" src="https://www.youtube-nocookie.com/embed/x4…"
type textarea "<iframe width="560" height="315" src="https://www.youtube-nocookie.com/embed/x4…"
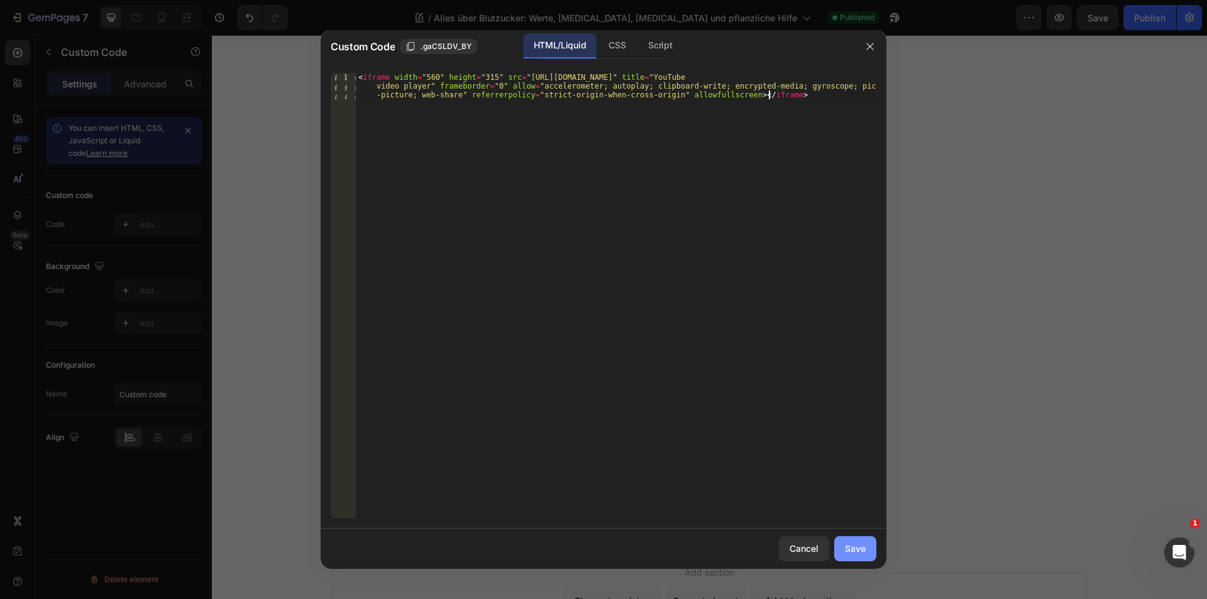
click at [850, 552] on div "Save" at bounding box center [855, 548] width 21 height 13
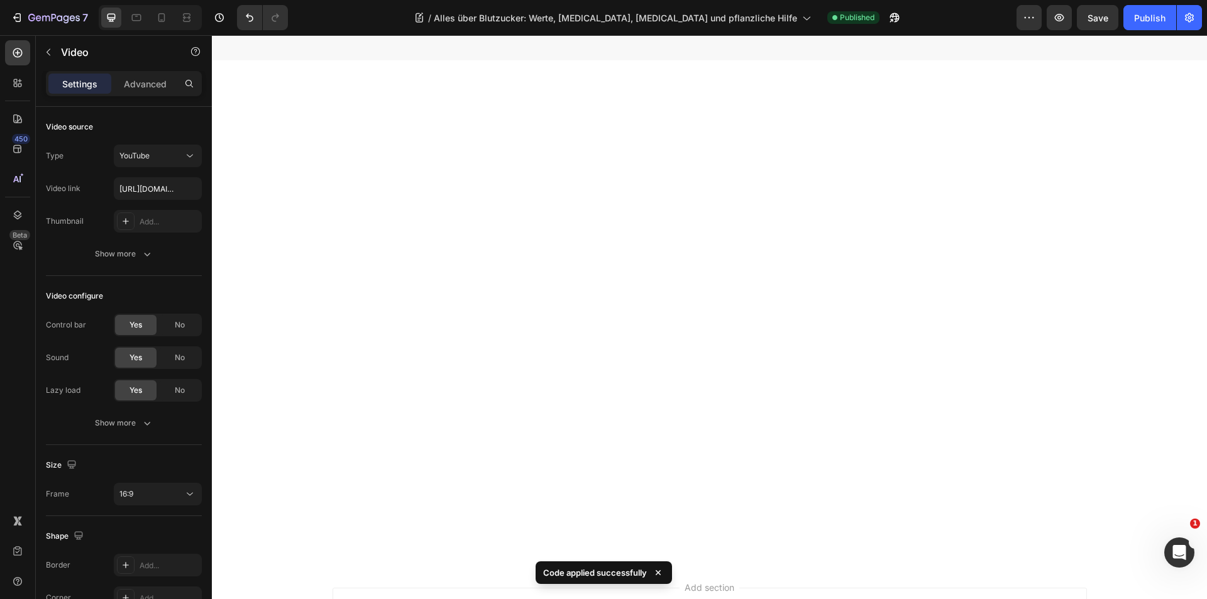
scroll to position [7546, 0]
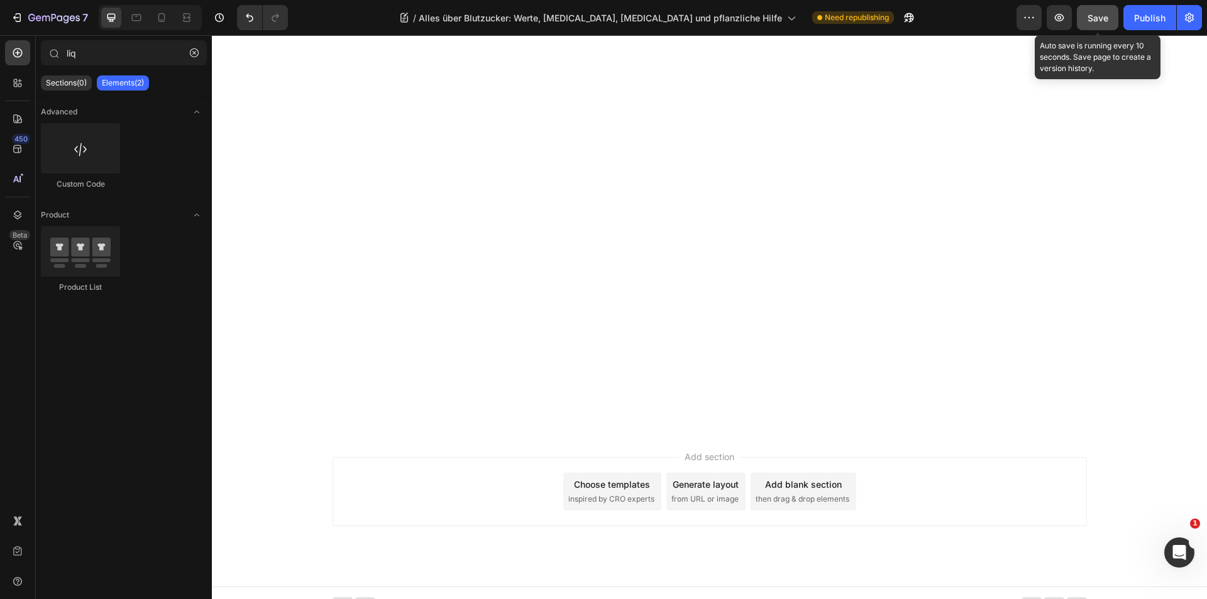
click at [1094, 17] on span "Save" at bounding box center [1098, 18] width 21 height 11
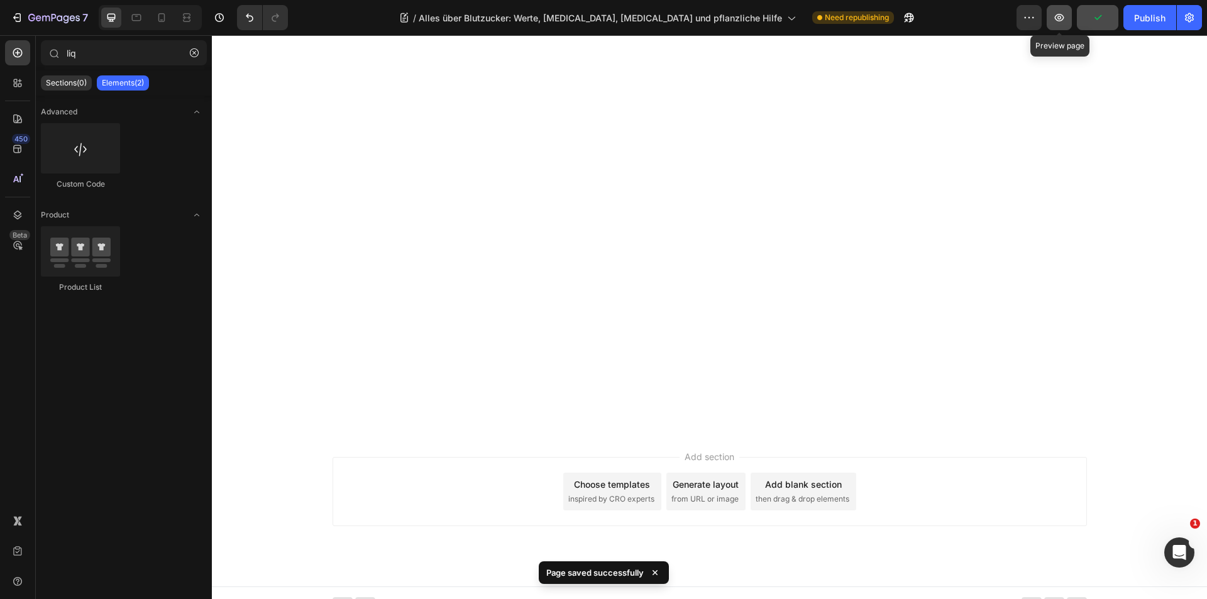
click at [1060, 14] on icon "button" at bounding box center [1059, 18] width 9 height 8
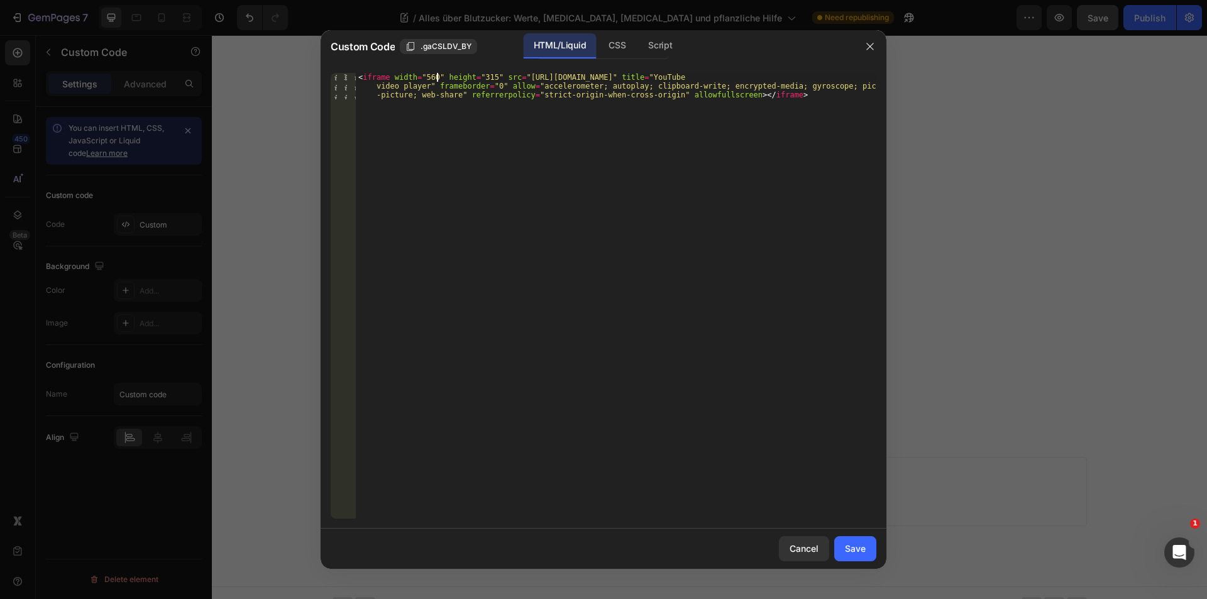
click at [435, 77] on div "< iframe width = "560" height = "315" src = "https://www.youtube-nocookie.com/e…" at bounding box center [616, 322] width 521 height 499
click at [426, 78] on div "< iframe width = "560" height = "315" src = "https://www.youtube-nocookie.com/e…" at bounding box center [616, 322] width 521 height 499
click at [484, 77] on div "< iframe width = "100%" height = "315" src = "https://www.youtube-nocookie.com/…" at bounding box center [616, 322] width 521 height 499
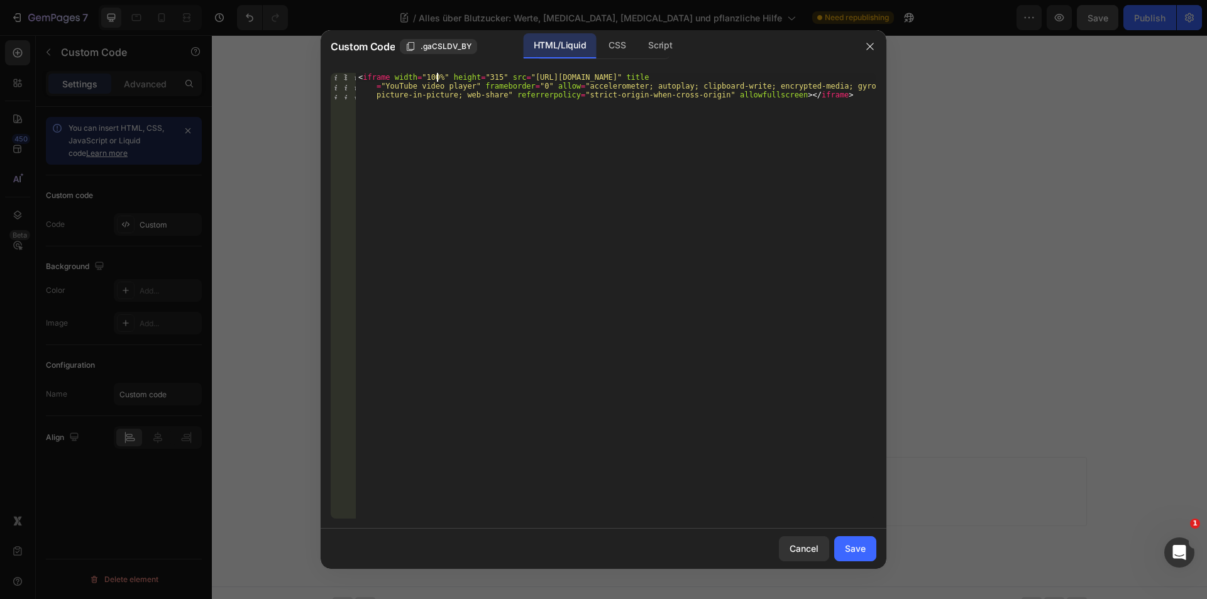
click at [484, 77] on div "< iframe width = "100%" height = "315" src = "https://www.youtube-nocookie.com/…" at bounding box center [616, 322] width 521 height 499
type textarea "<iframe width="100%" height="100%" src="https://www.youtube-nocookie.com/embed/…"
click at [860, 551] on div "Save" at bounding box center [855, 548] width 21 height 13
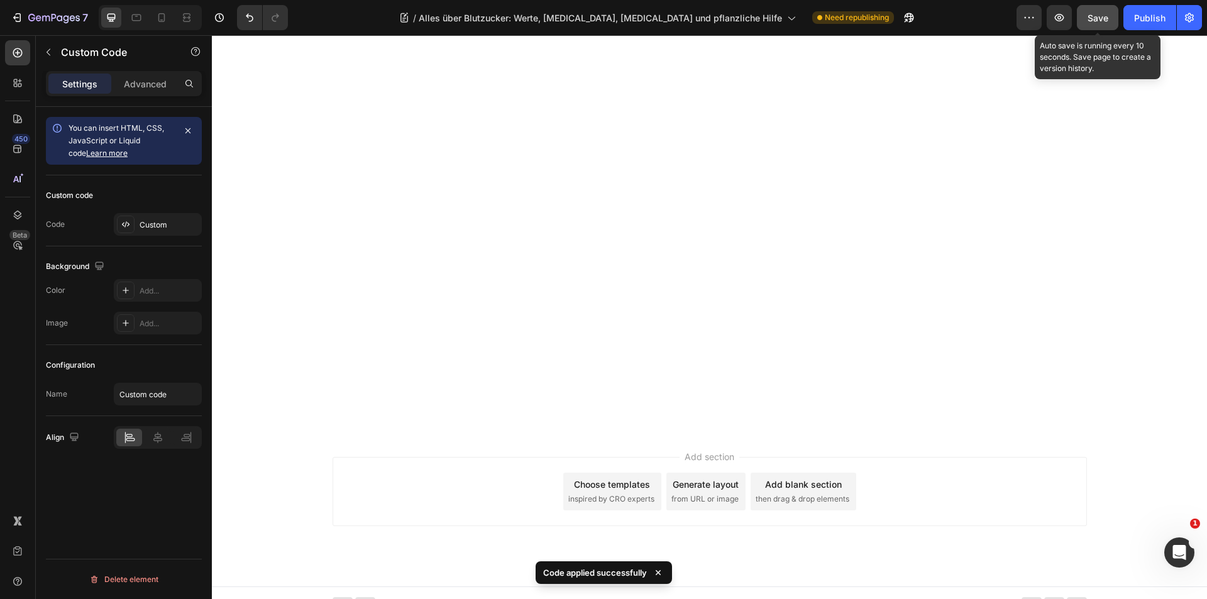
click at [1094, 20] on span "Save" at bounding box center [1098, 18] width 21 height 11
click at [1060, 16] on icon "button" at bounding box center [1059, 18] width 9 height 8
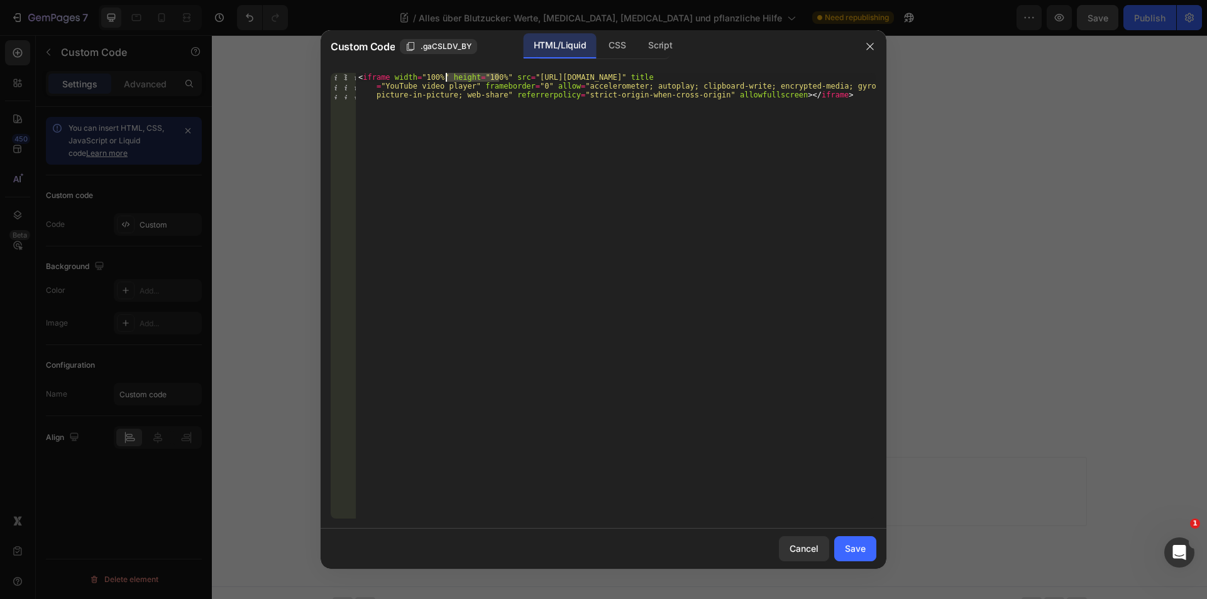
drag, startPoint x: 500, startPoint y: 75, endPoint x: 447, endPoint y: 77, distance: 52.9
click at [447, 77] on div "< iframe width = "100%" height = "100%" src = "https://www.youtube-nocookie.com…" at bounding box center [616, 322] width 521 height 499
type textarea "<iframe width="100%" src="https://www.youtube-nocookie.com/embed/x48Z3dCKCOw?si…"
click at [869, 552] on button "Save" at bounding box center [855, 548] width 42 height 25
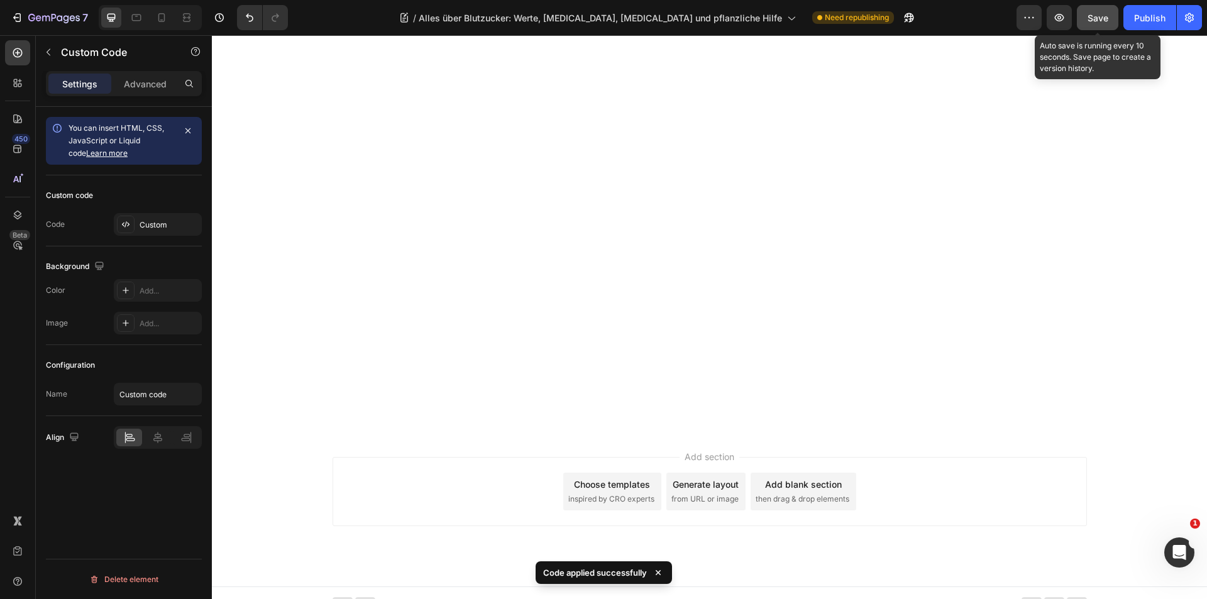
click at [1090, 15] on span "Save" at bounding box center [1098, 18] width 21 height 11
click at [1056, 14] on icon "button" at bounding box center [1059, 17] width 13 height 13
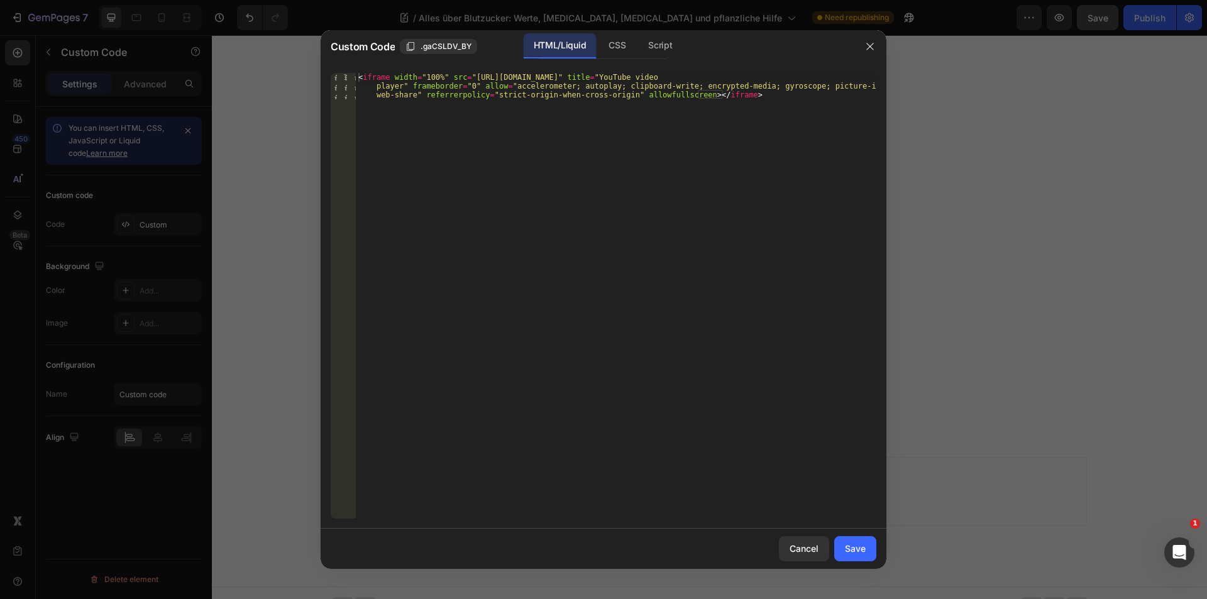
type textarea "<iframe width="100%" src="https://www.youtube-nocookie.com/embed/x48Z3dCKCOw?si…"
click at [613, 154] on div "< iframe width = "100%" src = "https://www.youtube-nocookie.com/embed/x48Z3dCKC…" at bounding box center [616, 322] width 521 height 499
paste textarea
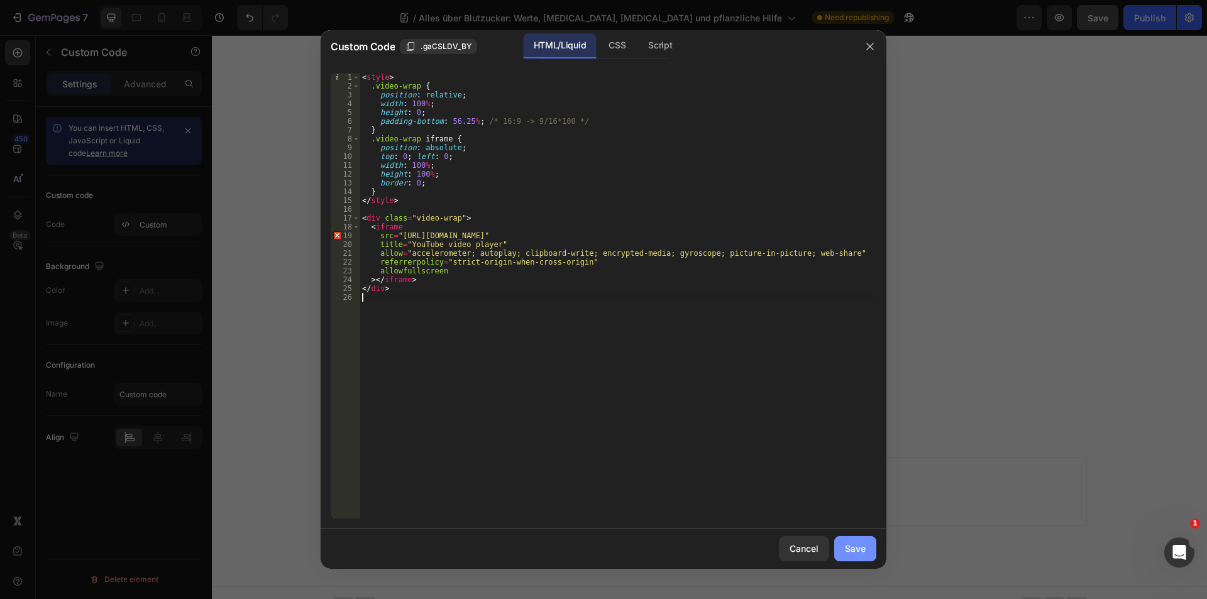
click at [852, 548] on div "Save" at bounding box center [855, 548] width 21 height 13
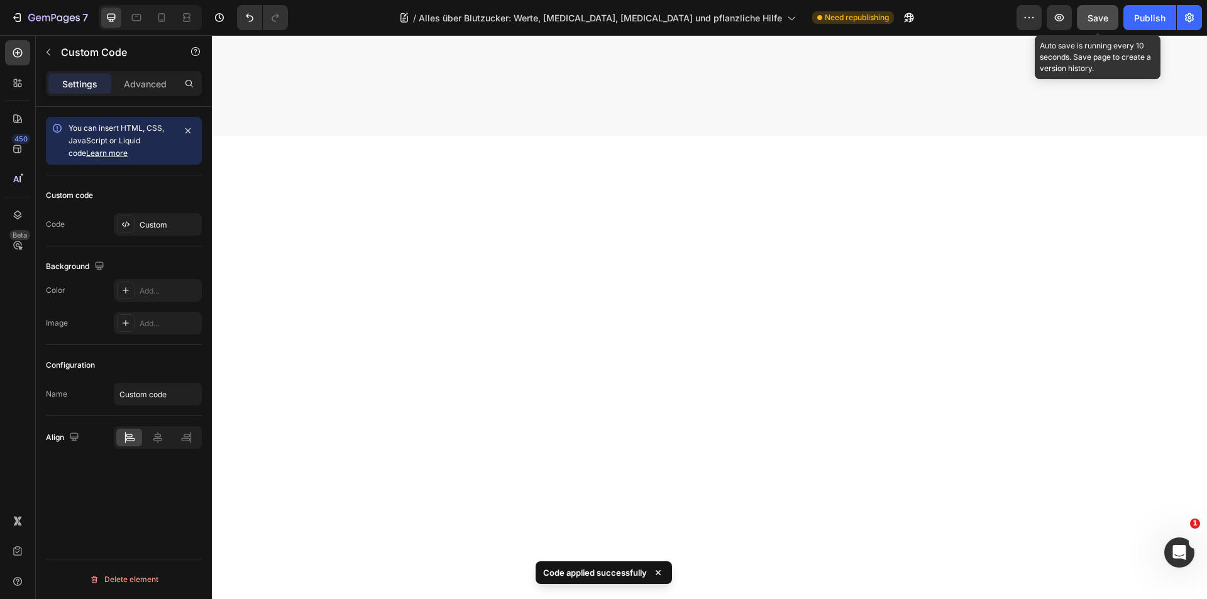
click at [1092, 19] on span "Save" at bounding box center [1098, 18] width 21 height 11
click at [1060, 18] on icon "button" at bounding box center [1059, 17] width 13 height 13
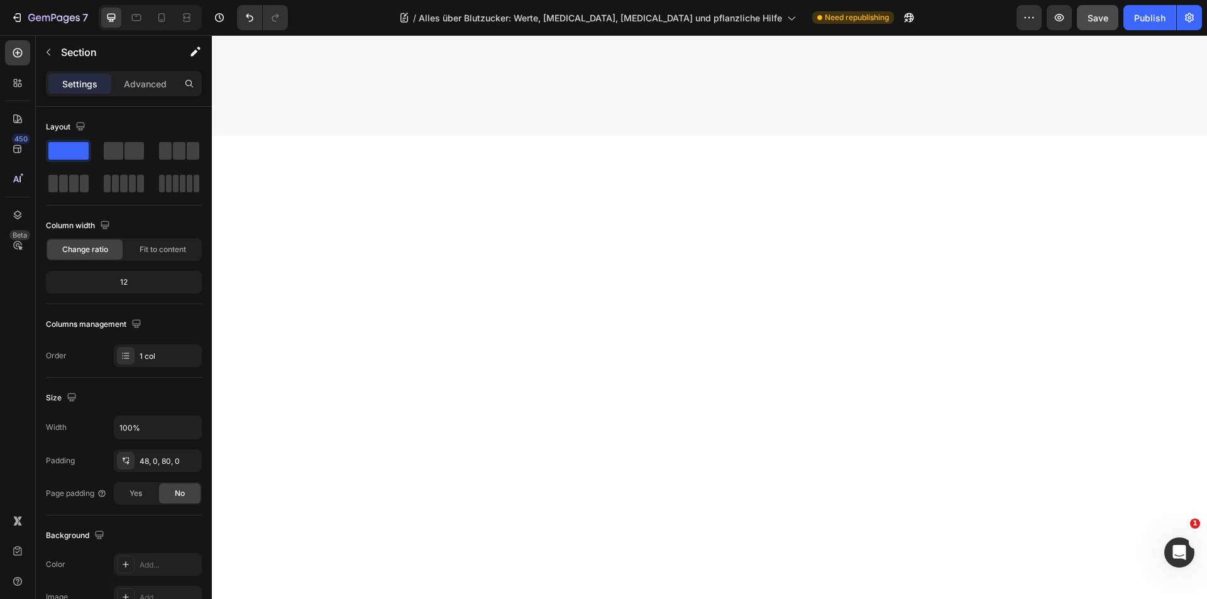
drag, startPoint x: 504, startPoint y: 148, endPoint x: 381, endPoint y: 138, distance: 123.6
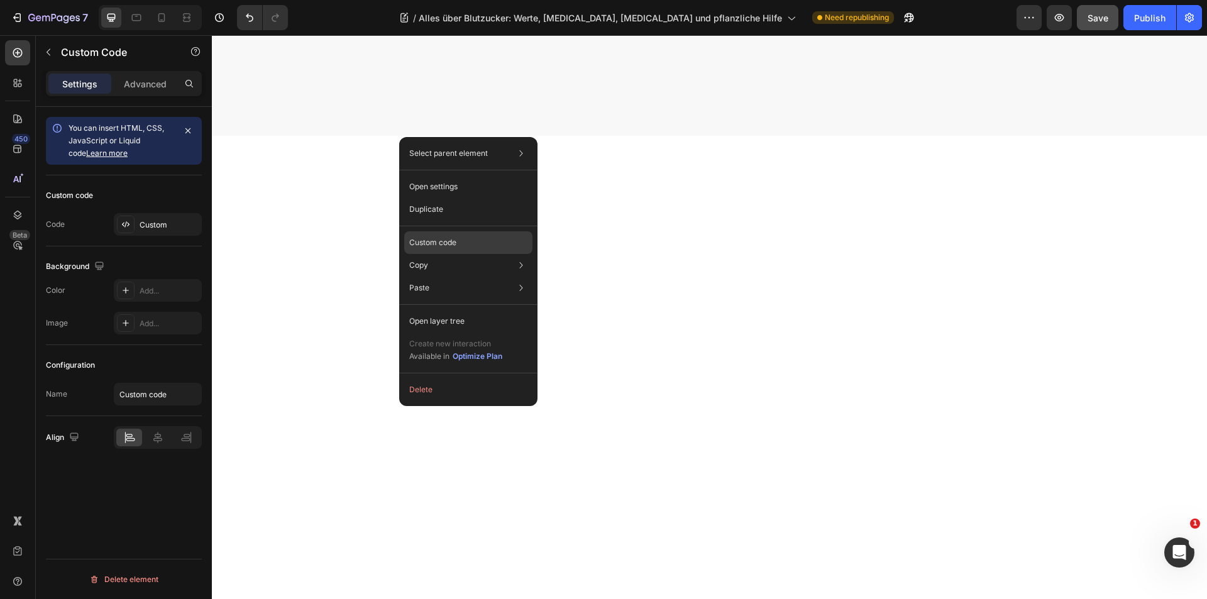
click at [446, 277] on div "Custom code" at bounding box center [468, 288] width 128 height 23
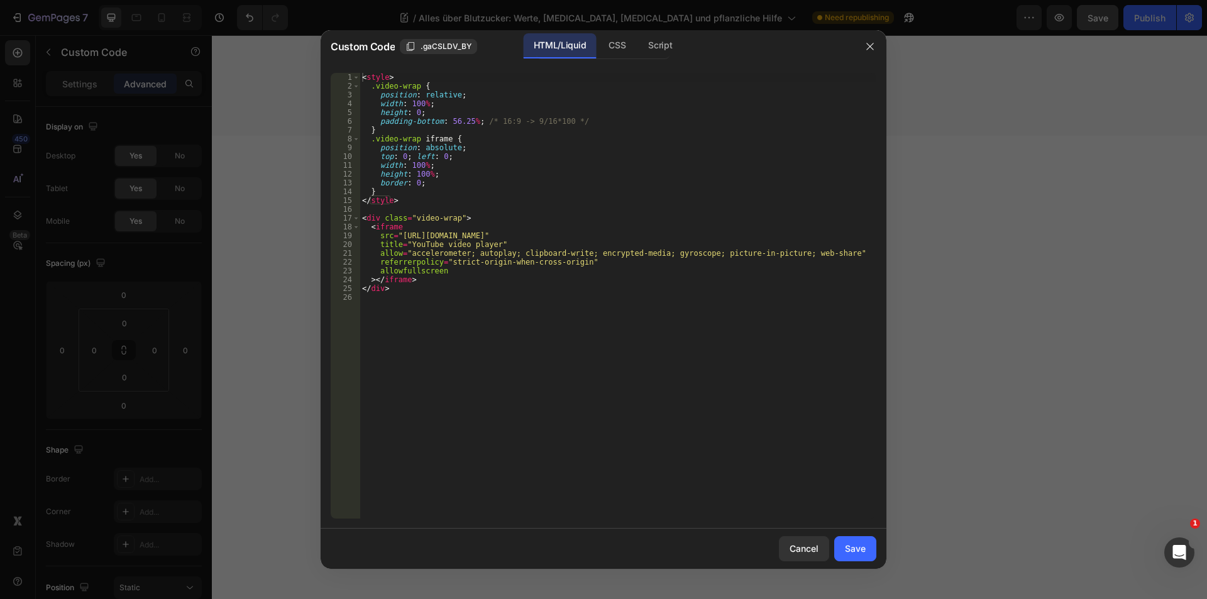
click at [496, 298] on div "< style > .video-wrap { position : relative ; width : 100 % ; height : 0 ; padd…" at bounding box center [618, 304] width 517 height 463
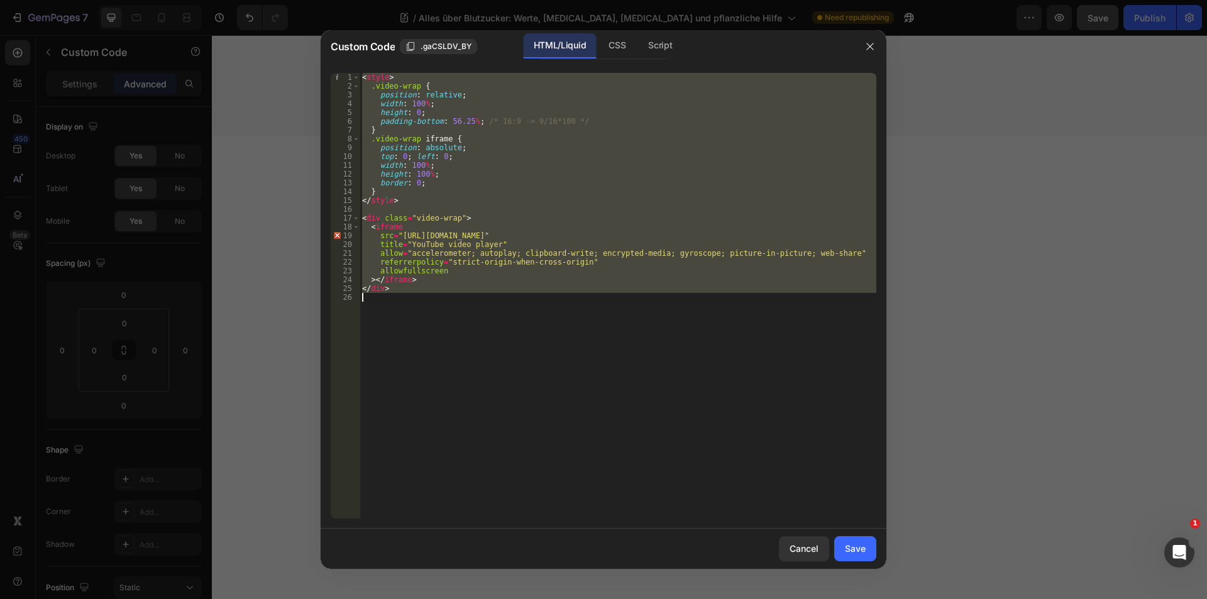
type textarea "</div>"
paste textarea
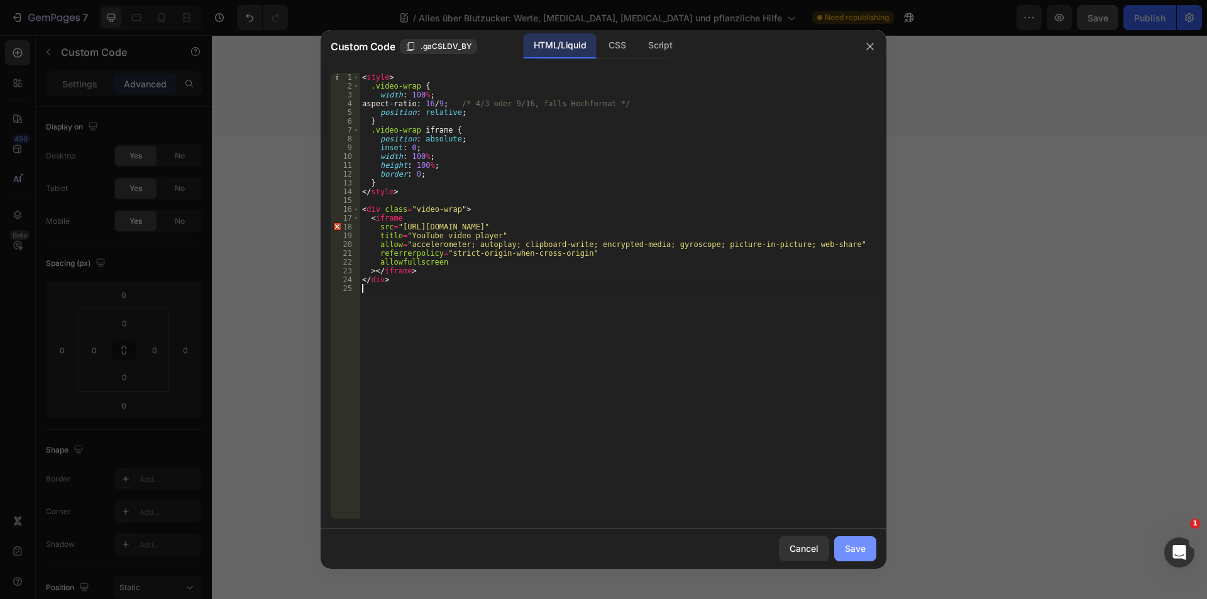
click at [864, 546] on div "Save" at bounding box center [855, 548] width 21 height 13
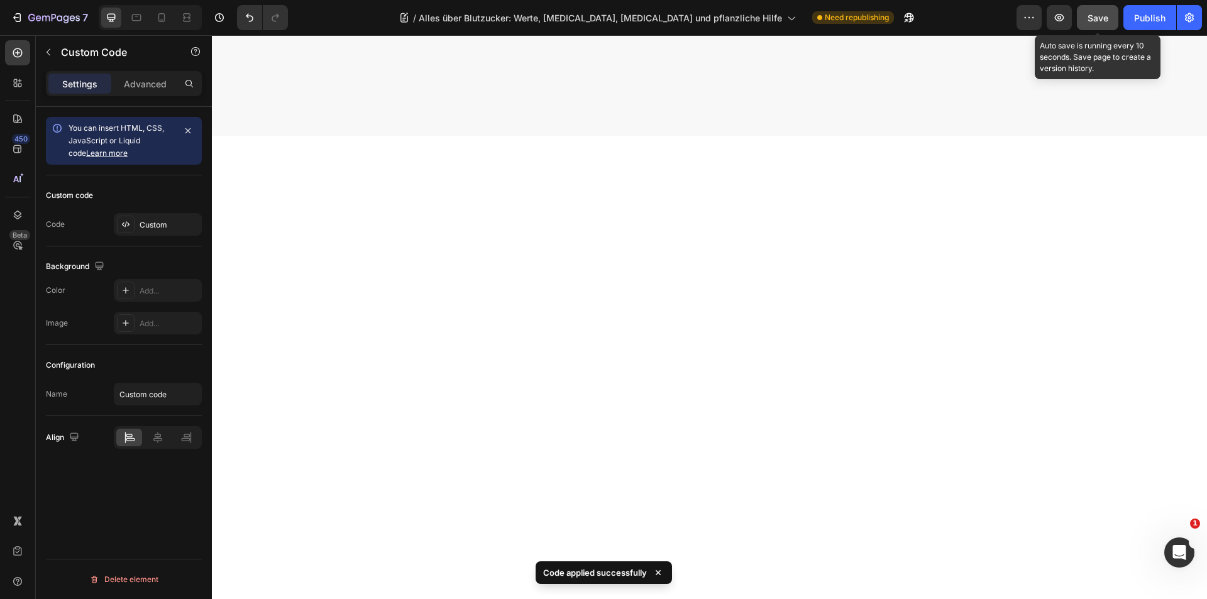
click at [1095, 16] on span "Save" at bounding box center [1098, 18] width 21 height 11
click at [1064, 14] on icon "button" at bounding box center [1059, 17] width 13 height 13
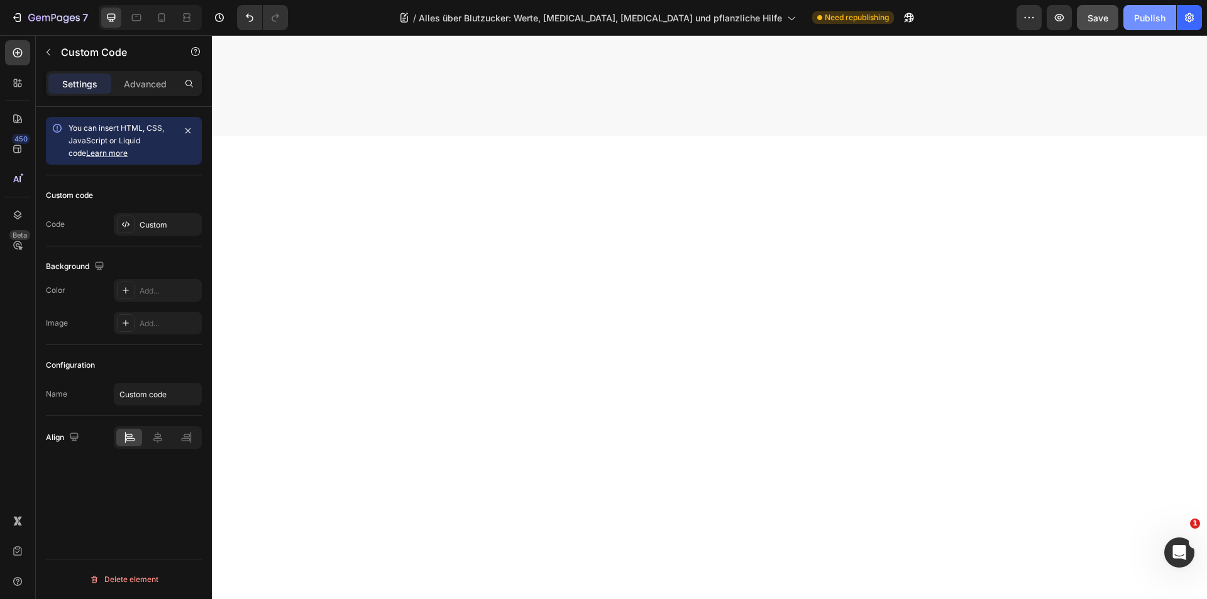
click at [1142, 13] on div "Publish" at bounding box center [1149, 17] width 31 height 13
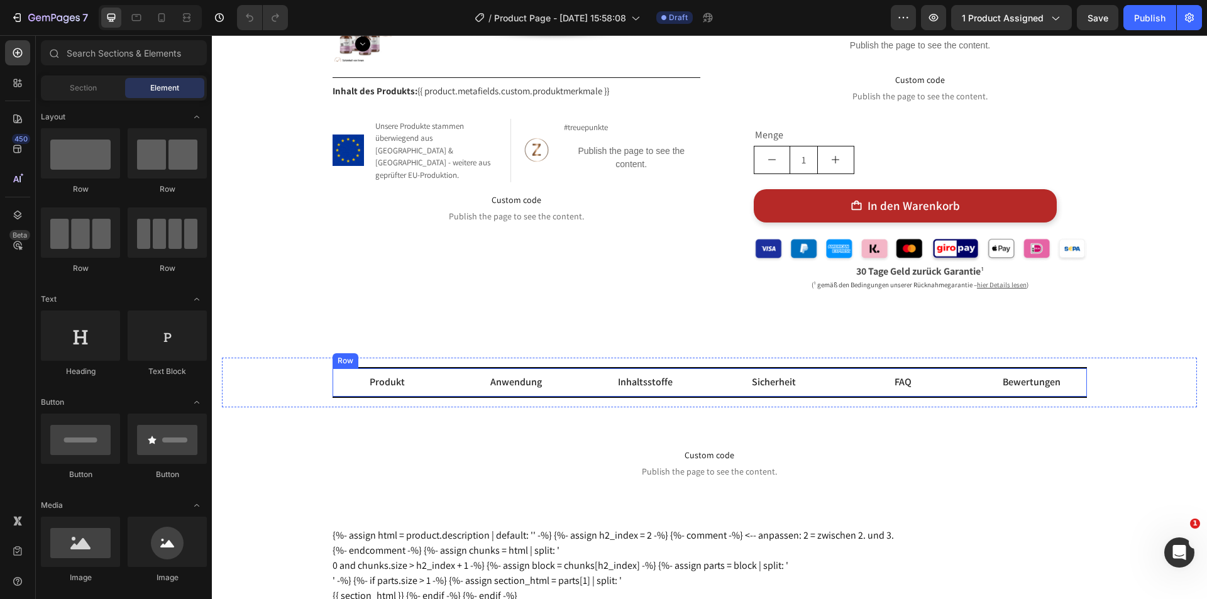
drag, startPoint x: 564, startPoint y: 374, endPoint x: 340, endPoint y: 384, distance: 224.1
click at [564, 374] on div "Produkt Text Block Anwendung Text Block Row Inhaltsstoffe Text Block Sicherheit…" at bounding box center [710, 382] width 755 height 31
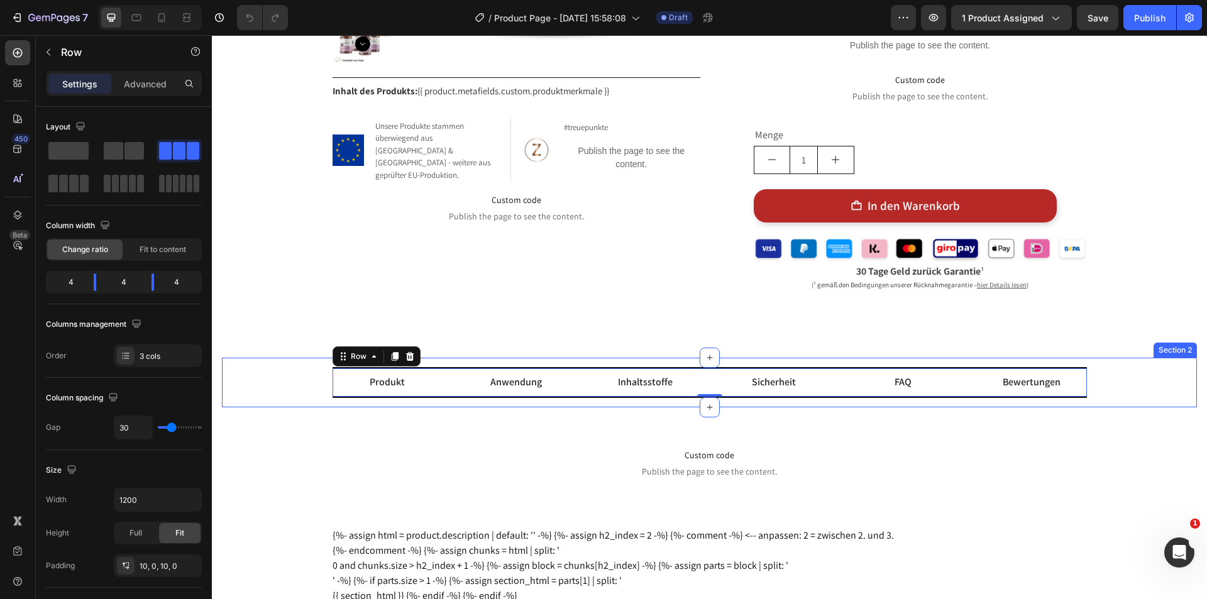
click at [272, 372] on div "Produkt Text Block Anwendung Text Block Row Inhaltsstoffe Text Block Sicherheit…" at bounding box center [709, 382] width 956 height 31
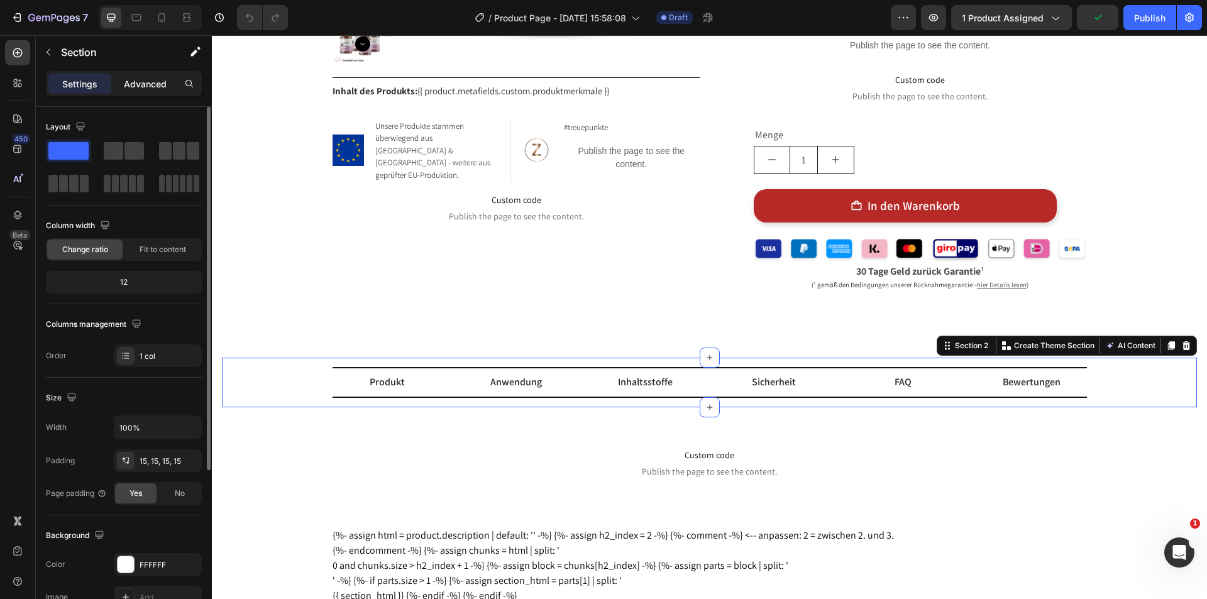
click at [157, 80] on p "Advanced" at bounding box center [145, 83] width 43 height 13
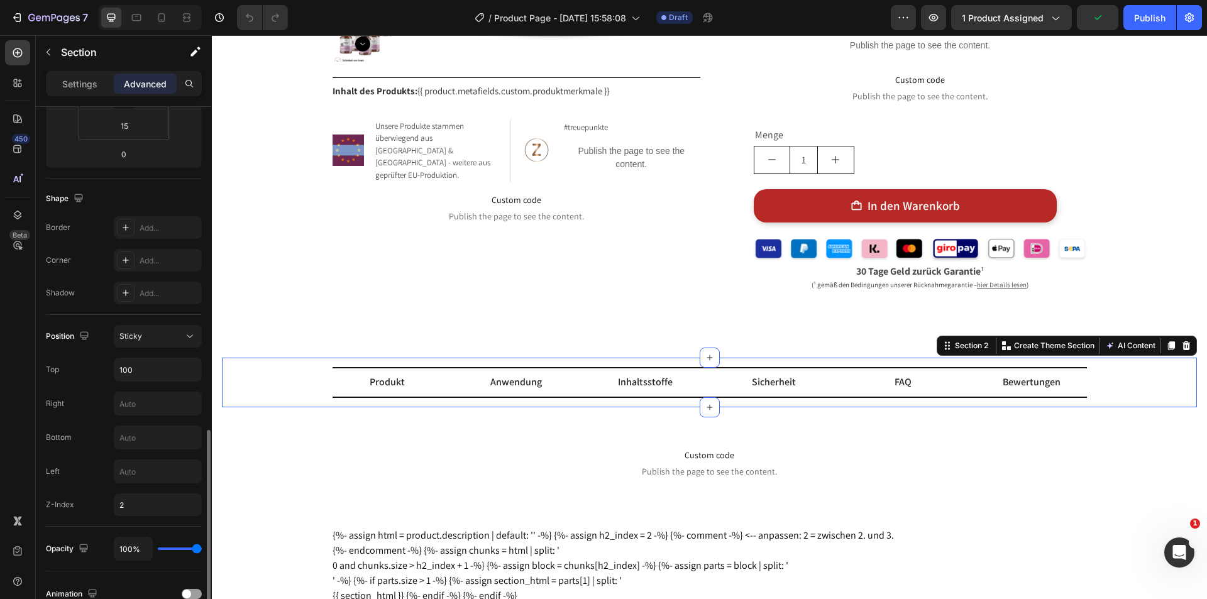
scroll to position [377, 0]
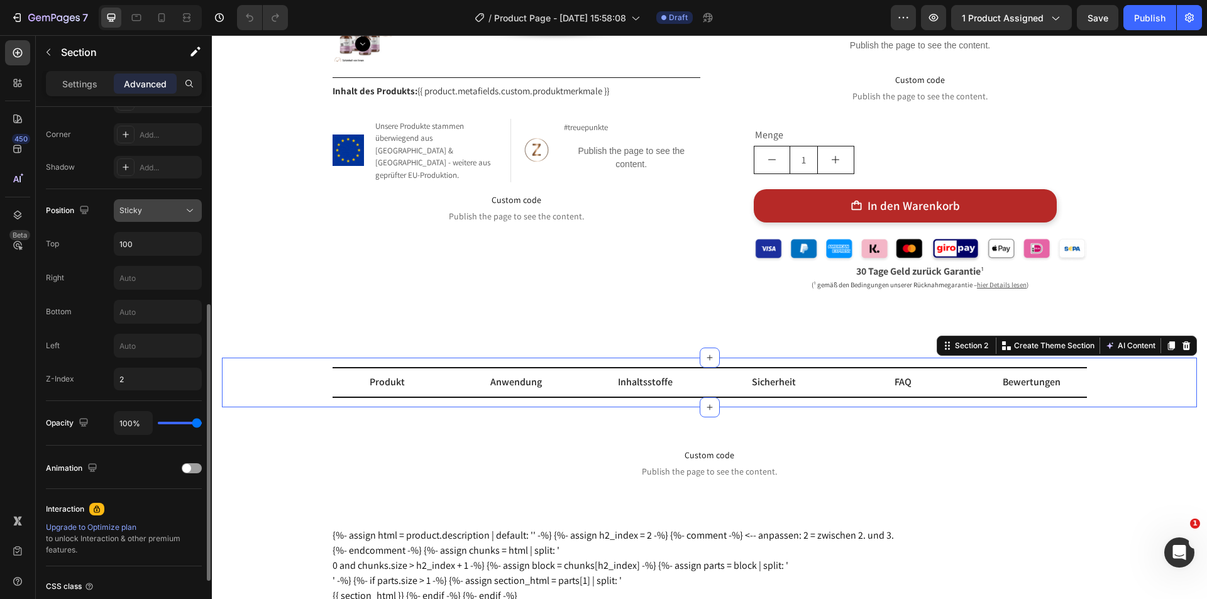
click at [146, 210] on div "Sticky" at bounding box center [151, 210] width 64 height 11
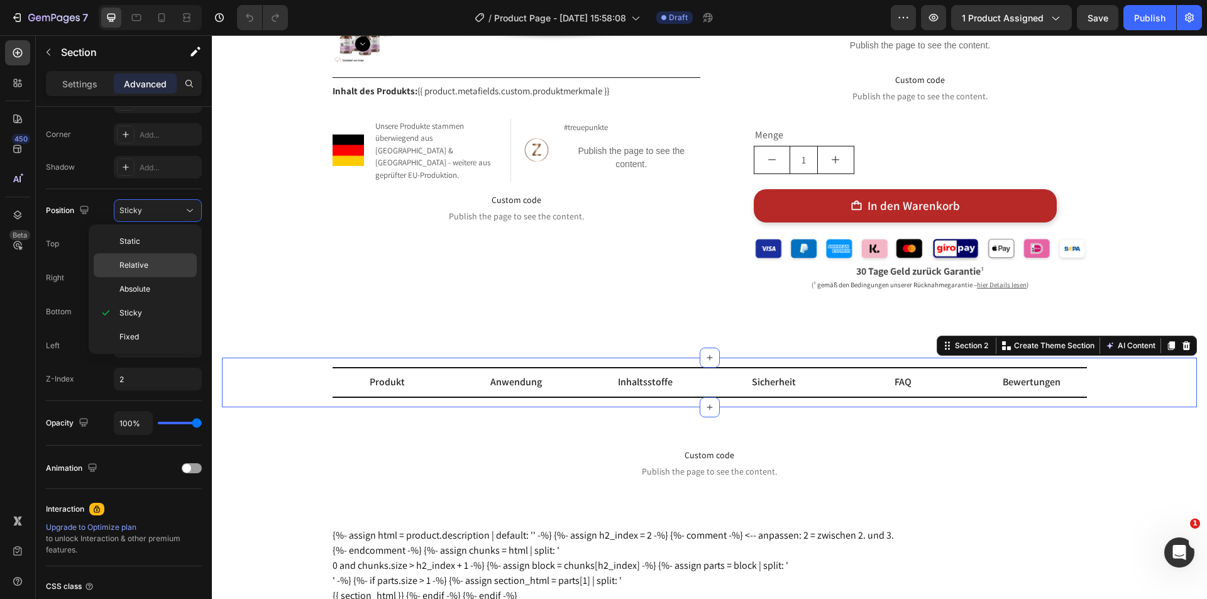
click at [149, 267] on p "Relative" at bounding box center [155, 265] width 72 height 11
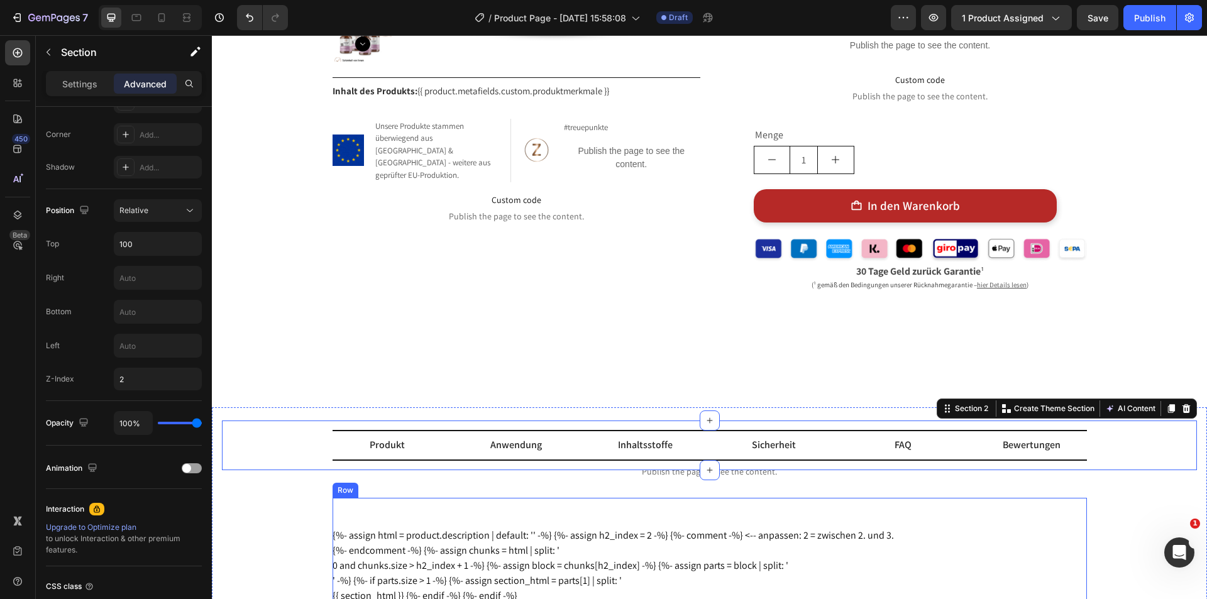
click at [750, 524] on div "{%- assign html = product.description | default: '' -%} {%- assign h2_index = 2…" at bounding box center [710, 551] width 755 height 106
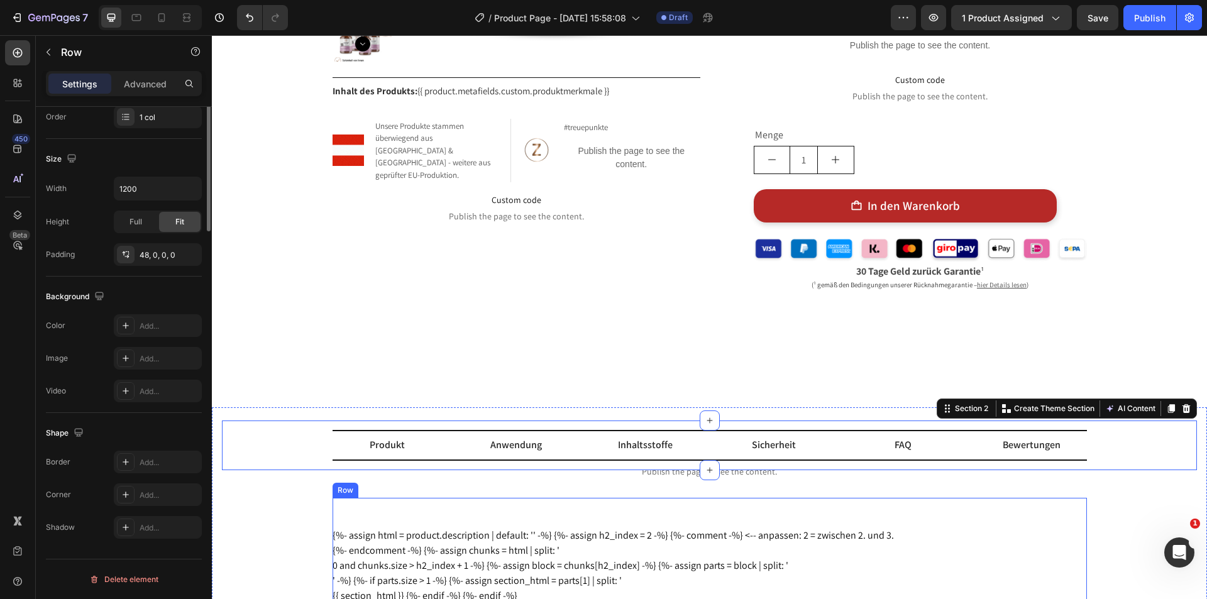
scroll to position [0, 0]
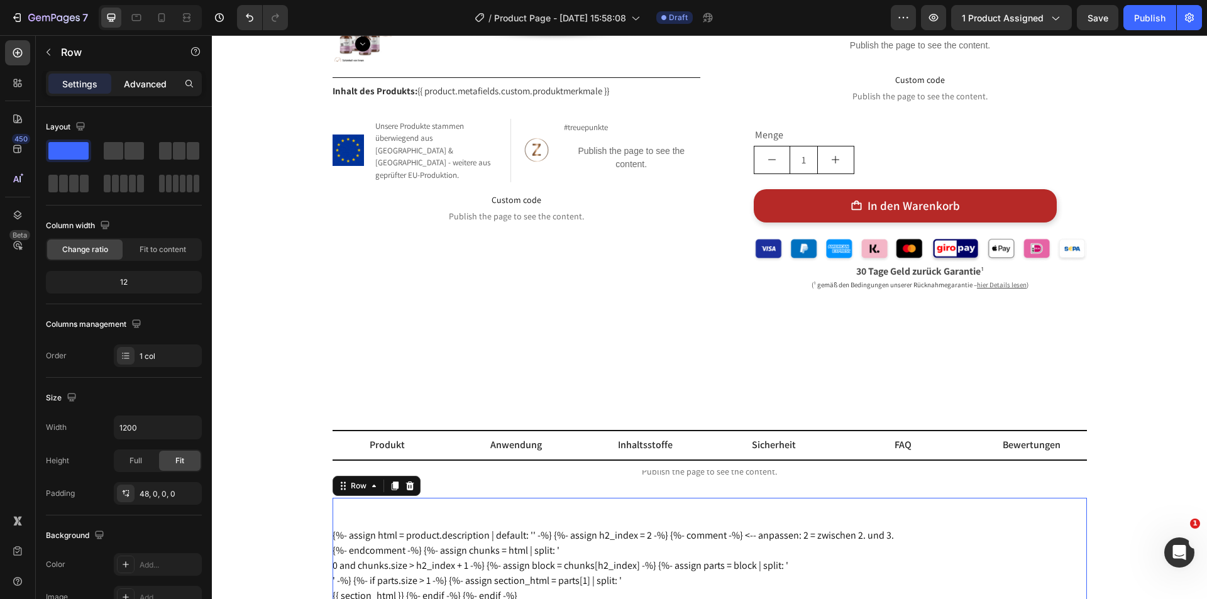
click at [161, 92] on div "Advanced" at bounding box center [145, 84] width 63 height 20
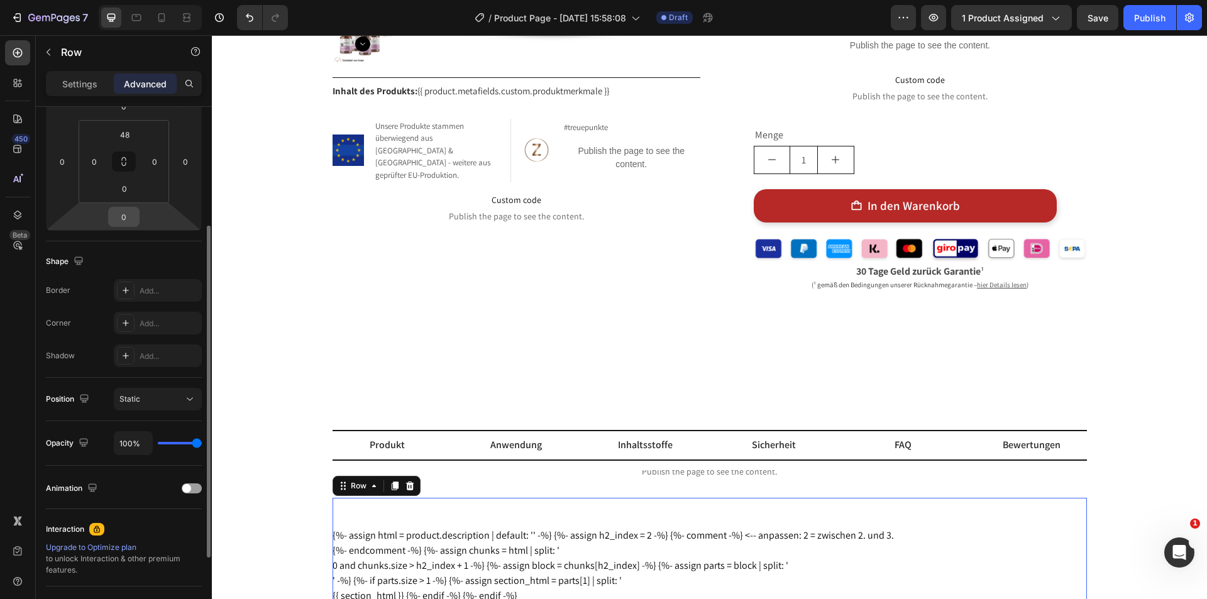
scroll to position [311, 0]
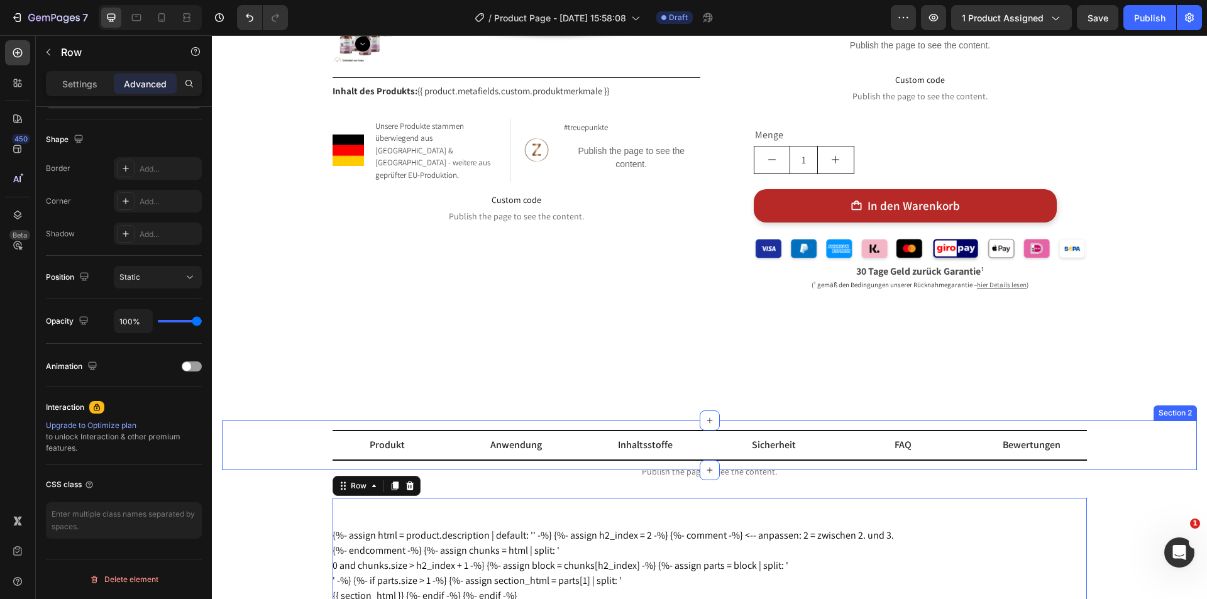
click at [352, 423] on div "Produkt Text Block Anwendung Text Block Row Inhaltsstoffe Text Block Sicherheit…" at bounding box center [709, 446] width 975 height 50
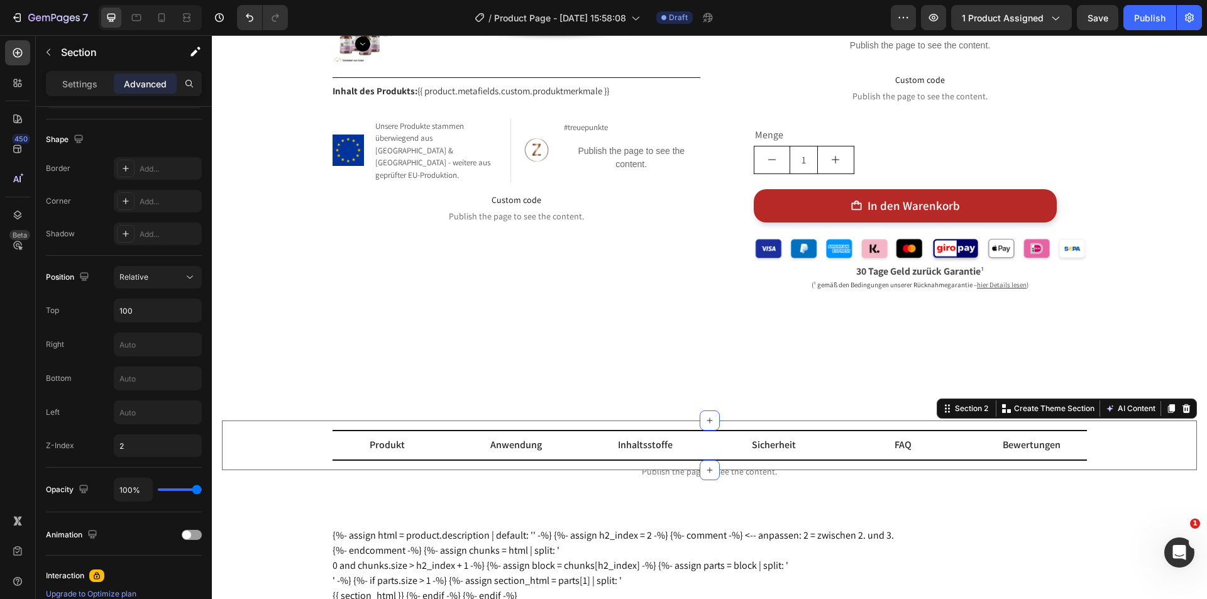
scroll to position [0, 0]
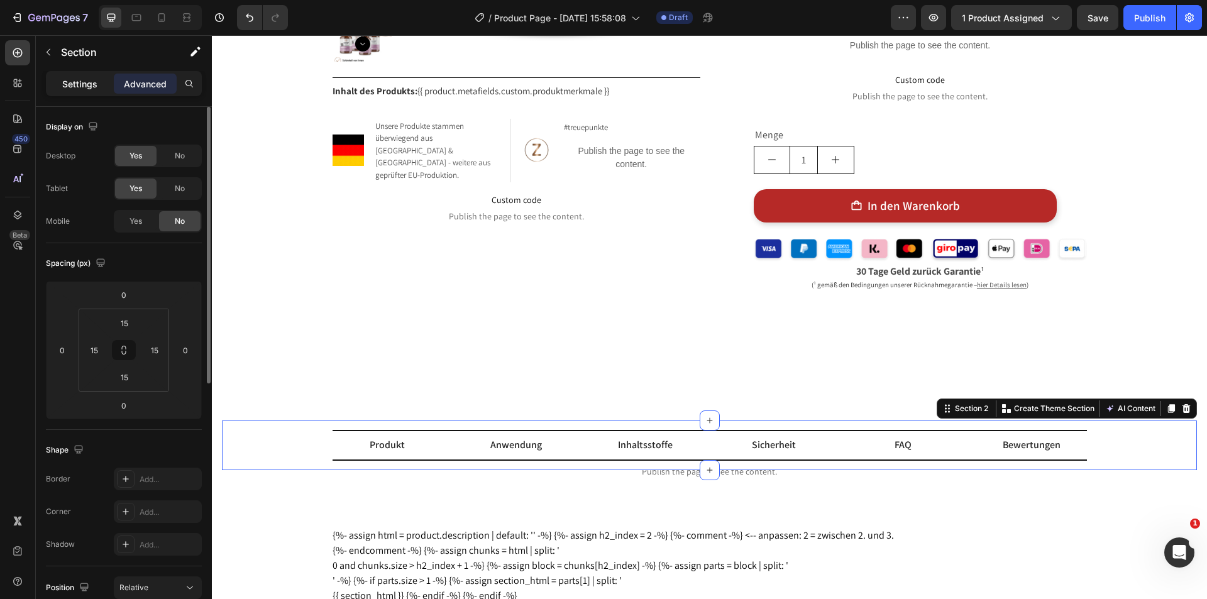
click at [74, 83] on p "Settings" at bounding box center [79, 83] width 35 height 13
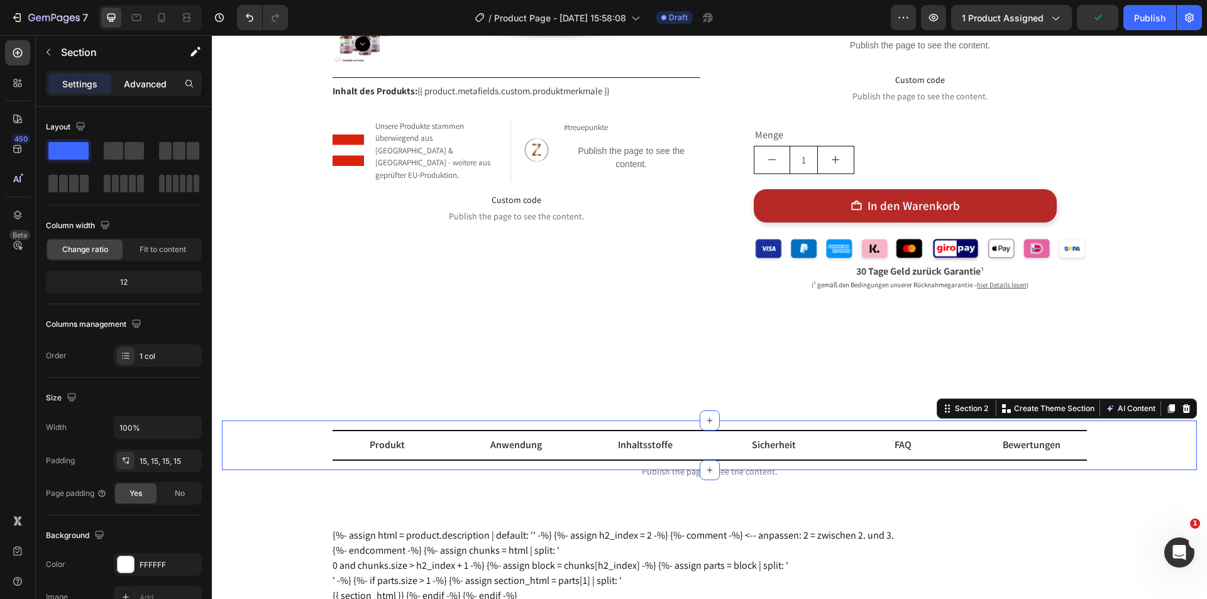
click at [157, 83] on p "Advanced" at bounding box center [145, 83] width 43 height 13
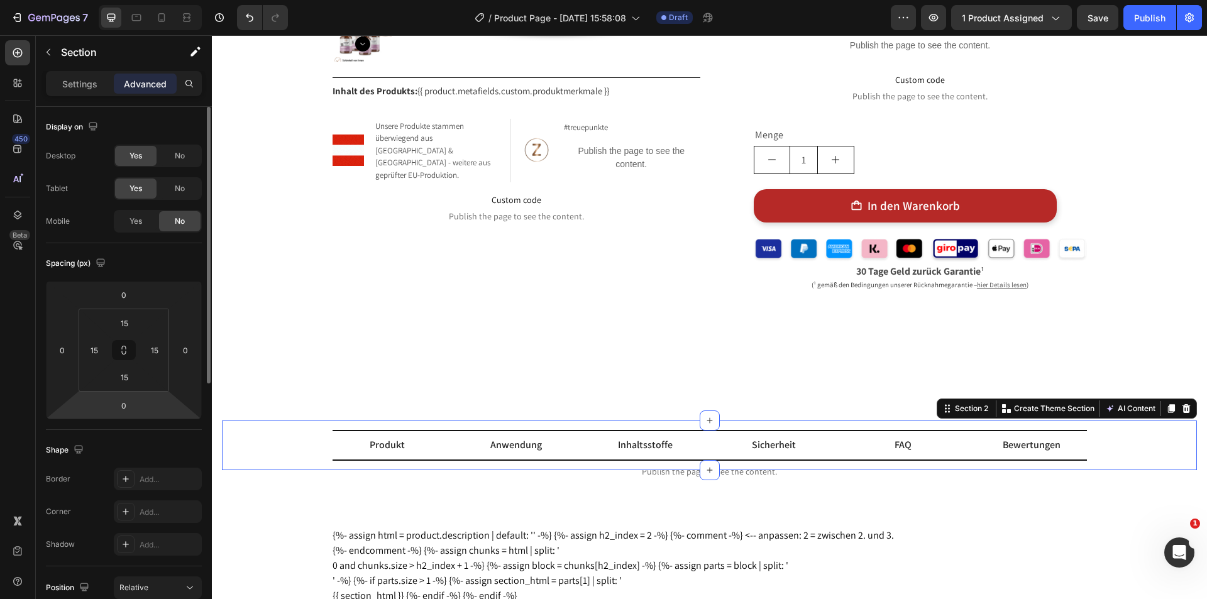
scroll to position [252, 0]
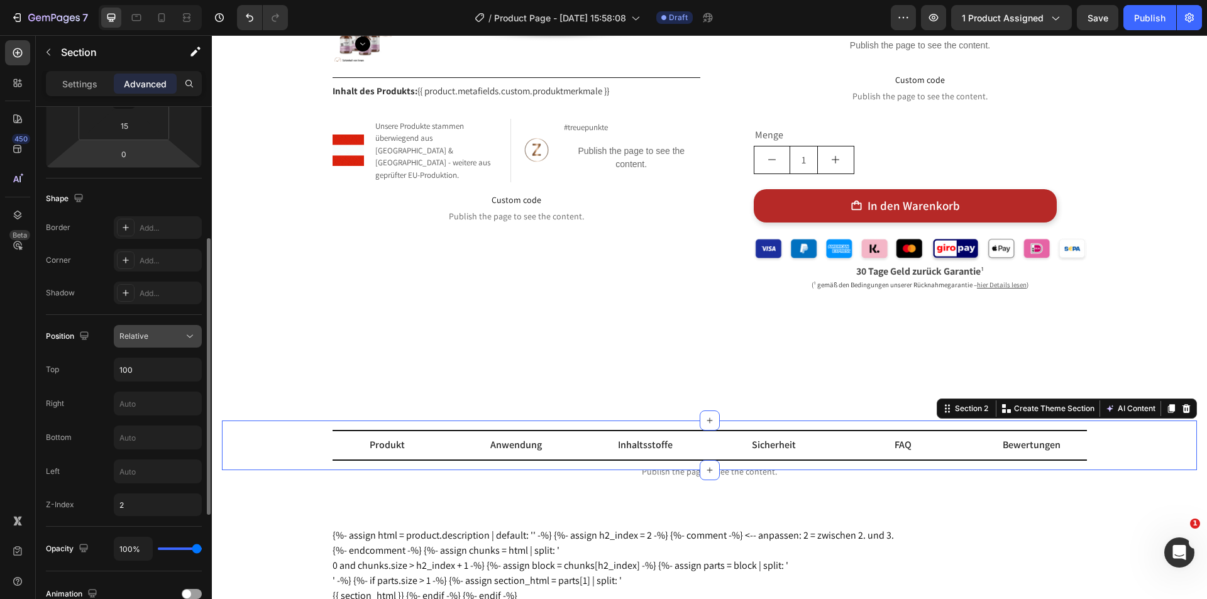
click at [162, 335] on div "Relative" at bounding box center [151, 336] width 64 height 11
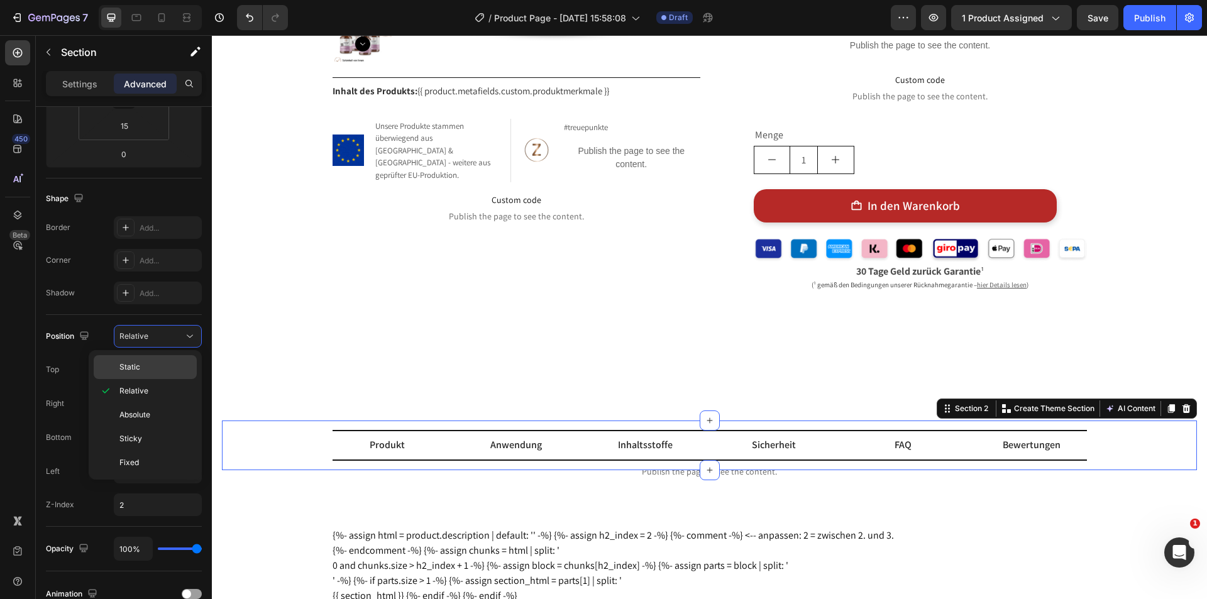
click at [153, 363] on p "Static" at bounding box center [155, 367] width 72 height 11
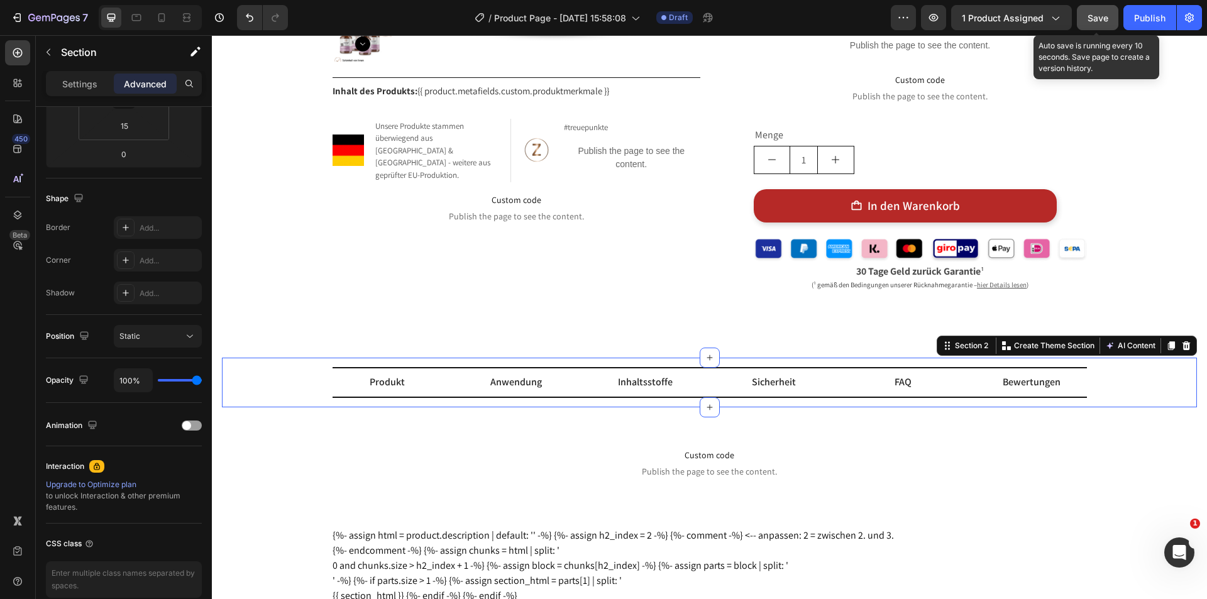
click at [1099, 16] on span "Save" at bounding box center [1098, 18] width 21 height 11
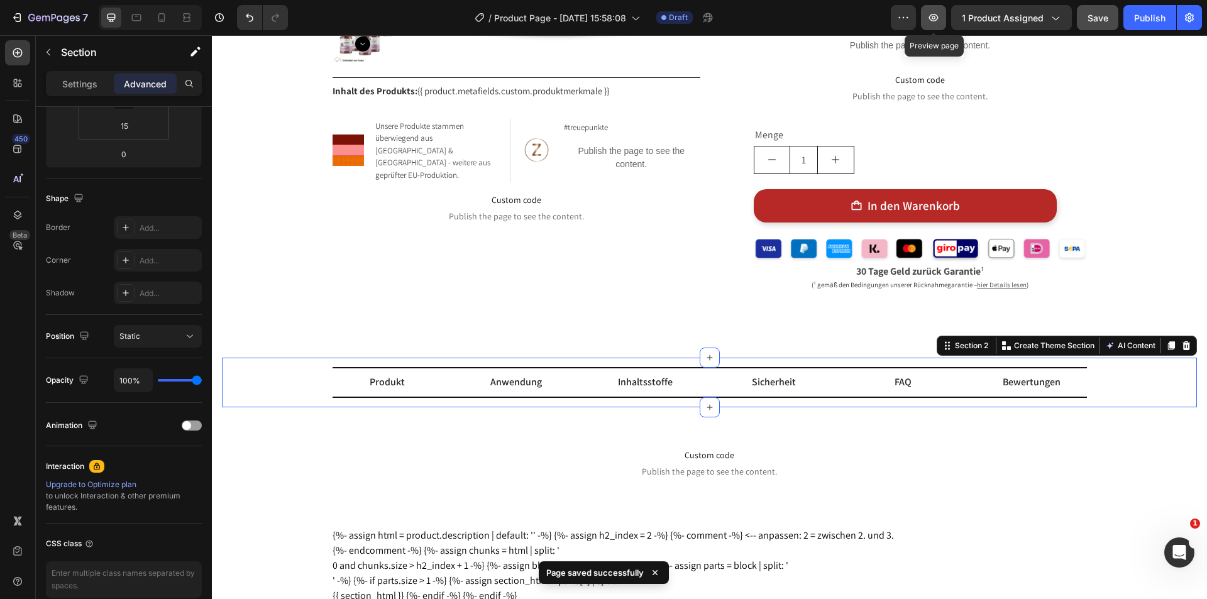
click at [938, 23] on icon "button" at bounding box center [934, 17] width 13 height 13
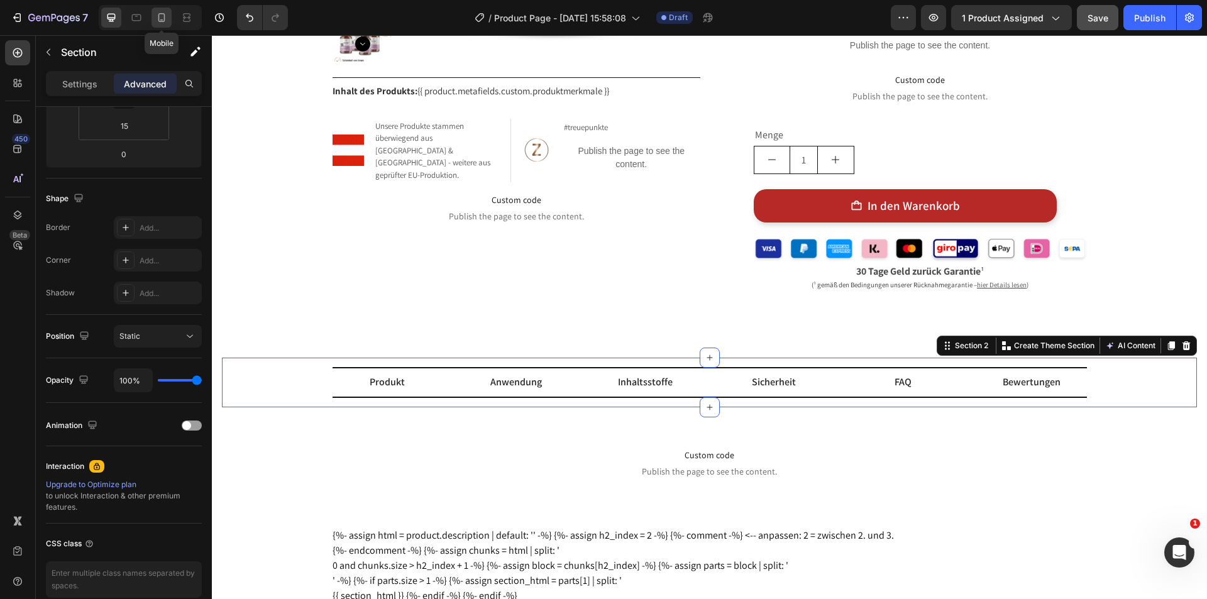
click at [163, 13] on icon at bounding box center [161, 17] width 13 height 13
type input "42"
type input "0"
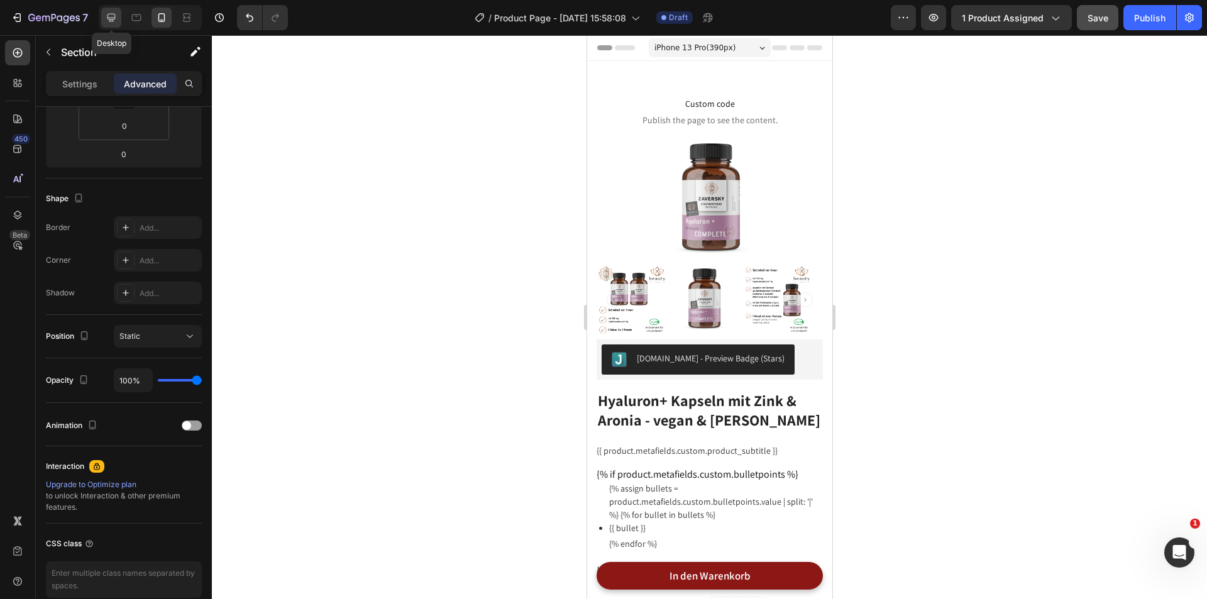
click at [116, 14] on icon at bounding box center [111, 17] width 13 height 13
type input "15"
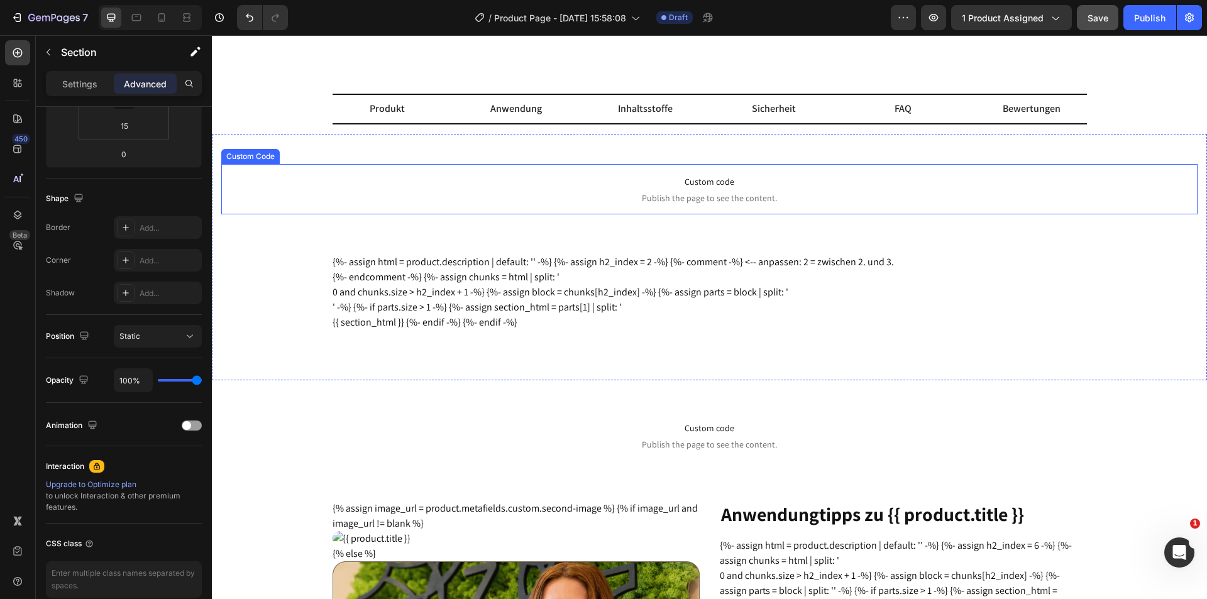
scroll to position [593, 0]
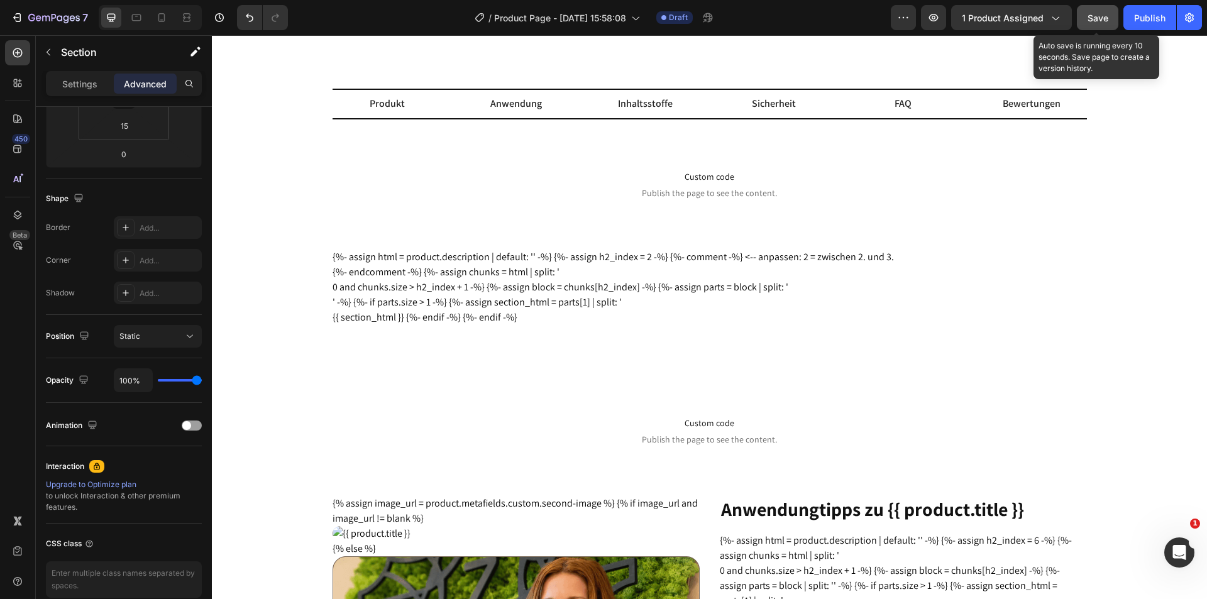
click at [1093, 15] on span "Save" at bounding box center [1098, 18] width 21 height 11
